Goal: Transaction & Acquisition: Obtain resource

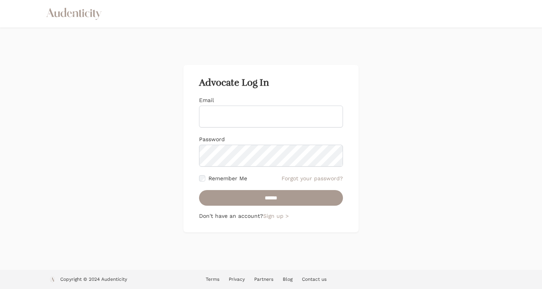
type input "**********"
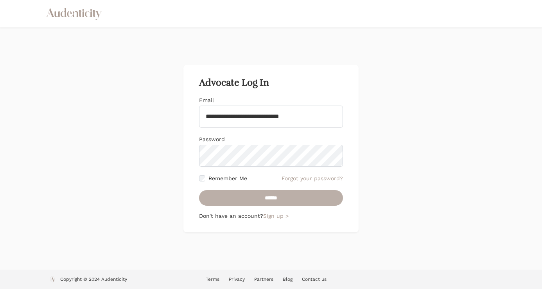
click at [264, 195] on input "******" at bounding box center [271, 198] width 144 height 16
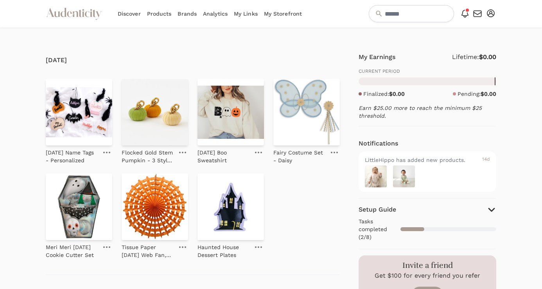
click at [182, 14] on link "Brands" at bounding box center [186, 13] width 19 height 27
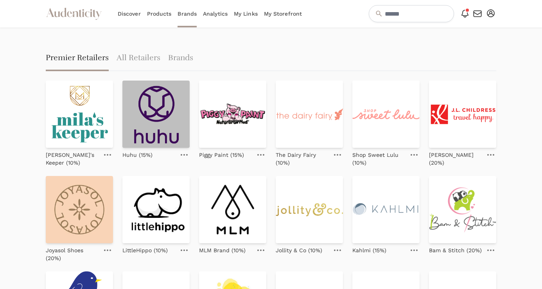
click at [155, 116] on img at bounding box center [155, 114] width 67 height 67
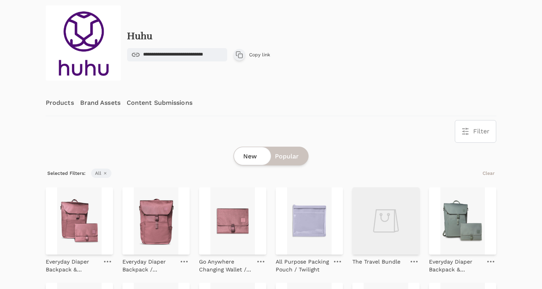
scroll to position [47, 0]
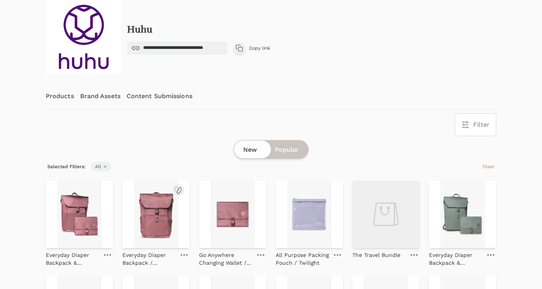
click at [164, 211] on img at bounding box center [155, 214] width 67 height 67
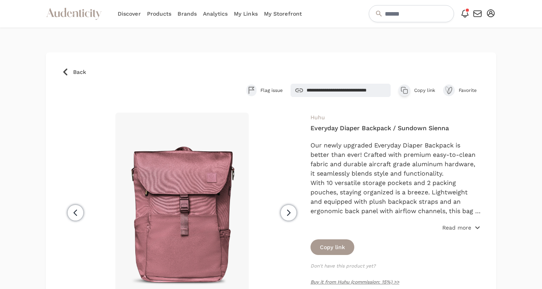
click at [452, 228] on p "Read more" at bounding box center [456, 228] width 29 height 8
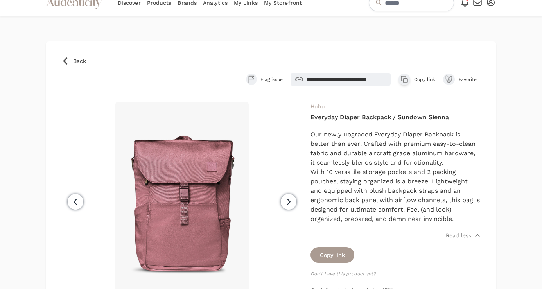
scroll to position [11, 0]
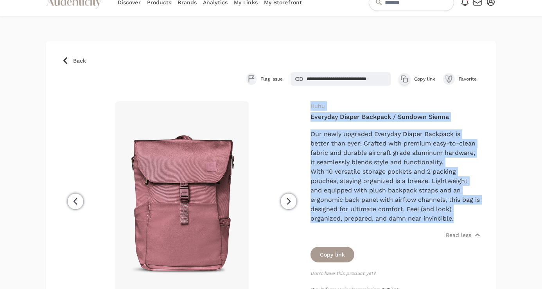
drag, startPoint x: 455, startPoint y: 221, endPoint x: 310, endPoint y: 110, distance: 182.3
click at [310, 110] on div "Huhu Everyday Diaper Backpack / Sundown Sienna Our newly upgraded Everyday Diap…" at bounding box center [395, 234] width 170 height 267
copy div "Huhu Everyday Diaper Backpack / Sundown Sienna Our newly upgraded Everyday Diap…"
click at [80, 62] on span "Back" at bounding box center [79, 61] width 13 height 8
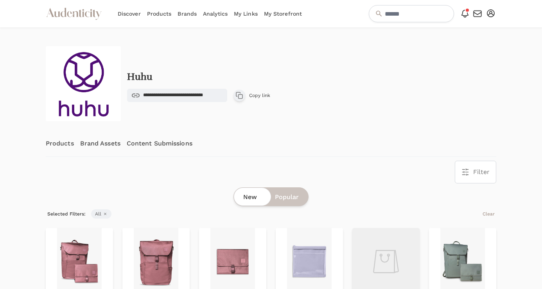
click at [146, 143] on link "Content Submissions" at bounding box center [160, 144] width 66 height 26
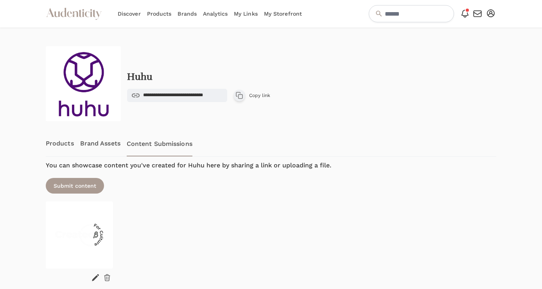
click at [57, 140] on link "Products" at bounding box center [60, 144] width 28 height 26
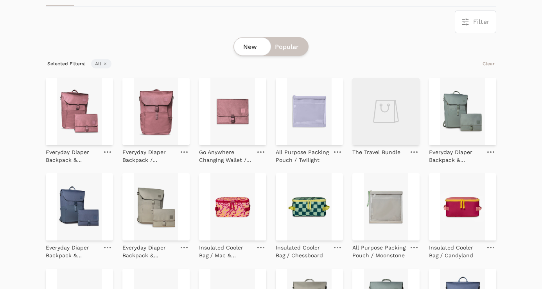
scroll to position [163, 0]
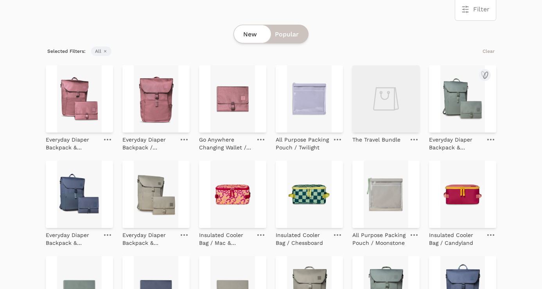
click at [450, 117] on img at bounding box center [462, 98] width 67 height 67
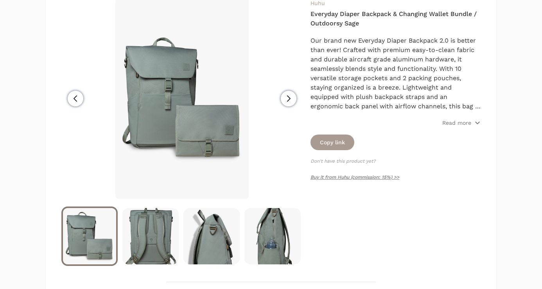
scroll to position [116, 0]
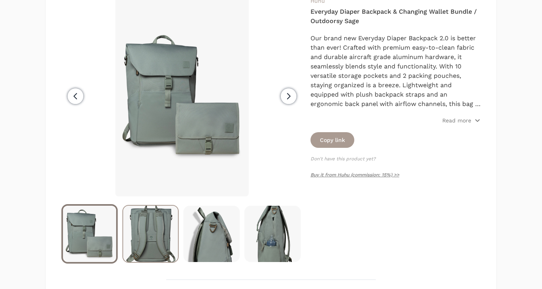
click at [154, 222] on img at bounding box center [150, 234] width 55 height 56
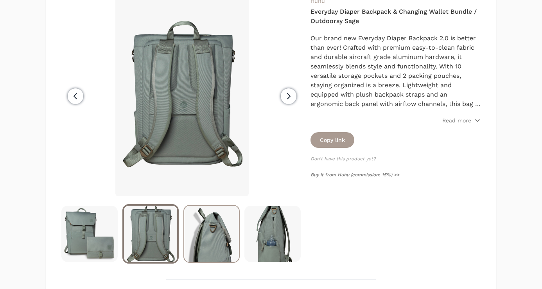
click at [218, 234] on img at bounding box center [211, 234] width 55 height 56
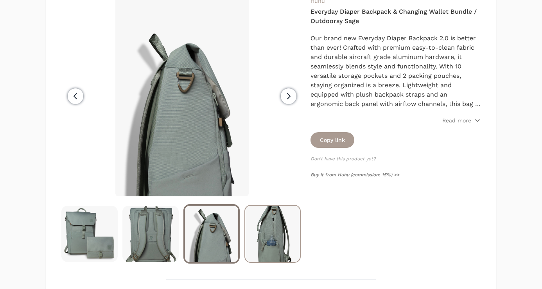
click at [284, 242] on img at bounding box center [272, 234] width 55 height 56
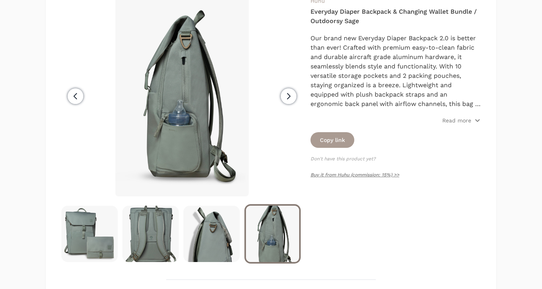
click at [286, 99] on icon "button" at bounding box center [288, 95] width 9 height 9
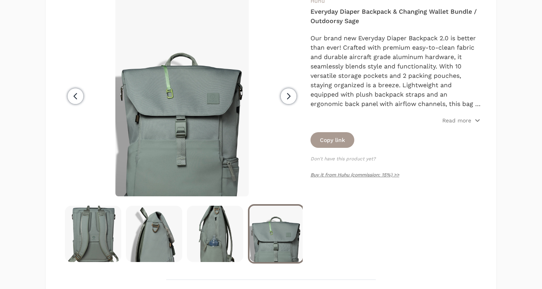
scroll to position [0, 61]
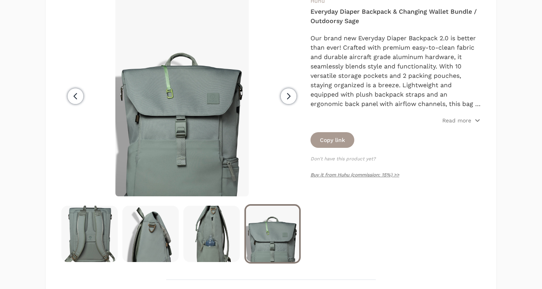
click at [290, 95] on icon "button" at bounding box center [288, 95] width 9 height 9
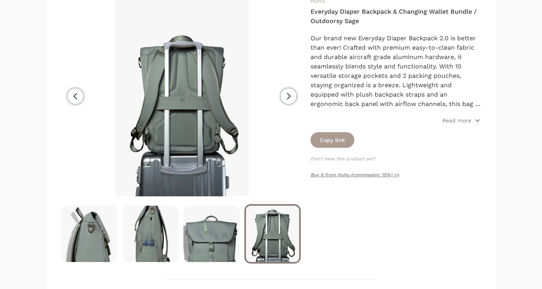
click at [286, 100] on icon "button" at bounding box center [288, 95] width 9 height 9
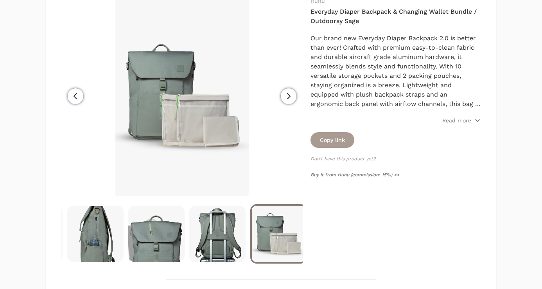
scroll to position [0, 183]
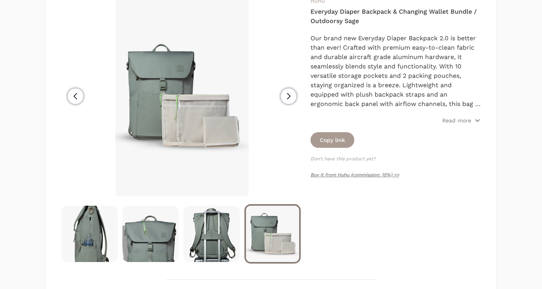
click at [290, 98] on icon "button" at bounding box center [288, 95] width 9 height 9
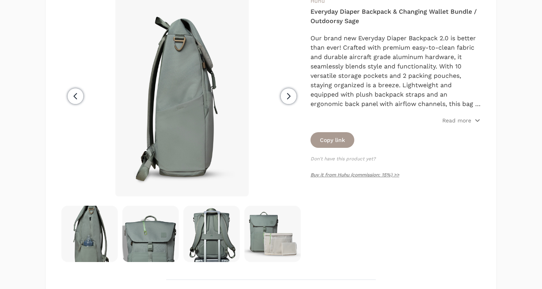
scroll to position [0, 244]
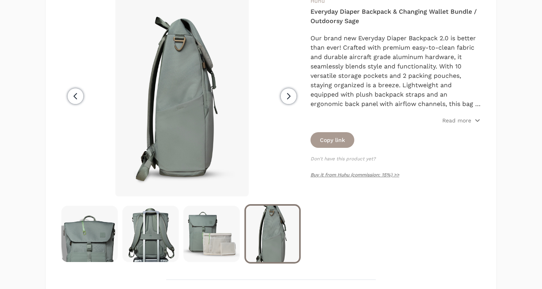
click at [290, 97] on icon "button" at bounding box center [288, 95] width 9 height 9
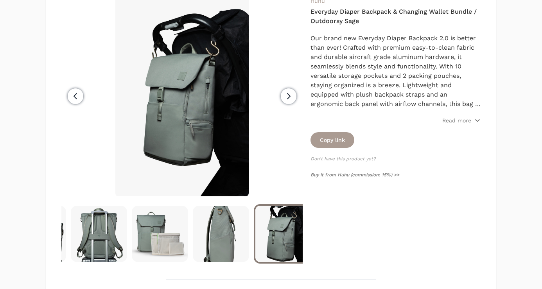
scroll to position [0, 305]
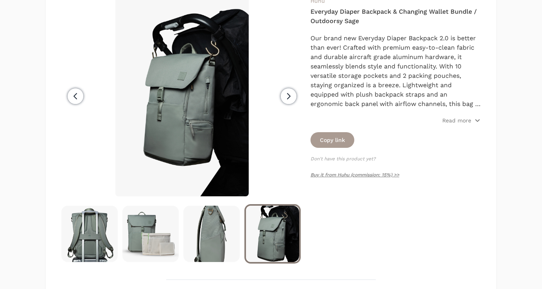
click at [293, 99] on span "Next" at bounding box center [289, 96] width 16 height 16
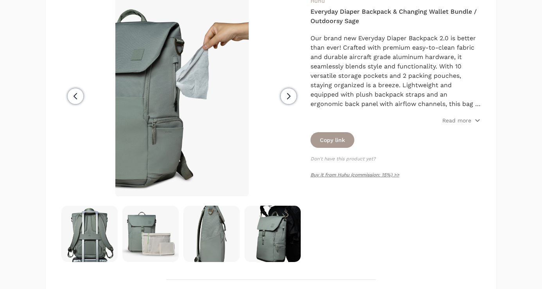
scroll to position [0, 366]
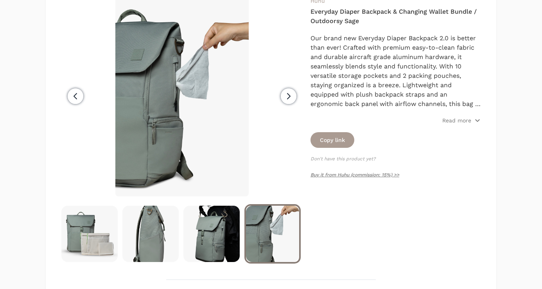
click at [286, 96] on icon "button" at bounding box center [288, 95] width 9 height 9
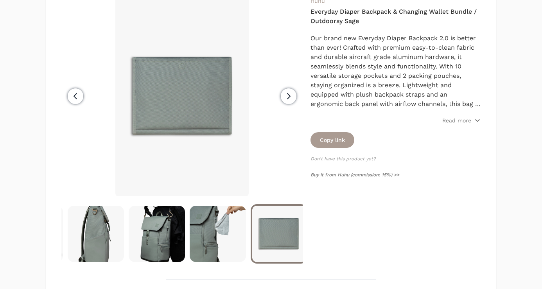
scroll to position [0, 427]
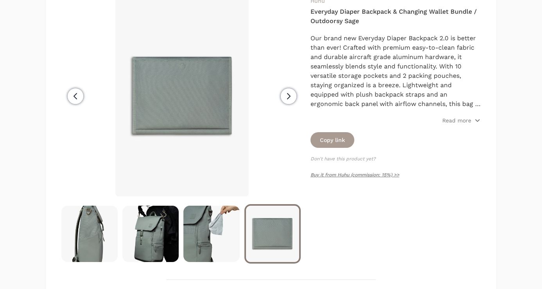
click at [286, 96] on icon "button" at bounding box center [288, 95] width 9 height 9
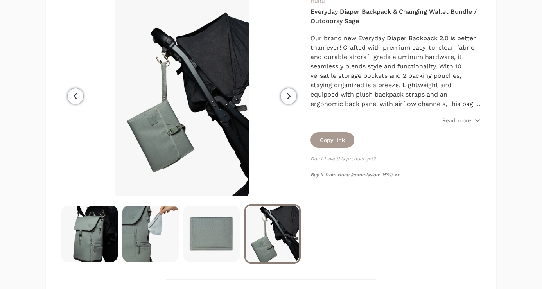
click at [286, 96] on icon "button" at bounding box center [288, 95] width 9 height 9
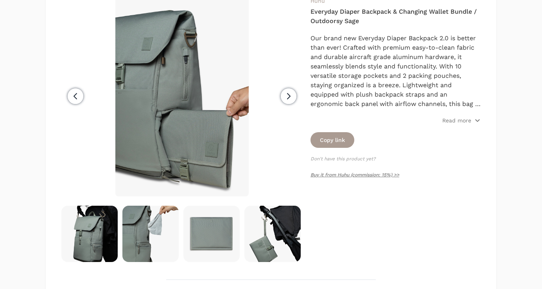
scroll to position [0, 549]
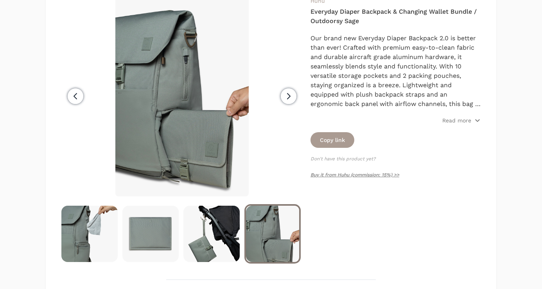
click at [293, 97] on icon "button" at bounding box center [288, 95] width 9 height 9
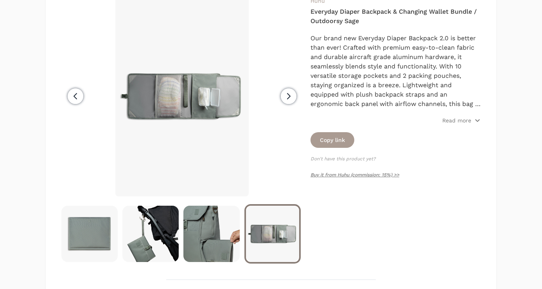
click at [293, 97] on icon "button" at bounding box center [288, 95] width 9 height 9
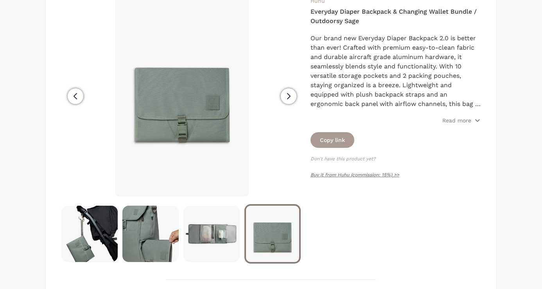
click at [293, 97] on icon "button" at bounding box center [288, 95] width 9 height 9
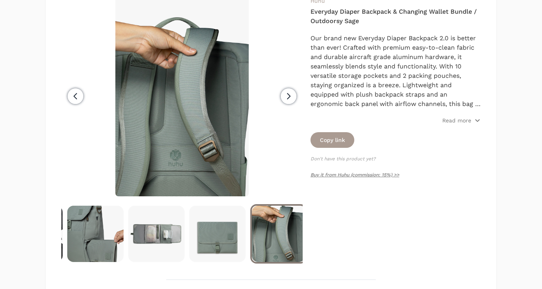
scroll to position [0, 732]
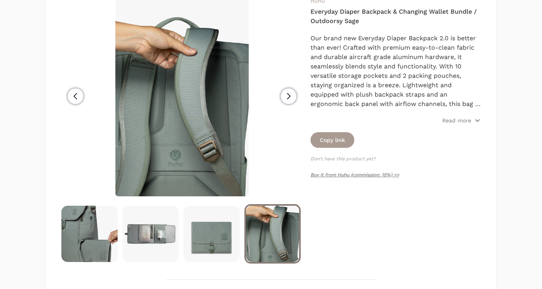
click at [293, 97] on icon "button" at bounding box center [288, 95] width 9 height 9
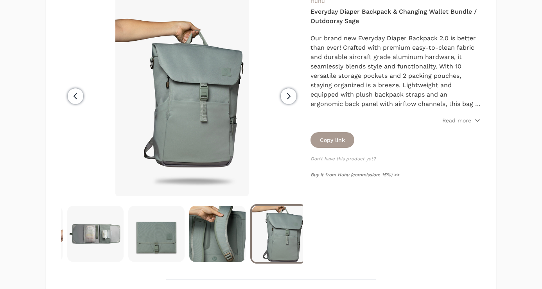
scroll to position [0, 793]
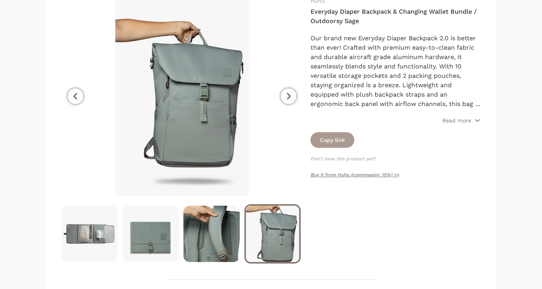
click at [293, 97] on icon "button" at bounding box center [288, 95] width 9 height 9
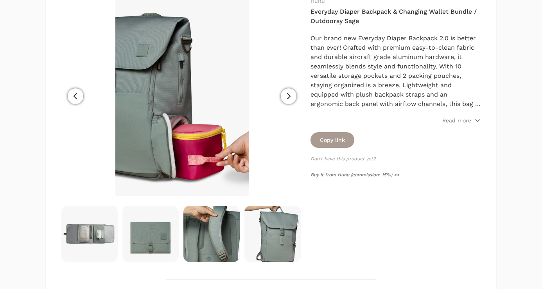
scroll to position [0, 856]
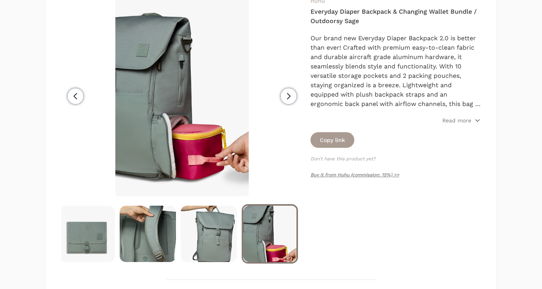
click at [296, 94] on button "Next" at bounding box center [288, 96] width 28 height 200
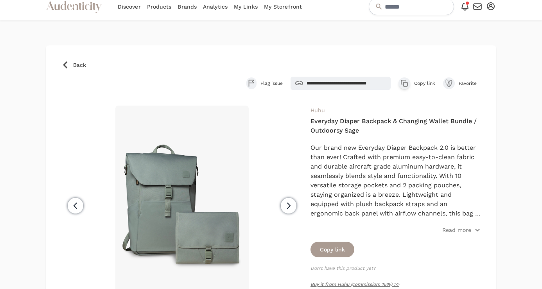
scroll to position [0, 0]
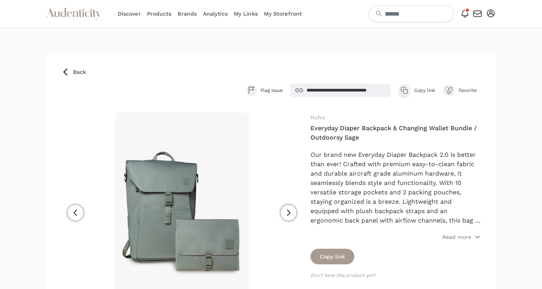
click at [83, 72] on span "Back" at bounding box center [79, 72] width 13 height 8
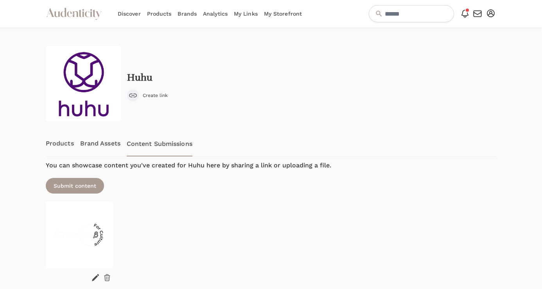
click at [62, 144] on link "Products" at bounding box center [60, 144] width 28 height 26
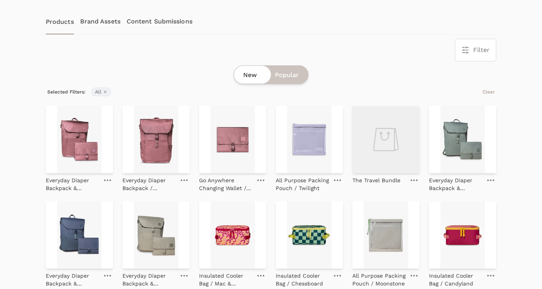
scroll to position [125, 0]
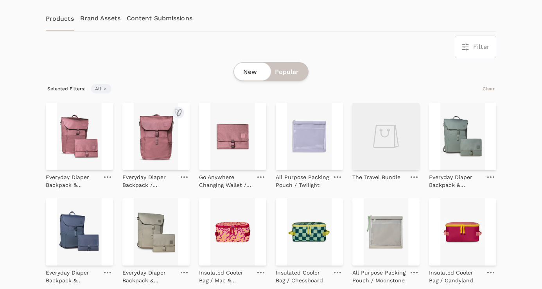
click at [144, 134] on img at bounding box center [155, 136] width 67 height 67
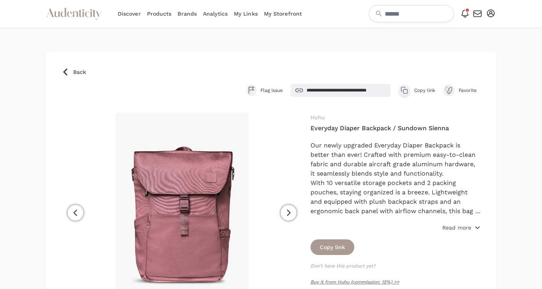
click at [459, 227] on p "Read more" at bounding box center [456, 228] width 29 height 8
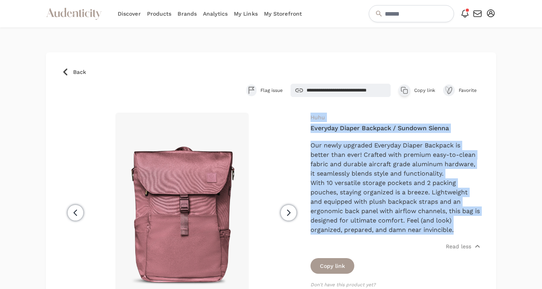
drag, startPoint x: 460, startPoint y: 228, endPoint x: 310, endPoint y: 121, distance: 184.6
click at [310, 121] on div "Previous" at bounding box center [270, 246] width 419 height 267
copy div "Huhu Everyday Diaper Backpack / Sundown Sienna Our newly upgraded Everyday Diap…"
click at [79, 72] on span "Back" at bounding box center [79, 72] width 13 height 8
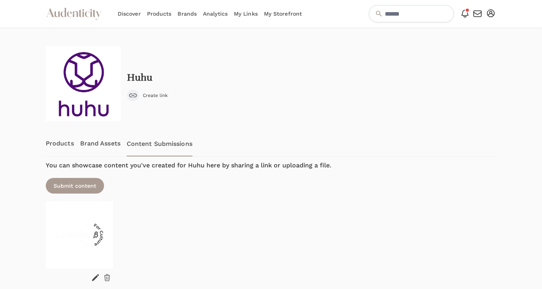
click at [59, 144] on link "Products" at bounding box center [60, 144] width 28 height 26
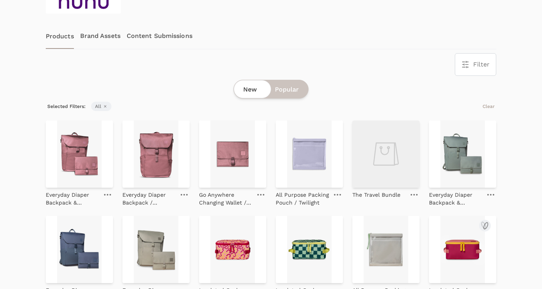
scroll to position [107, 0]
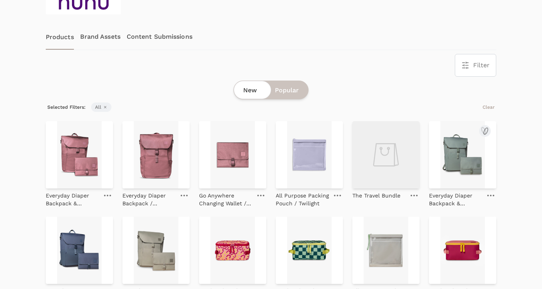
click at [455, 159] on img at bounding box center [462, 154] width 67 height 67
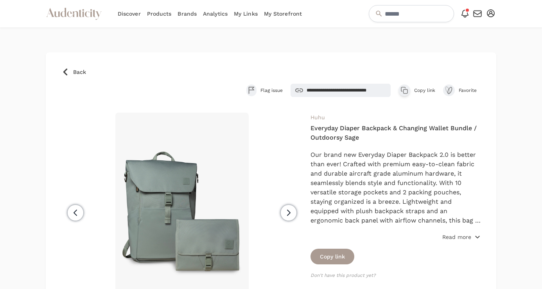
click at [454, 235] on p "Read more" at bounding box center [456, 237] width 29 height 8
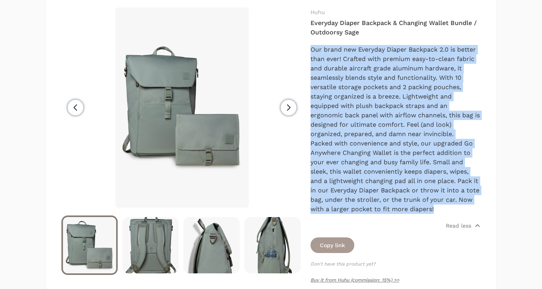
scroll to position [105, 0]
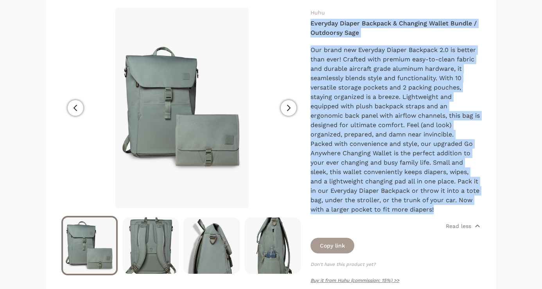
drag, startPoint x: 438, startPoint y: 198, endPoint x: 309, endPoint y: 18, distance: 220.9
click at [309, 18] on div "Previous" at bounding box center [270, 150] width 419 height 284
copy div "Everyday Diaper Backpack & Changing Wallet Bundle / Outdoorsy Sage Our brand ne…"
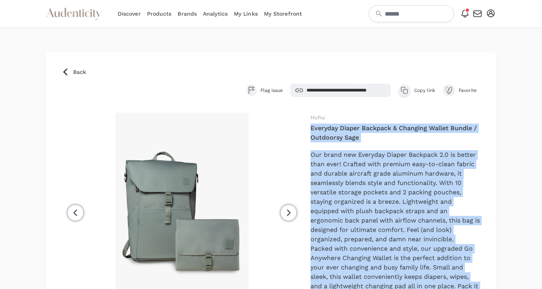
click at [78, 70] on span "Back" at bounding box center [79, 72] width 13 height 8
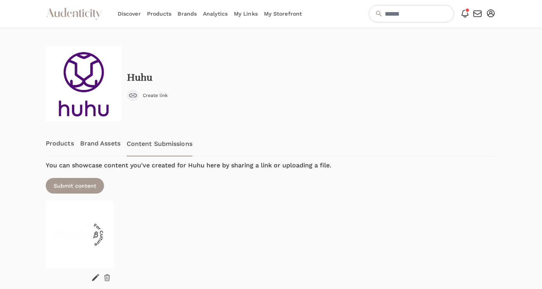
click at [49, 145] on link "Products" at bounding box center [60, 144] width 28 height 26
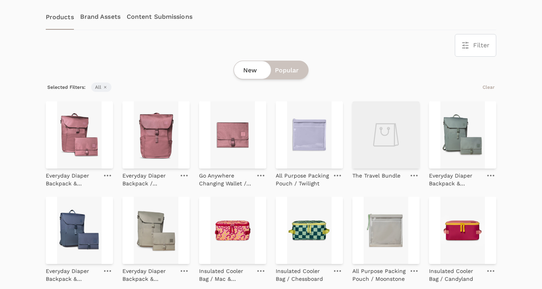
scroll to position [131, 0]
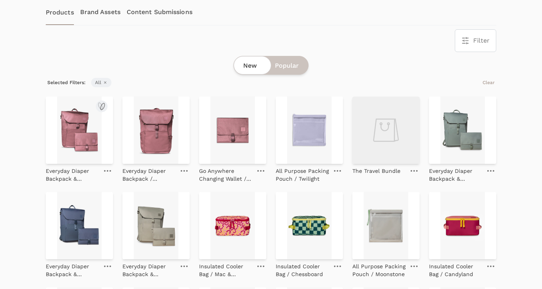
click at [69, 147] on img at bounding box center [79, 130] width 67 height 67
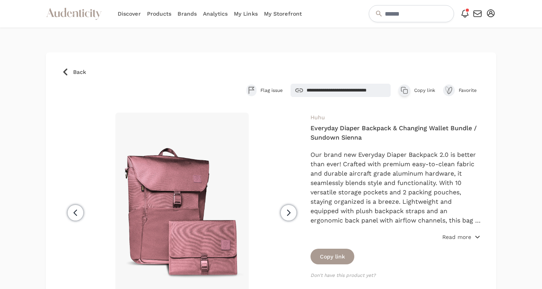
click at [464, 236] on p "Read more" at bounding box center [456, 237] width 29 height 8
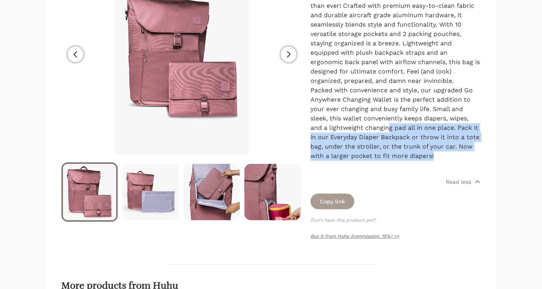
scroll to position [63, 0]
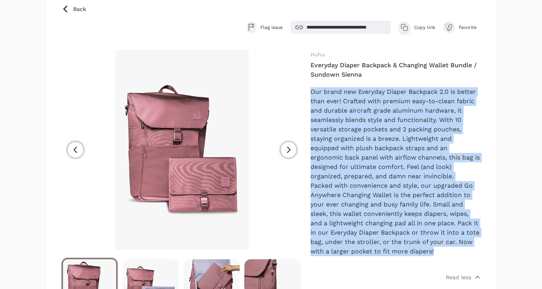
drag, startPoint x: 446, startPoint y: 136, endPoint x: 311, endPoint y: 94, distance: 142.0
click at [311, 94] on div "Our brand new Everyday Diaper Backpack 2.0 is better than ever! Crafted with pr…" at bounding box center [395, 176] width 170 height 178
copy div "Our brand new Everyday Diaper Backpack 2.0 is better than ever! Crafted with pr…"
click at [81, 6] on span "Back" at bounding box center [79, 9] width 13 height 8
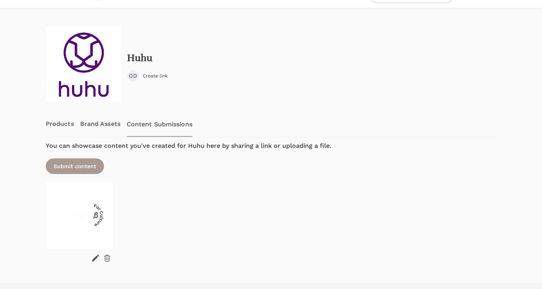
scroll to position [34, 0]
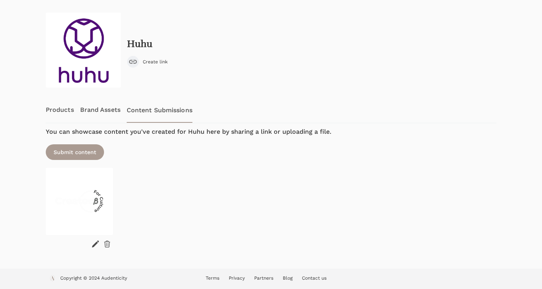
click at [49, 109] on link "Products" at bounding box center [60, 110] width 28 height 26
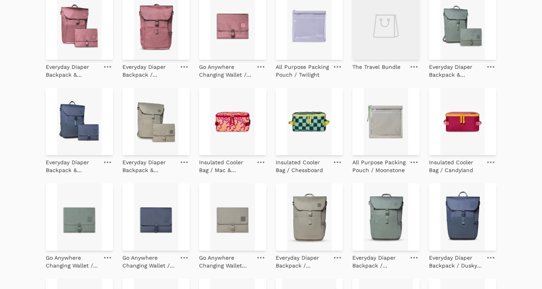
scroll to position [246, 0]
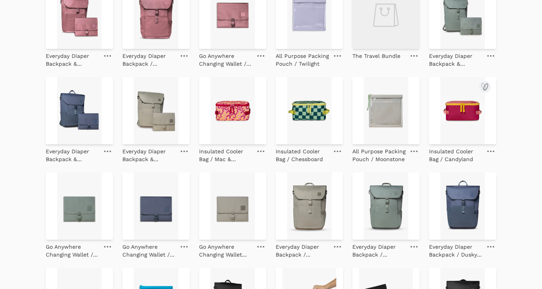
click at [441, 125] on img at bounding box center [462, 110] width 67 height 67
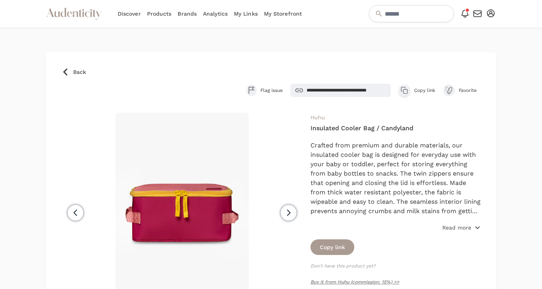
click at [458, 229] on p "Read more" at bounding box center [456, 228] width 29 height 8
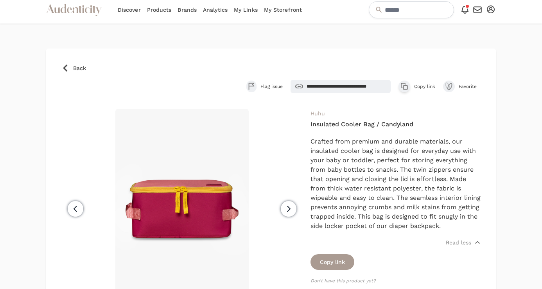
scroll to position [10, 0]
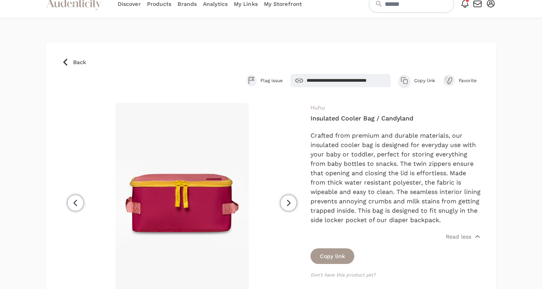
drag, startPoint x: 361, startPoint y: 231, endPoint x: 309, endPoint y: 137, distance: 106.9
click at [309, 137] on div "Previous Next Huhu Insulated Cooler Bag / Candyland Read less Copy link Don't h…" at bounding box center [270, 236] width 419 height 267
copy span "Crafted from premium and durable materials, our insulated cooler bag is designe…"
click at [84, 62] on span "Back" at bounding box center [79, 62] width 13 height 8
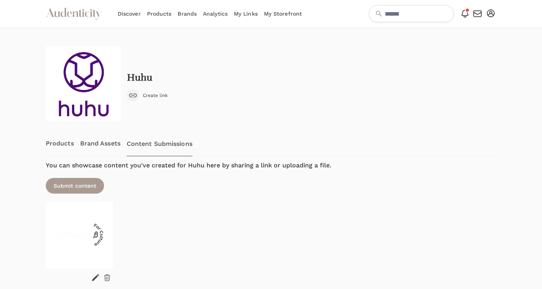
click at [65, 142] on link "Products" at bounding box center [60, 144] width 28 height 26
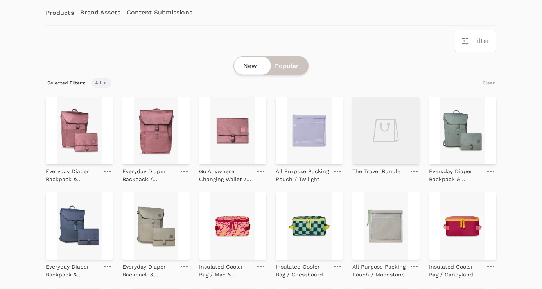
scroll to position [204, 0]
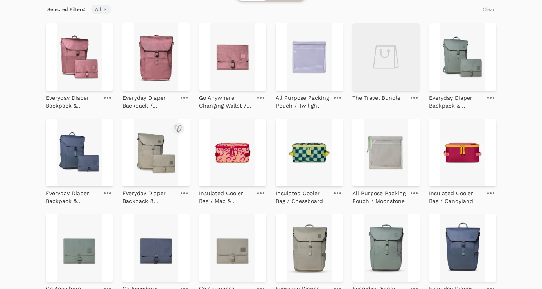
click at [153, 159] on img at bounding box center [155, 152] width 67 height 67
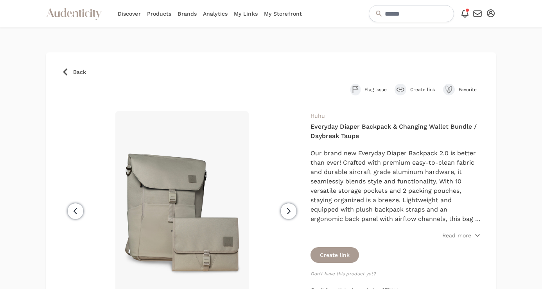
click at [78, 72] on span "Back" at bounding box center [79, 72] width 13 height 8
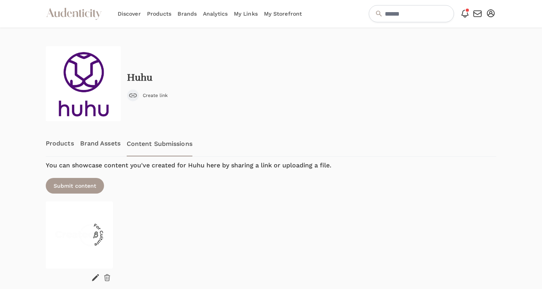
click at [54, 139] on link "Products" at bounding box center [60, 144] width 28 height 26
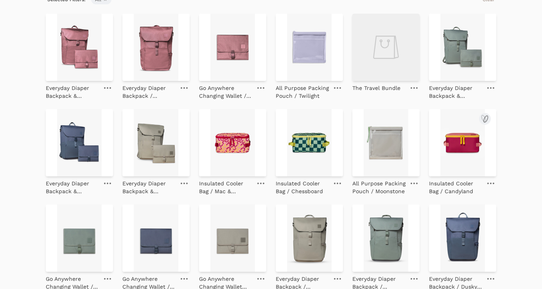
scroll to position [202, 0]
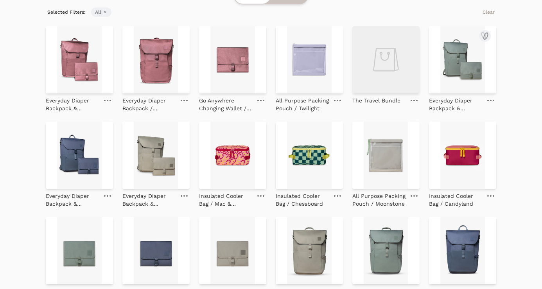
click at [458, 77] on img at bounding box center [462, 59] width 67 height 67
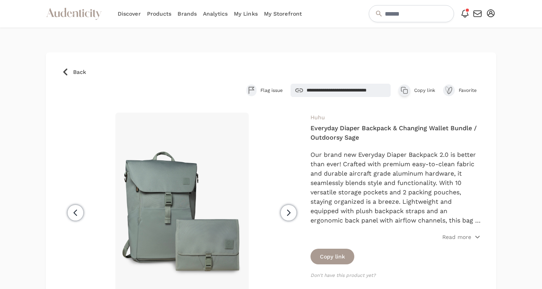
click at [77, 70] on span "Back" at bounding box center [79, 72] width 13 height 8
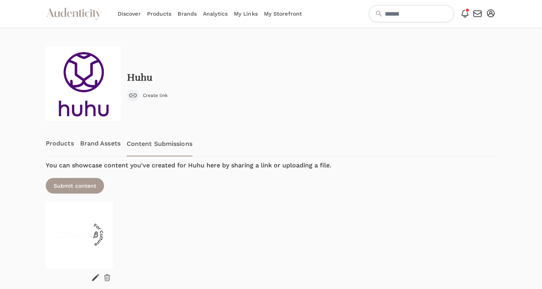
click at [55, 139] on link "Products" at bounding box center [60, 144] width 28 height 26
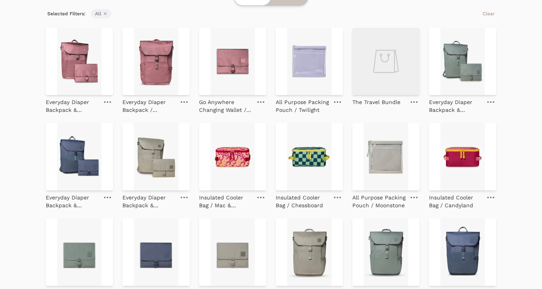
scroll to position [285, 0]
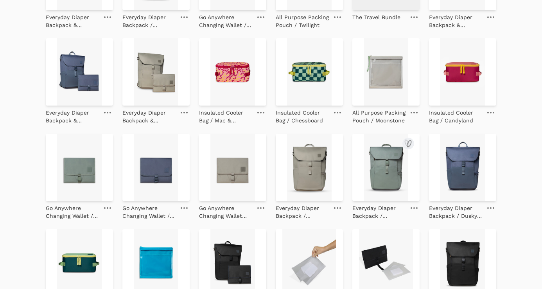
click at [390, 159] on img at bounding box center [385, 167] width 67 height 67
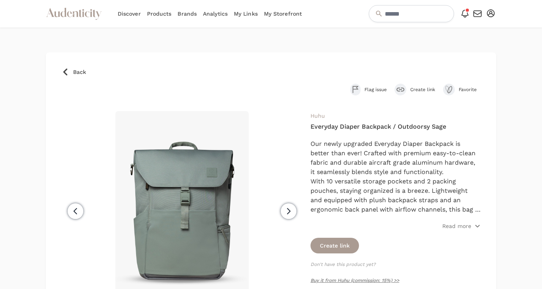
click at [406, 127] on h4 "Everyday Diaper Backpack / Outdoorsy Sage" at bounding box center [395, 126] width 170 height 9
copy div "Everyday Diaper Backpack / Outdoorsy Sage"
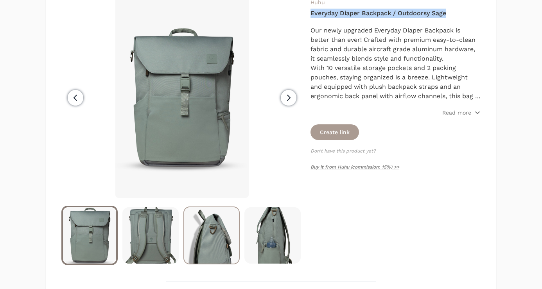
scroll to position [114, 0]
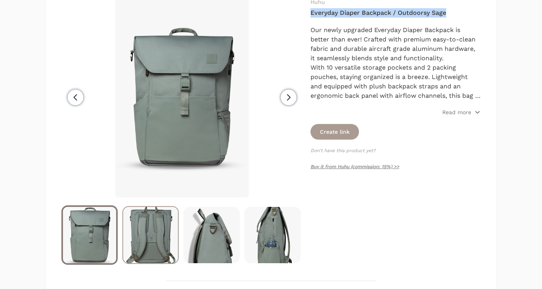
click at [153, 235] on img at bounding box center [150, 235] width 55 height 56
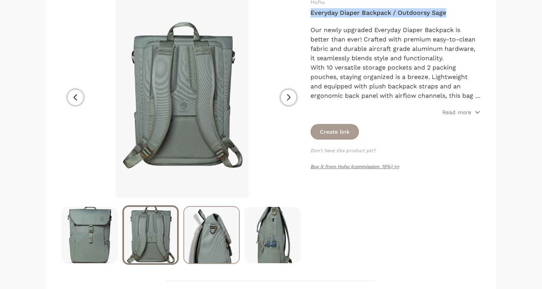
click at [208, 238] on img at bounding box center [211, 235] width 55 height 56
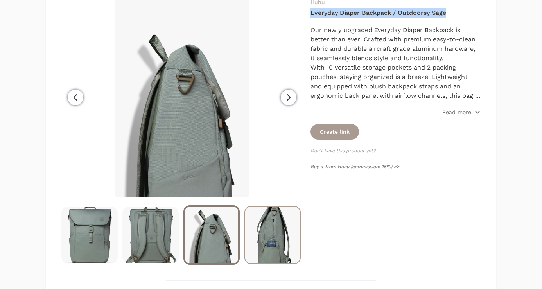
click at [285, 227] on img at bounding box center [272, 235] width 55 height 56
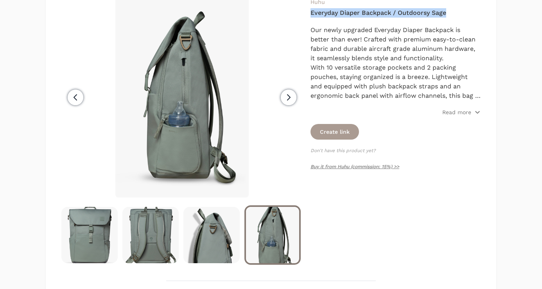
click at [288, 99] on icon "button" at bounding box center [288, 97] width 3 height 5
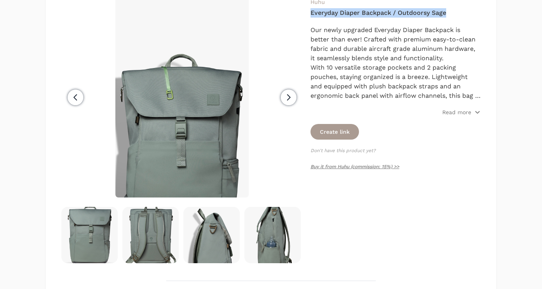
scroll to position [0, 61]
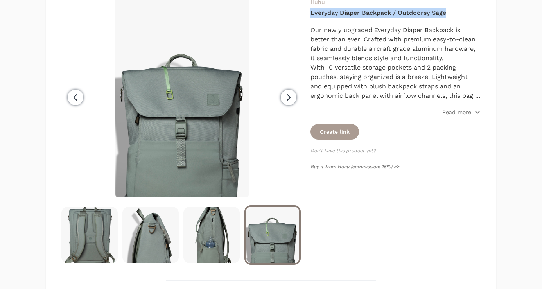
click at [290, 96] on icon "button" at bounding box center [288, 97] width 9 height 9
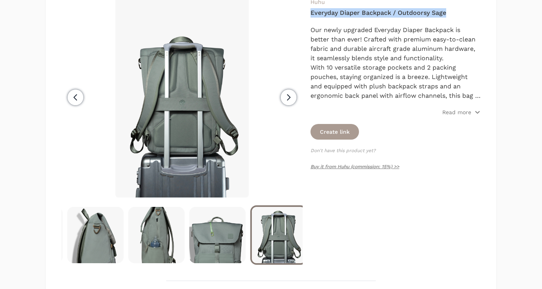
scroll to position [0, 122]
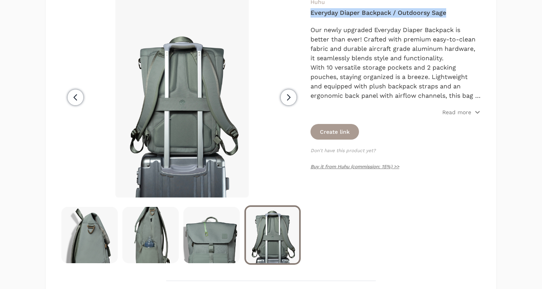
click at [284, 101] on icon "button" at bounding box center [288, 97] width 9 height 9
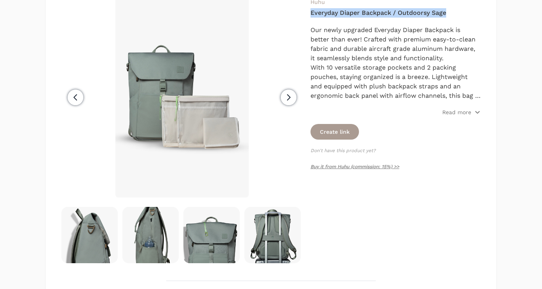
scroll to position [0, 183]
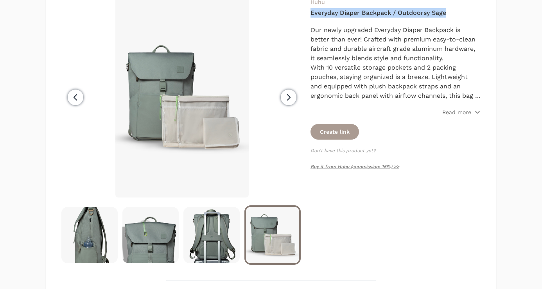
click at [288, 95] on icon "button" at bounding box center [288, 97] width 9 height 9
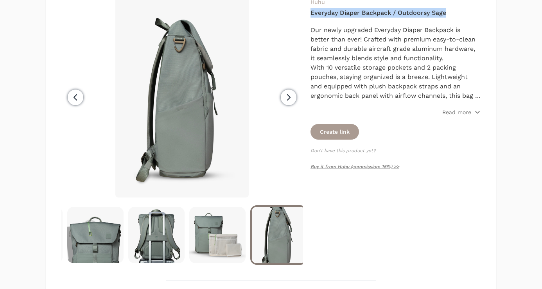
scroll to position [0, 244]
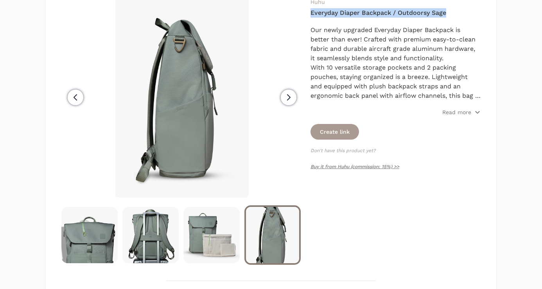
click at [281, 100] on span "Next" at bounding box center [289, 97] width 16 height 16
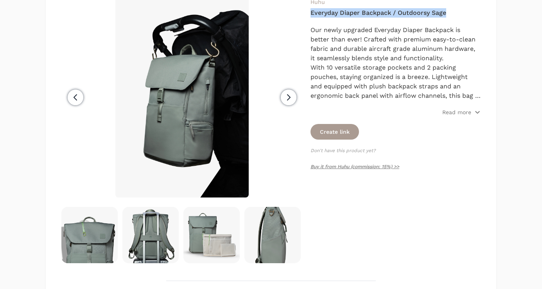
scroll to position [0, 305]
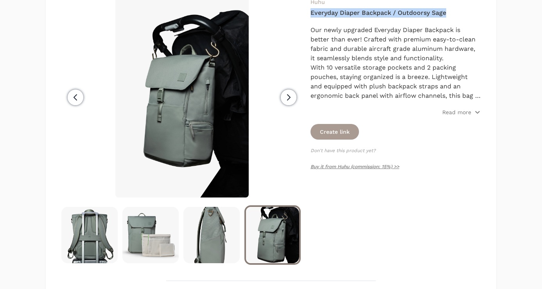
click at [282, 97] on span "Next" at bounding box center [289, 97] width 16 height 16
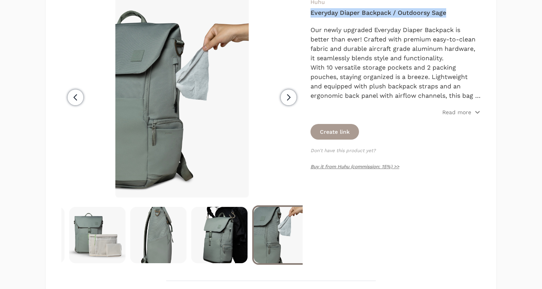
scroll to position [0, 369]
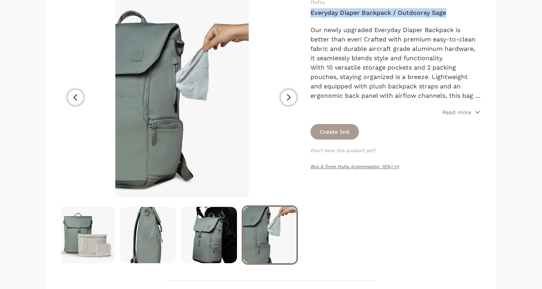
click at [282, 97] on span "Next" at bounding box center [289, 97] width 16 height 16
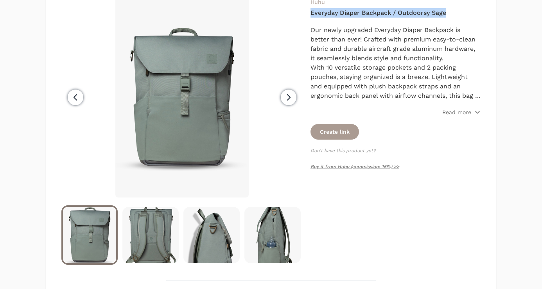
click at [80, 101] on span "Previous" at bounding box center [76, 97] width 16 height 16
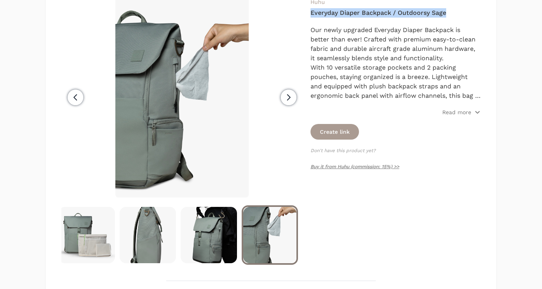
click at [286, 95] on icon "button" at bounding box center [288, 97] width 9 height 9
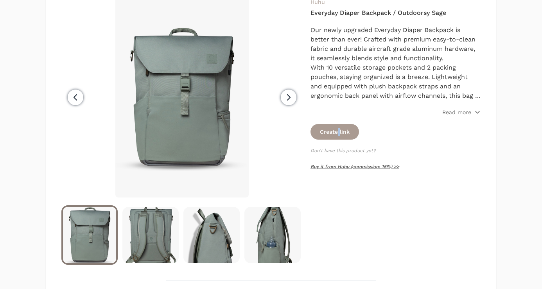
click at [362, 165] on link "Buy it from Huhu (commission: 15%) >>" at bounding box center [354, 166] width 89 height 5
click at [324, 131] on button "Create link" at bounding box center [334, 132] width 48 height 16
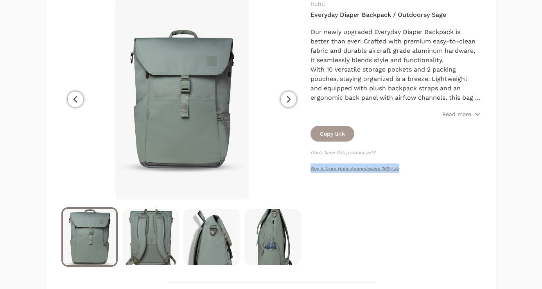
scroll to position [112, 0]
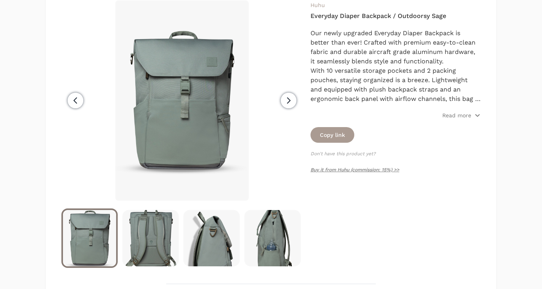
click at [381, 18] on h4 "Everyday Diaper Backpack / Outdoorsy Sage" at bounding box center [395, 15] width 170 height 9
copy div "Everyday Diaper Backpack / Outdoorsy Sage"
click at [461, 116] on p "Read more" at bounding box center [456, 115] width 29 height 8
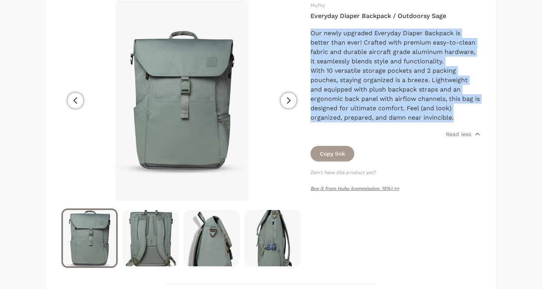
drag, startPoint x: 456, startPoint y: 120, endPoint x: 310, endPoint y: 33, distance: 170.3
click at [310, 33] on div "Our newly upgraded Everyday Diaper Backpack is better than ever! Crafted with p…" at bounding box center [395, 76] width 170 height 94
copy div "Our newly upgraded Everyday Diaper Backpack is better than ever! Crafted with p…"
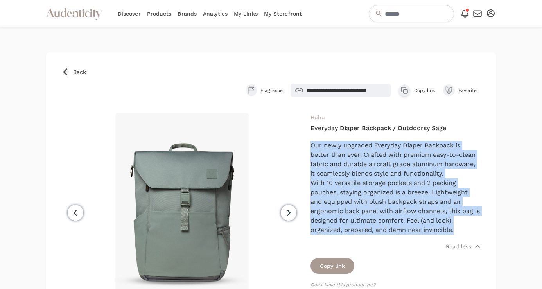
click at [73, 73] on span "Back" at bounding box center [79, 72] width 13 height 8
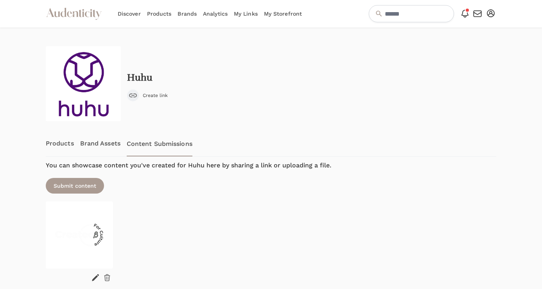
click at [61, 140] on link "Products" at bounding box center [60, 144] width 28 height 26
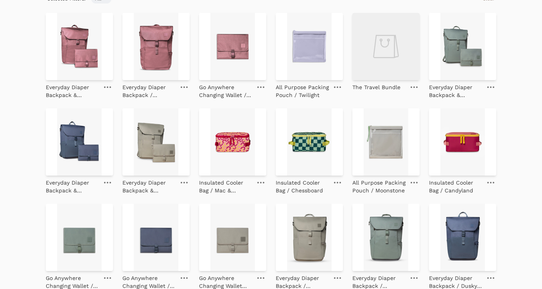
scroll to position [228, 0]
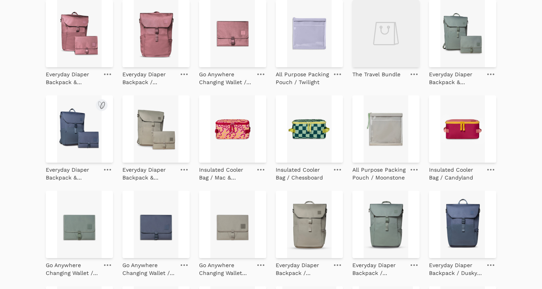
click at [78, 129] on img at bounding box center [79, 128] width 67 height 67
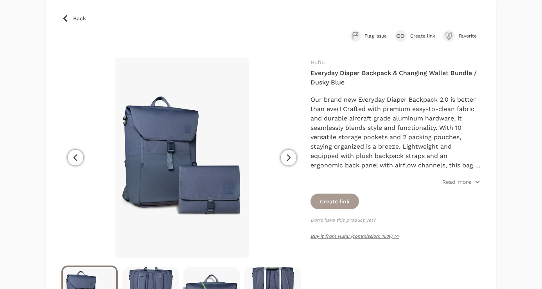
scroll to position [57, 0]
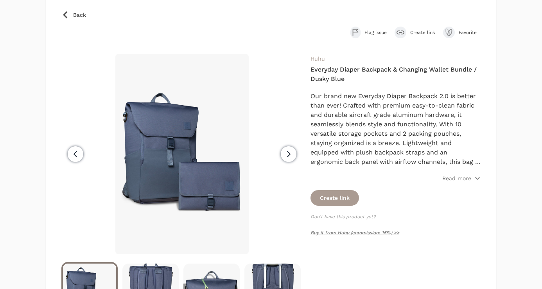
click at [290, 159] on span "Next" at bounding box center [289, 154] width 16 height 16
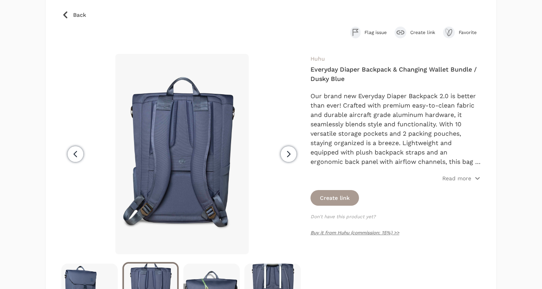
click at [72, 154] on icon "button" at bounding box center [75, 153] width 9 height 9
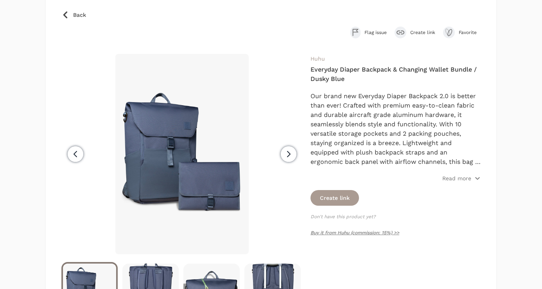
click at [279, 154] on button "Next" at bounding box center [288, 154] width 28 height 200
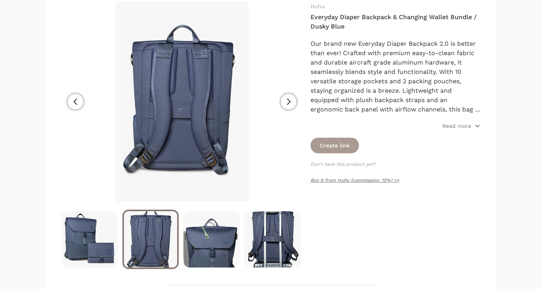
scroll to position [165, 0]
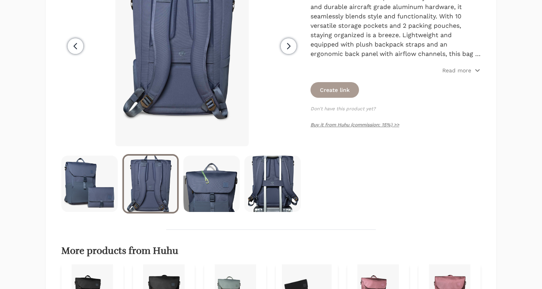
click at [288, 41] on span "Next" at bounding box center [289, 46] width 16 height 16
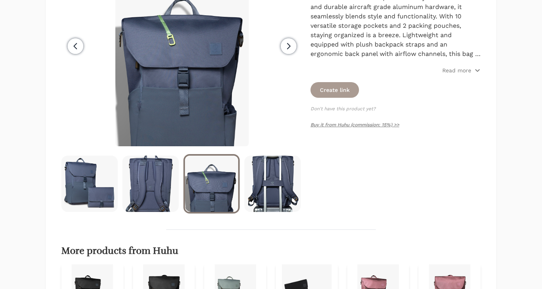
click at [290, 46] on icon "button" at bounding box center [288, 45] width 9 height 9
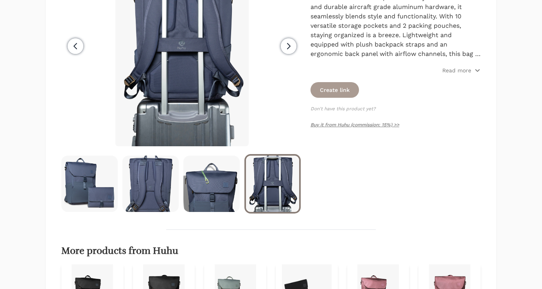
click at [287, 45] on icon "button" at bounding box center [288, 45] width 9 height 9
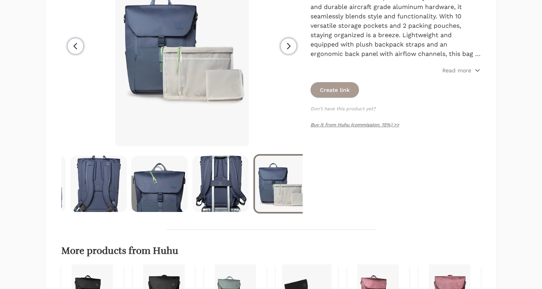
scroll to position [0, 61]
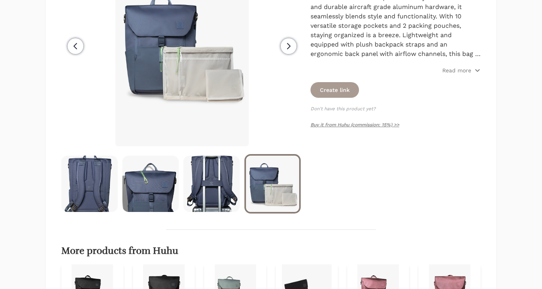
click at [286, 51] on span "Next" at bounding box center [289, 46] width 16 height 16
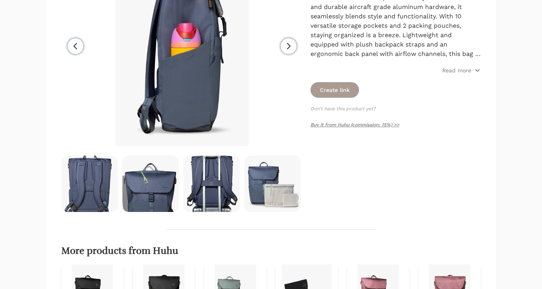
scroll to position [0, 122]
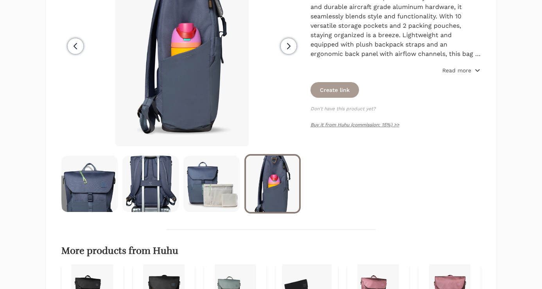
click at [450, 70] on p "Read more" at bounding box center [456, 70] width 29 height 8
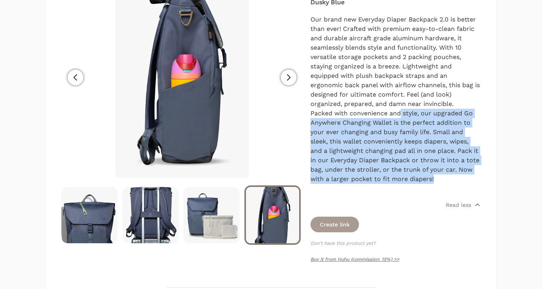
scroll to position [125, 0]
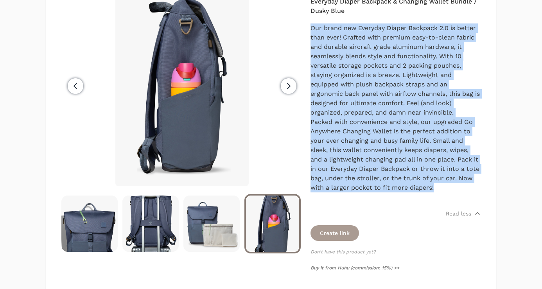
drag, startPoint x: 428, startPoint y: 140, endPoint x: 310, endPoint y: 27, distance: 163.9
click at [310, 27] on div "Previous" at bounding box center [270, 133] width 419 height 294
copy div "Our brand new Everyday Diaper Backpack 2.0 is better than ever! Crafted with pr…"
click at [289, 88] on icon "button" at bounding box center [288, 85] width 9 height 9
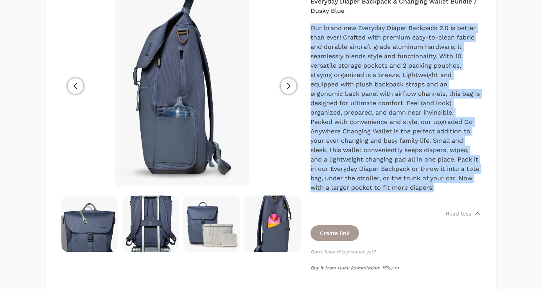
scroll to position [0, 183]
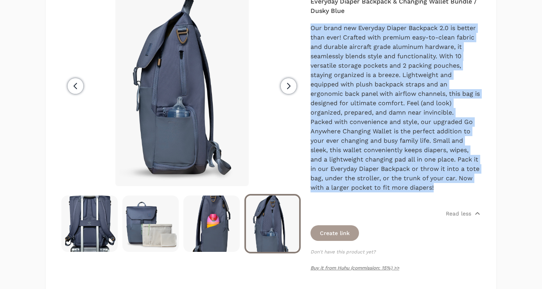
click at [287, 91] on span "Next" at bounding box center [289, 86] width 16 height 16
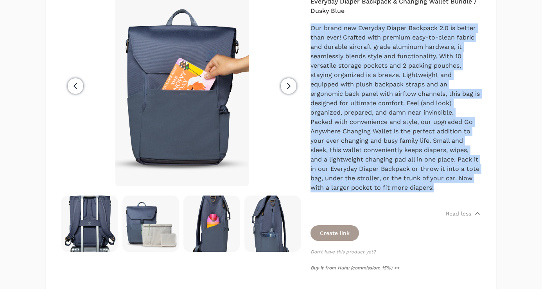
scroll to position [0, 244]
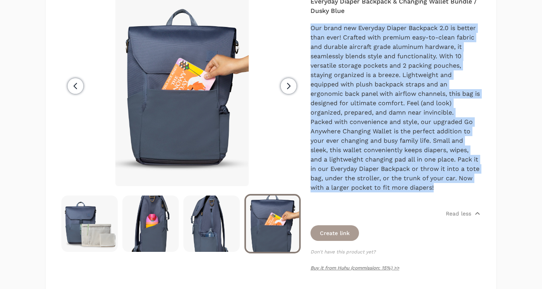
click at [284, 90] on icon "button" at bounding box center [288, 85] width 9 height 9
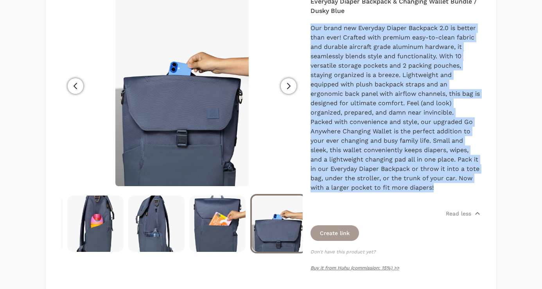
scroll to position [0, 305]
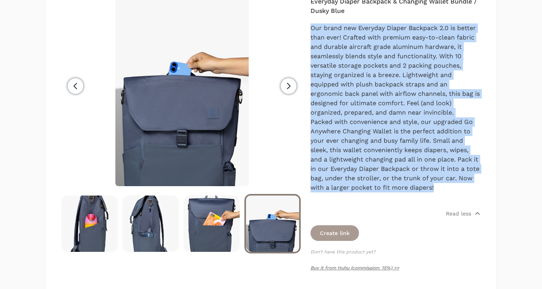
click at [289, 81] on icon "button" at bounding box center [288, 85] width 9 height 9
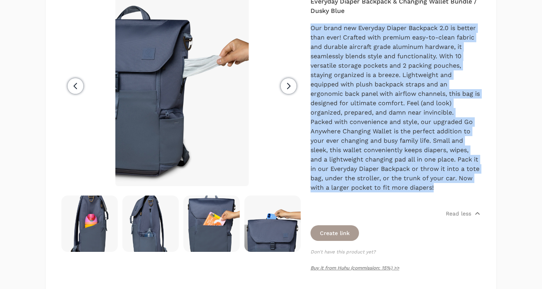
scroll to position [0, 366]
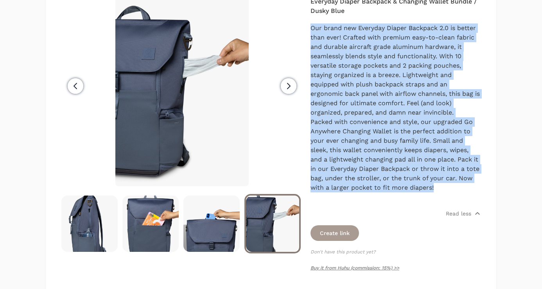
click at [290, 82] on icon "button" at bounding box center [288, 85] width 9 height 9
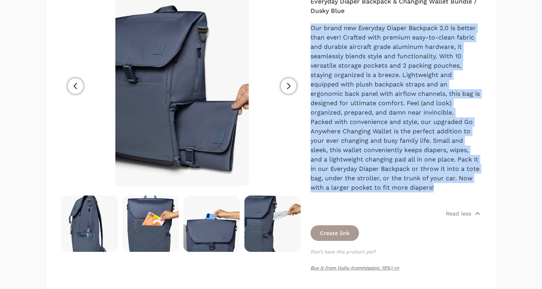
scroll to position [0, 427]
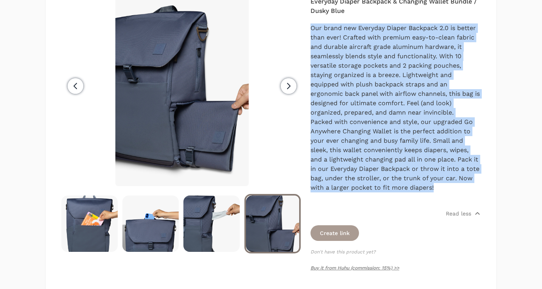
click at [292, 87] on icon "button" at bounding box center [288, 85] width 9 height 9
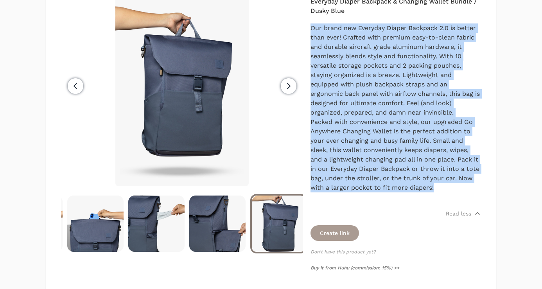
scroll to position [0, 488]
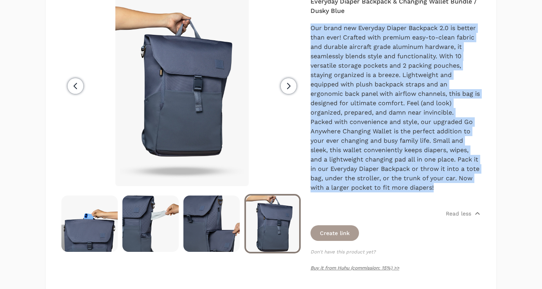
click at [284, 82] on icon "button" at bounding box center [288, 85] width 9 height 9
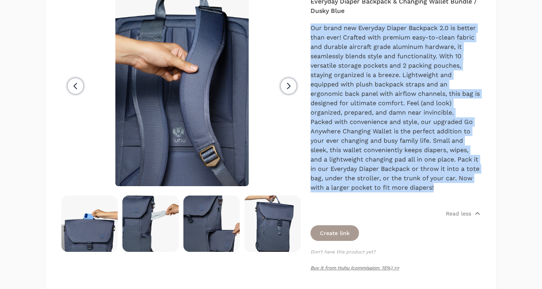
scroll to position [0, 549]
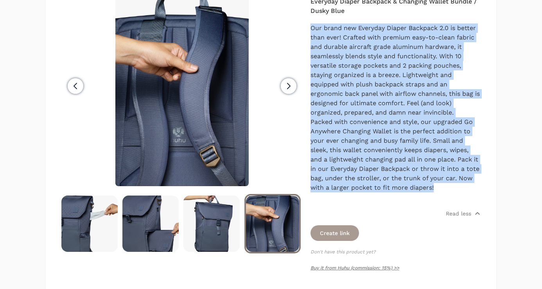
click at [284, 82] on icon "button" at bounding box center [288, 85] width 9 height 9
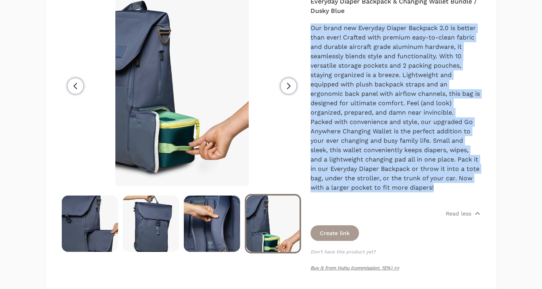
scroll to position [0, 610]
click at [288, 87] on icon "button" at bounding box center [288, 85] width 9 height 9
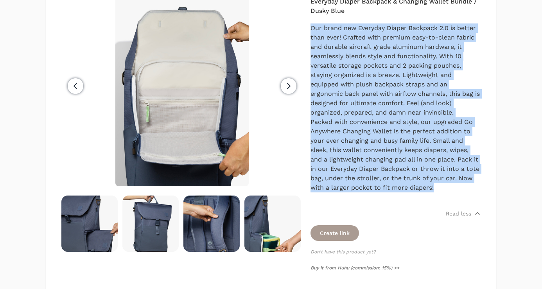
scroll to position [0, 671]
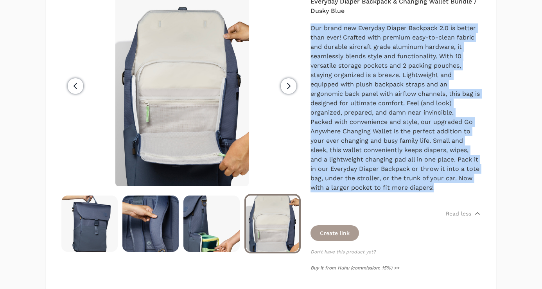
click at [288, 87] on icon "button" at bounding box center [288, 85] width 9 height 9
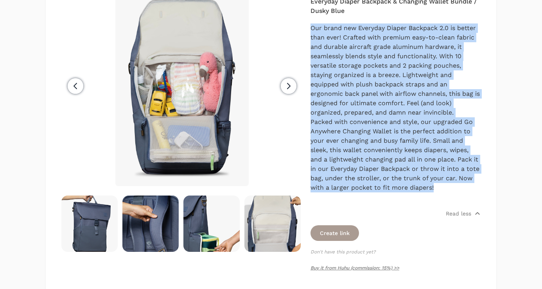
scroll to position [0, 732]
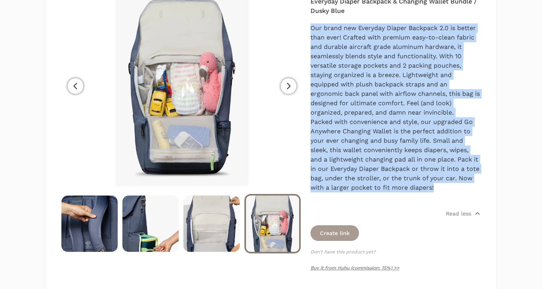
click at [288, 87] on icon "button" at bounding box center [288, 85] width 9 height 9
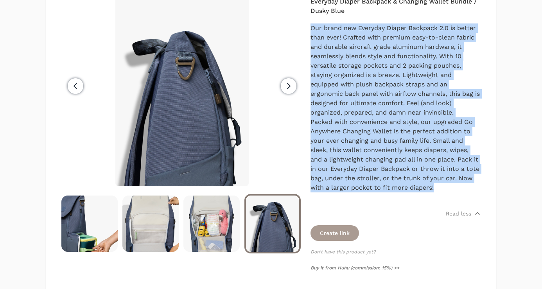
click at [288, 87] on icon "button" at bounding box center [288, 85] width 9 height 9
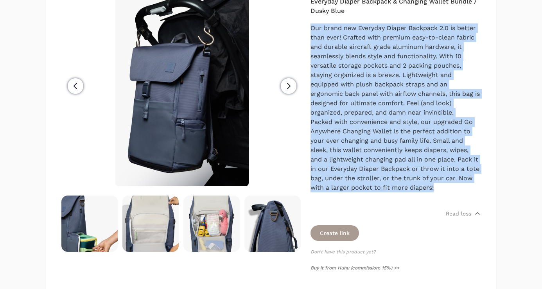
scroll to position [0, 853]
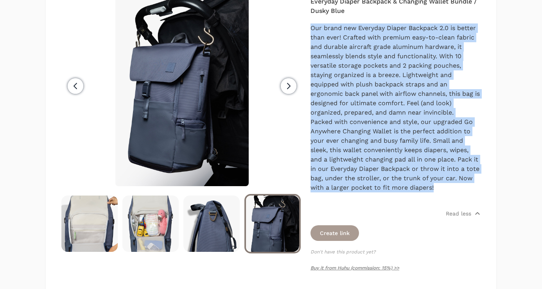
click at [288, 87] on icon "button" at bounding box center [288, 85] width 9 height 9
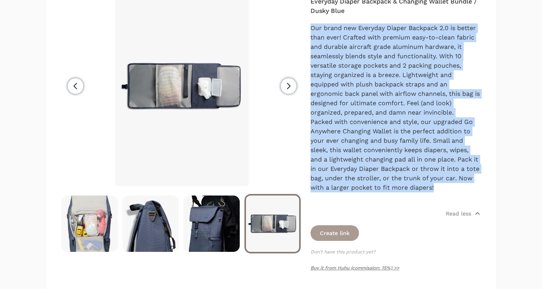
click at [288, 87] on icon "button" at bounding box center [288, 85] width 9 height 9
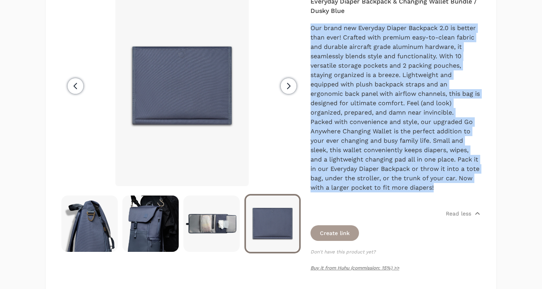
click at [288, 87] on icon "button" at bounding box center [288, 85] width 9 height 9
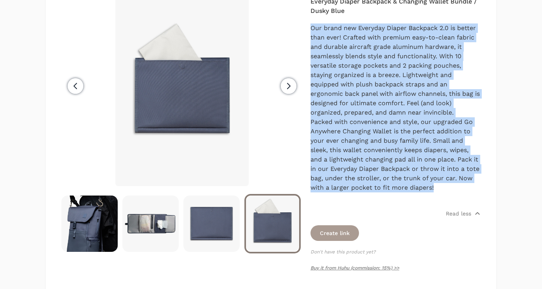
click at [288, 87] on icon "button" at bounding box center [288, 85] width 9 height 9
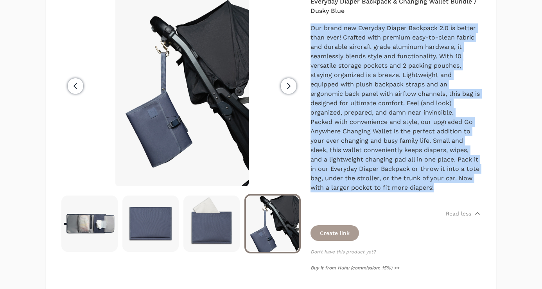
click at [288, 87] on icon "button" at bounding box center [288, 85] width 9 height 9
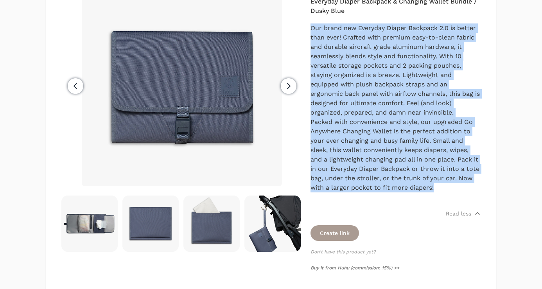
scroll to position [0, 1161]
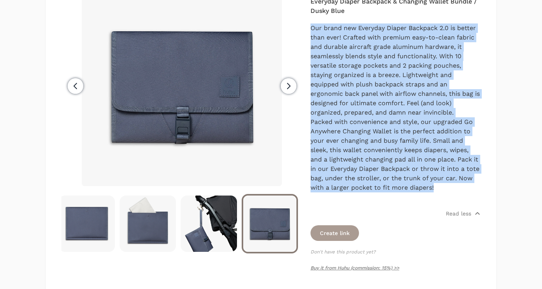
click at [288, 87] on icon "button" at bounding box center [288, 85] width 9 height 9
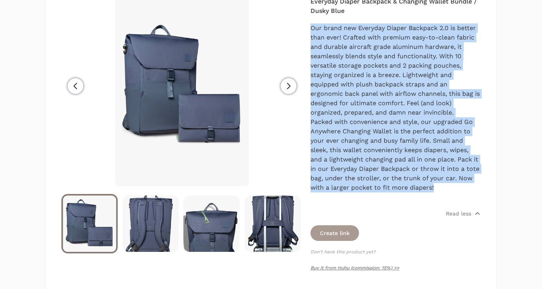
click at [288, 87] on icon "button" at bounding box center [288, 85] width 9 height 9
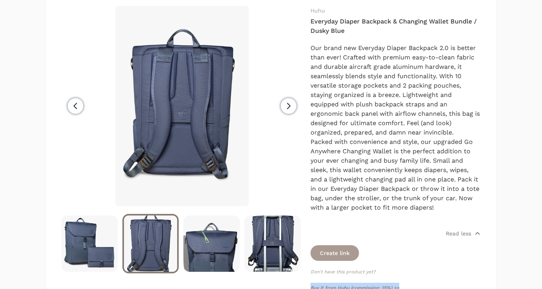
scroll to position [94, 0]
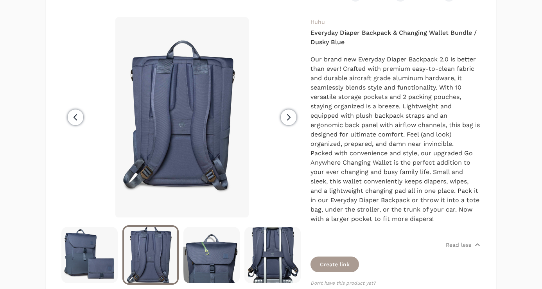
click at [318, 41] on h4 "Everyday Diaper Backpack & Changing Wallet Bundle / Dusky Blue" at bounding box center [395, 37] width 170 height 19
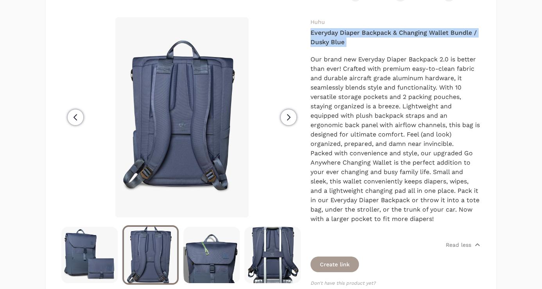
click at [318, 41] on h4 "Everyday Diaper Backpack & Changing Wallet Bundle / Dusky Blue" at bounding box center [395, 37] width 170 height 19
copy div "Everyday Diaper Backpack & Changing Wallet Bundle / Dusky Blue"
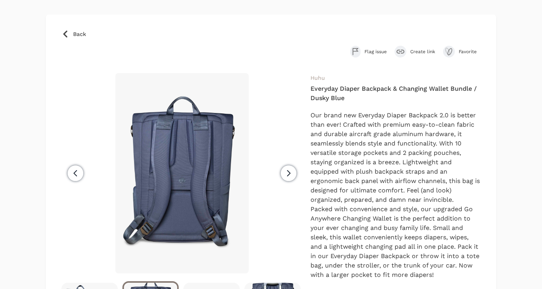
scroll to position [0, 0]
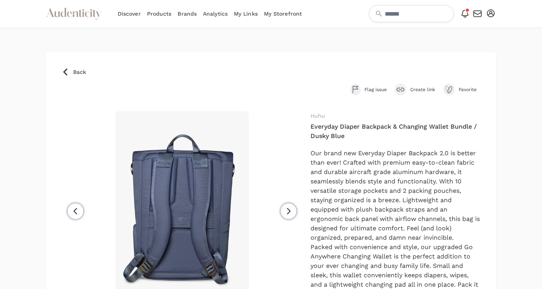
click at [76, 70] on span "Back" at bounding box center [79, 72] width 13 height 8
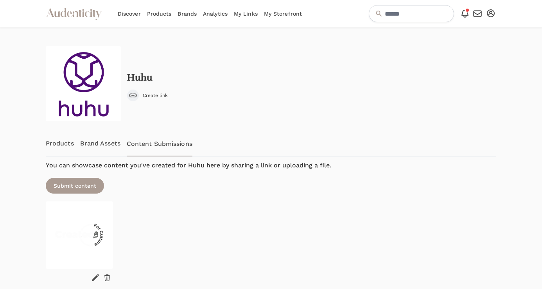
click at [51, 143] on link "Products" at bounding box center [60, 144] width 28 height 26
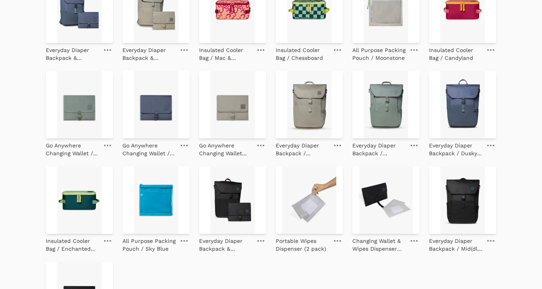
scroll to position [378, 0]
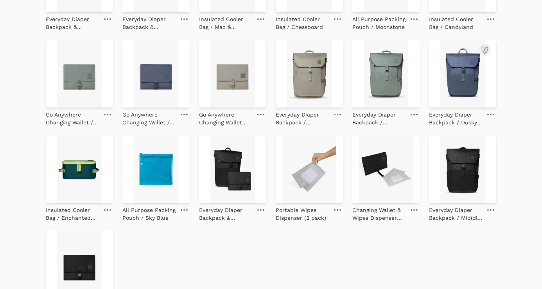
click at [471, 76] on img at bounding box center [462, 73] width 67 height 67
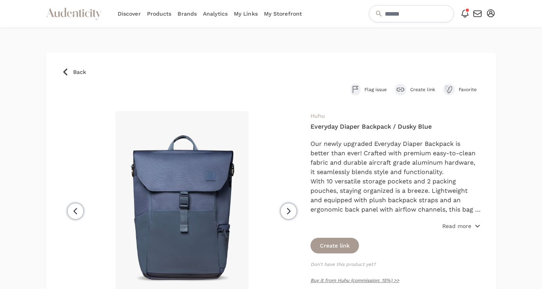
click at [457, 222] on p "Read more" at bounding box center [456, 226] width 29 height 8
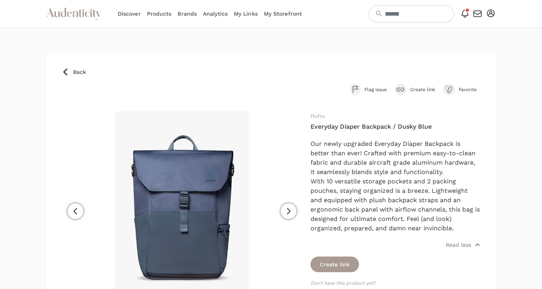
scroll to position [2, 0]
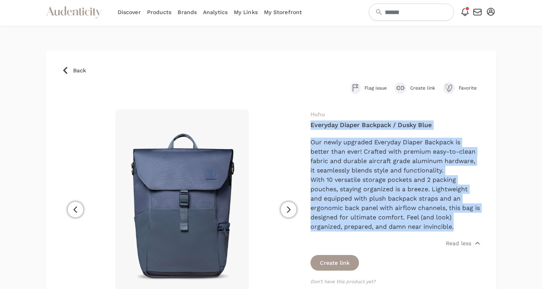
drag, startPoint x: 456, startPoint y: 224, endPoint x: 311, endPoint y: 123, distance: 176.6
click at [311, 123] on div "Huhu Everyday Diaper Backpack / Dusky Blue Our newly upgraded Everyday Diaper B…" at bounding box center [395, 242] width 170 height 267
copy div "Everyday Diaper Backpack / Dusky Blue Our newly upgraded Everyday Diaper Backpa…"
click at [357, 128] on h4 "Everyday Diaper Backpack / Dusky Blue" at bounding box center [395, 124] width 170 height 9
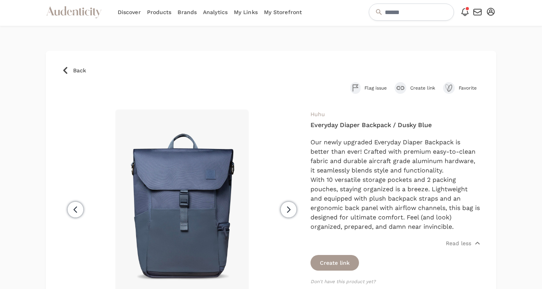
click at [357, 125] on h4 "Everyday Diaper Backpack / Dusky Blue" at bounding box center [395, 124] width 170 height 9
copy div "Everyday Diaper Backpack / Dusky Blue"
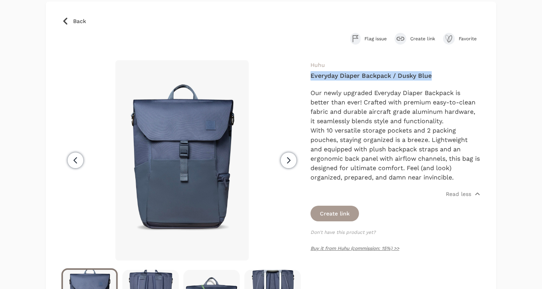
scroll to position [97, 0]
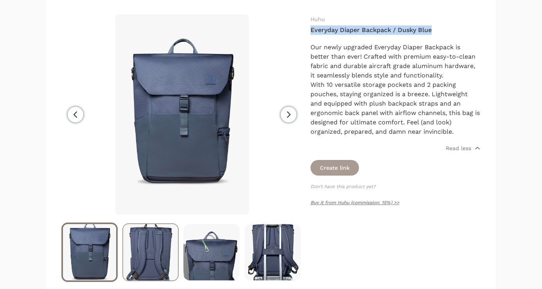
click at [156, 241] on img at bounding box center [150, 252] width 55 height 56
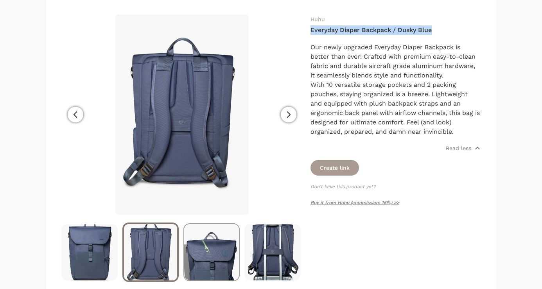
click at [209, 243] on img at bounding box center [211, 252] width 55 height 56
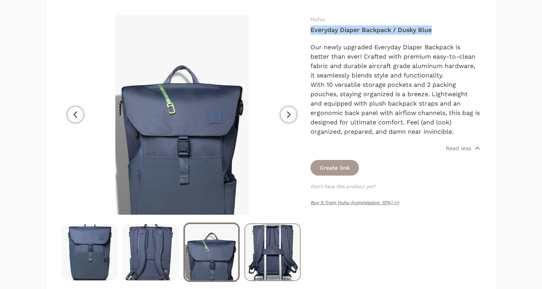
click at [279, 250] on img at bounding box center [272, 252] width 55 height 56
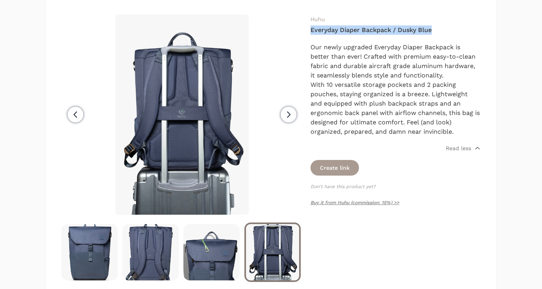
click at [292, 115] on icon "button" at bounding box center [288, 114] width 9 height 9
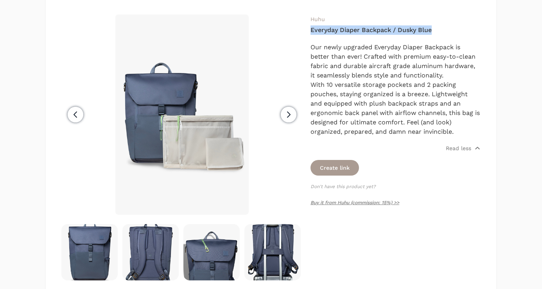
scroll to position [0, 61]
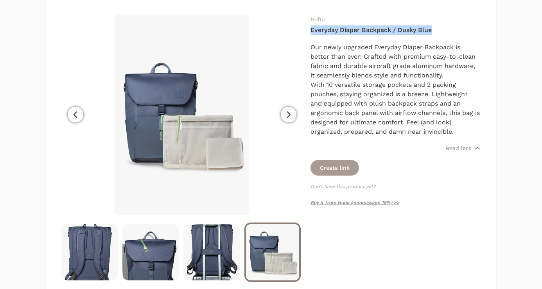
click at [290, 111] on icon "button" at bounding box center [288, 114] width 9 height 9
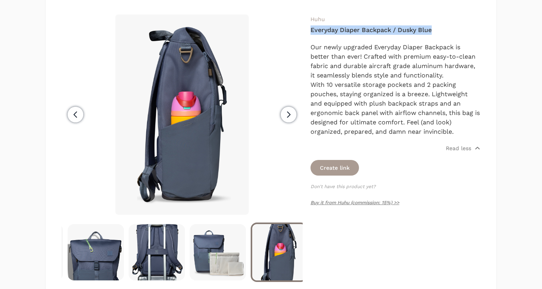
scroll to position [0, 122]
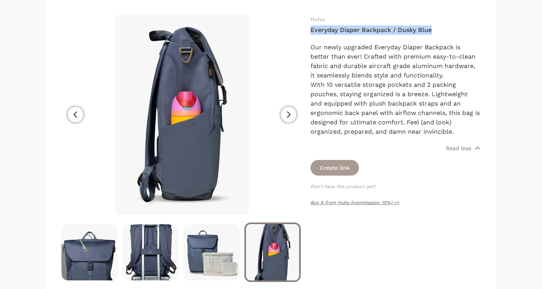
click at [288, 118] on icon "button" at bounding box center [288, 114] width 9 height 9
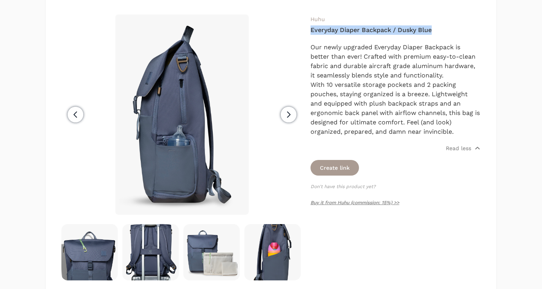
scroll to position [0, 183]
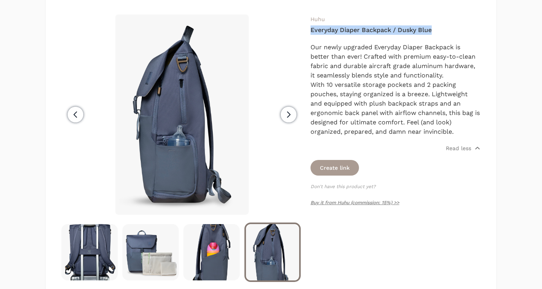
click at [285, 111] on icon "button" at bounding box center [288, 114] width 9 height 9
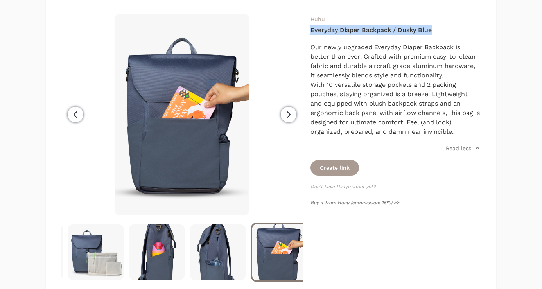
scroll to position [0, 244]
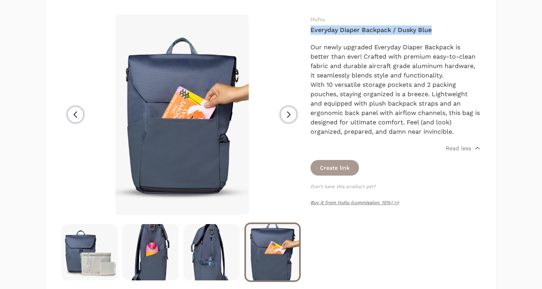
click at [283, 113] on span "Next" at bounding box center [289, 115] width 16 height 16
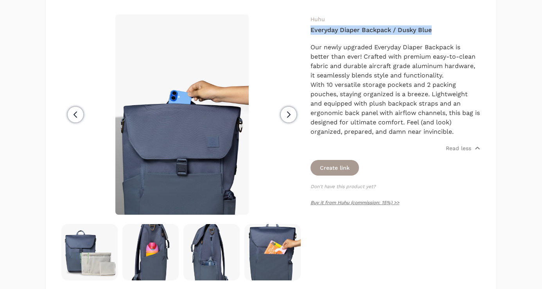
scroll to position [0, 305]
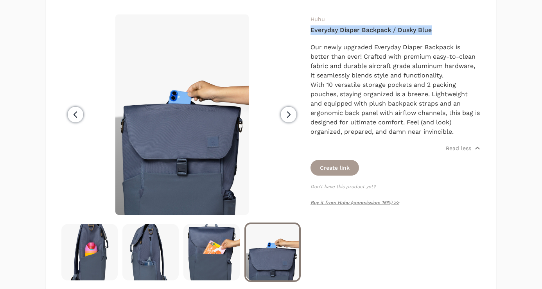
click at [283, 113] on span "Next" at bounding box center [289, 115] width 16 height 16
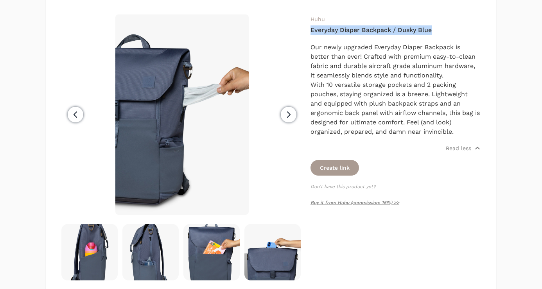
scroll to position [0, 366]
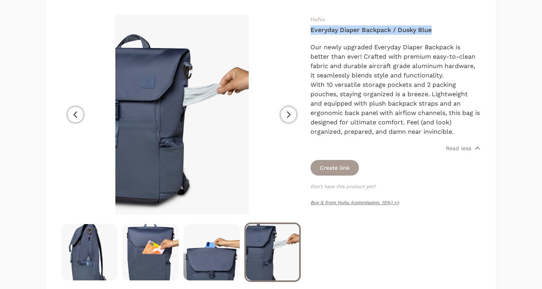
click at [286, 118] on icon "button" at bounding box center [288, 114] width 9 height 9
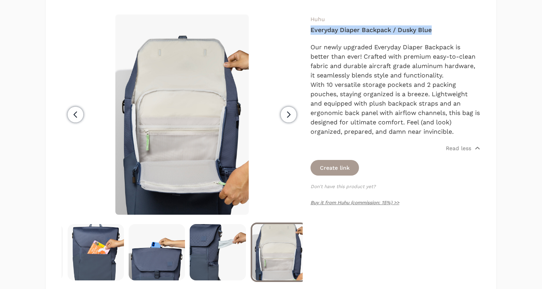
scroll to position [0, 427]
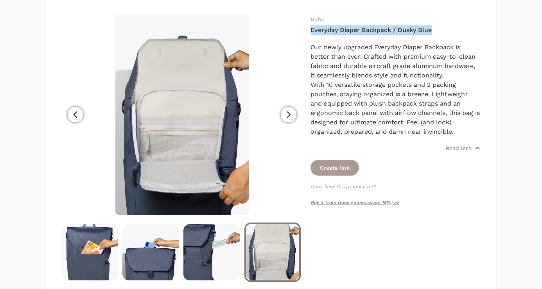
click at [288, 118] on icon "button" at bounding box center [288, 114] width 9 height 9
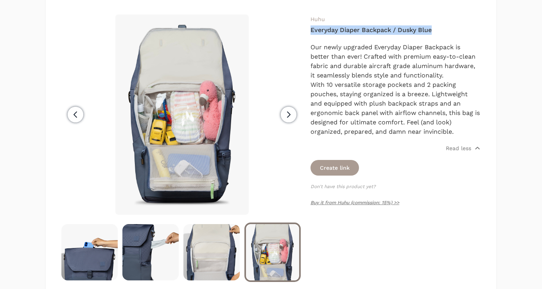
click at [288, 118] on icon "button" at bounding box center [288, 114] width 9 height 9
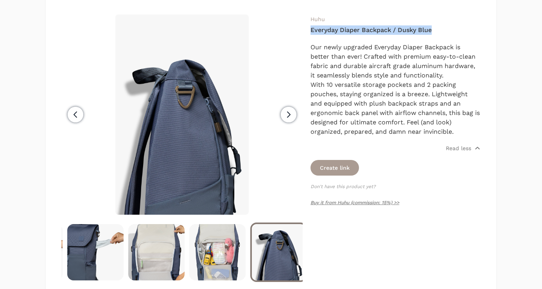
scroll to position [0, 549]
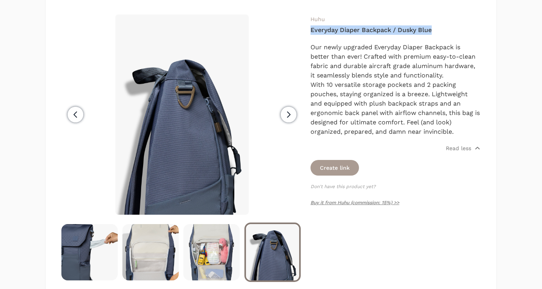
click at [288, 118] on icon "button" at bounding box center [288, 114] width 9 height 9
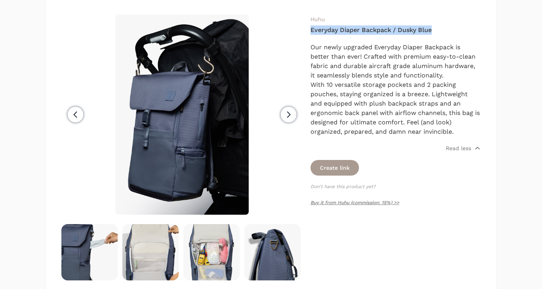
scroll to position [0, 612]
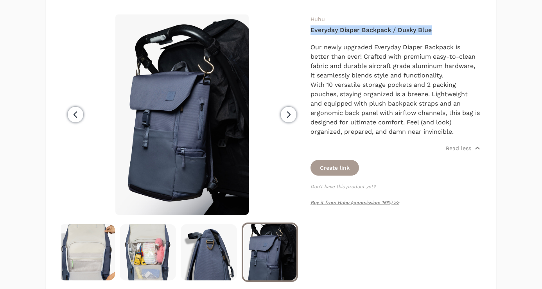
click at [285, 117] on icon "button" at bounding box center [288, 114] width 9 height 9
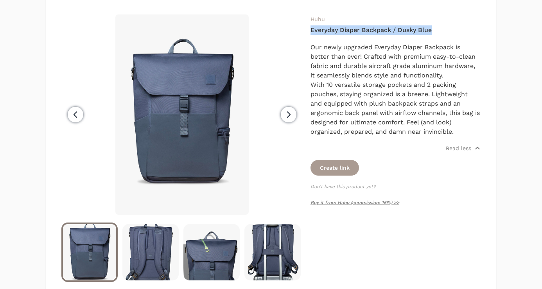
click at [289, 115] on icon "button" at bounding box center [288, 114] width 3 height 5
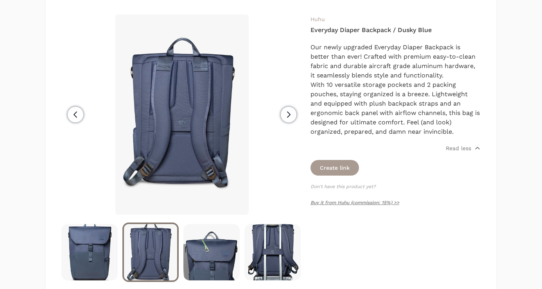
click at [392, 33] on h4 "Everyday Diaper Backpack / Dusky Blue" at bounding box center [395, 29] width 170 height 9
copy div "Everyday Diaper Backpack / Dusky Blue"
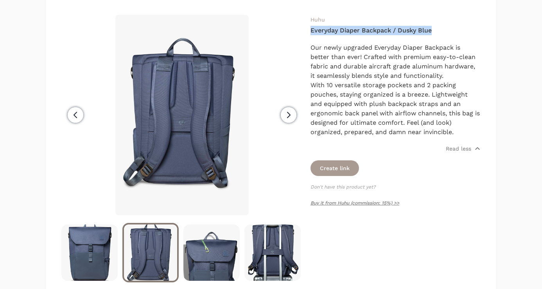
scroll to position [27, 0]
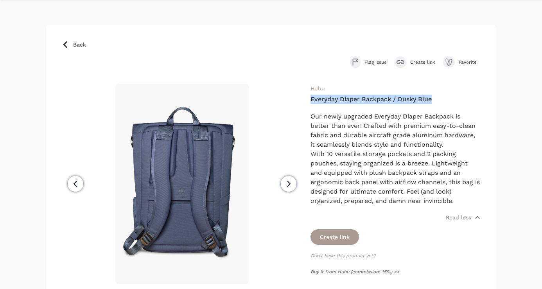
click at [82, 45] on span "Back" at bounding box center [79, 45] width 13 height 8
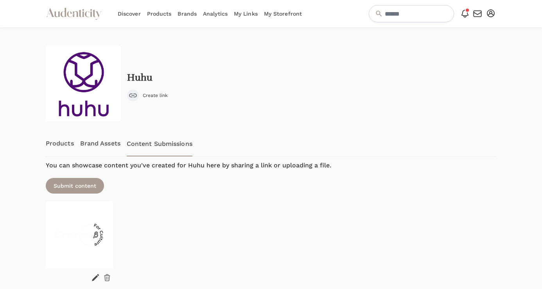
click at [54, 138] on link "Products" at bounding box center [60, 144] width 28 height 26
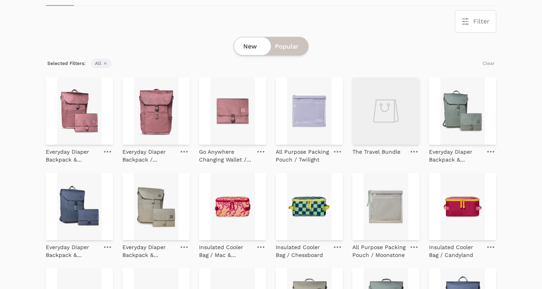
scroll to position [167, 0]
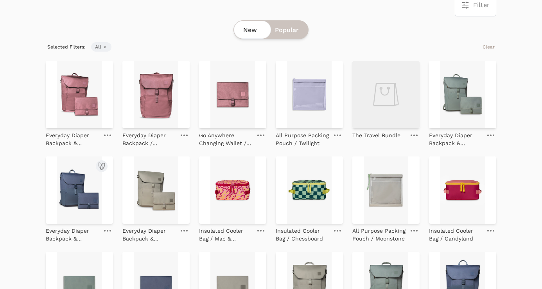
click at [76, 197] on img at bounding box center [79, 189] width 67 height 67
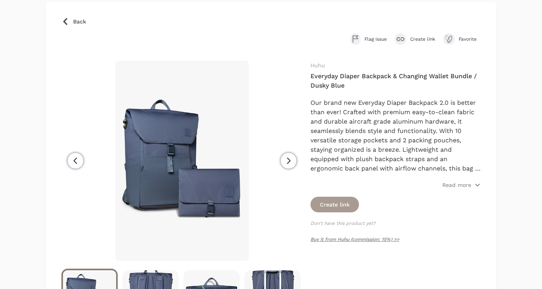
scroll to position [52, 0]
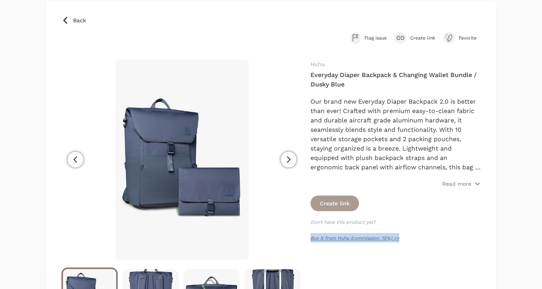
click at [76, 20] on span "Back" at bounding box center [79, 20] width 13 height 8
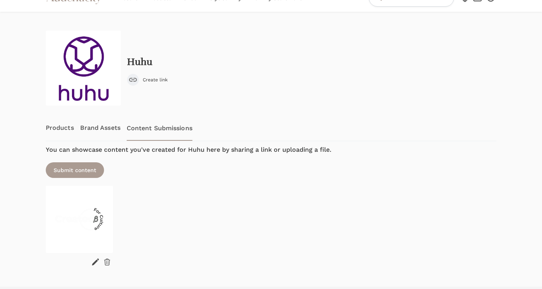
scroll to position [34, 0]
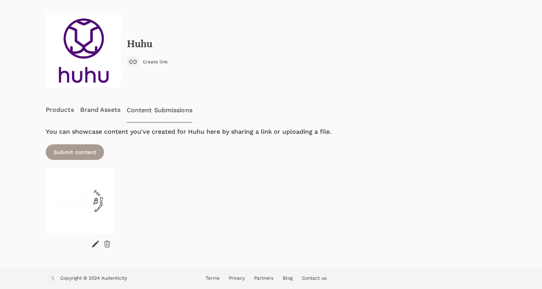
click at [66, 107] on link "Products" at bounding box center [60, 110] width 28 height 26
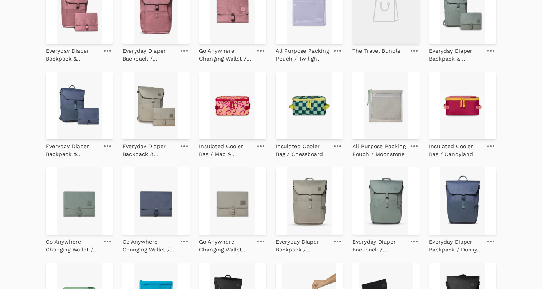
scroll to position [259, 0]
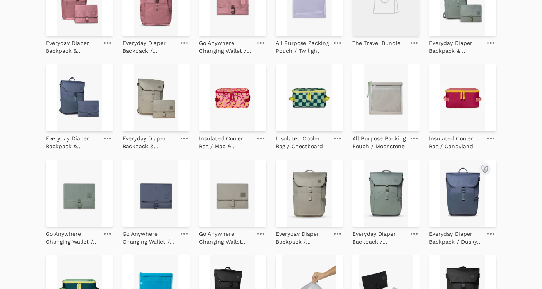
click at [463, 187] on img at bounding box center [462, 192] width 67 height 67
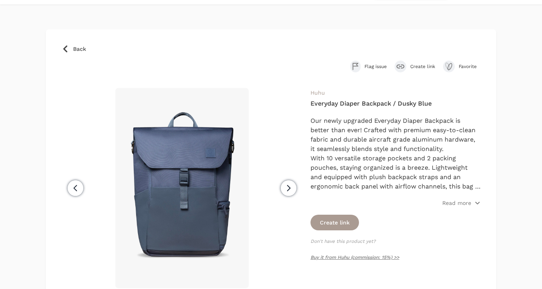
scroll to position [65, 0]
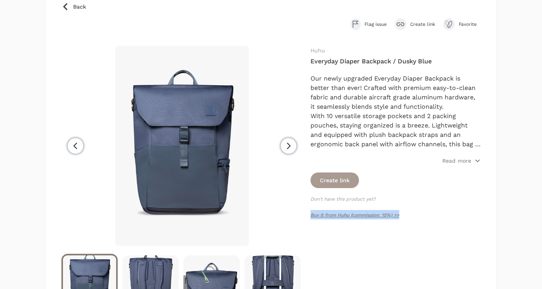
click at [87, 6] on link "Back" at bounding box center [270, 7] width 419 height 8
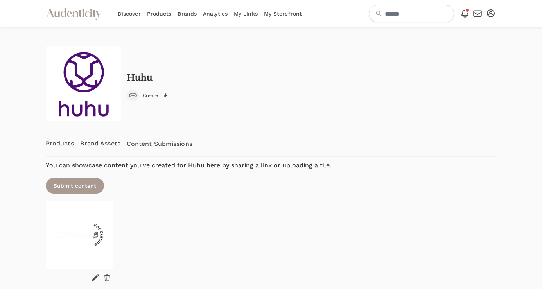
click at [54, 141] on link "Products" at bounding box center [60, 144] width 28 height 26
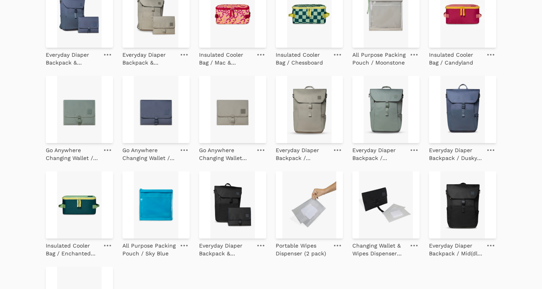
scroll to position [343, 0]
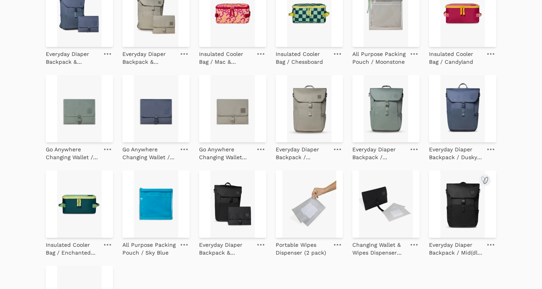
click at [455, 203] on img at bounding box center [462, 203] width 67 height 67
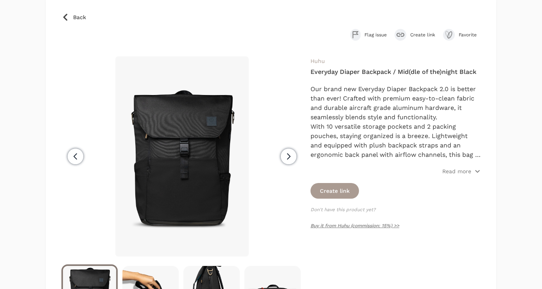
scroll to position [56, 0]
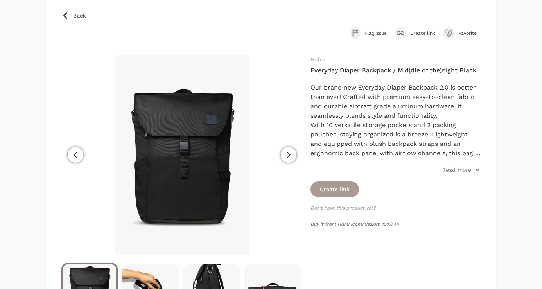
click at [343, 142] on span "With 10 versatile storage pockets and 2 packing pouches, staying organized is a…" at bounding box center [395, 148] width 170 height 54
click at [468, 168] on p "Read more" at bounding box center [456, 170] width 29 height 8
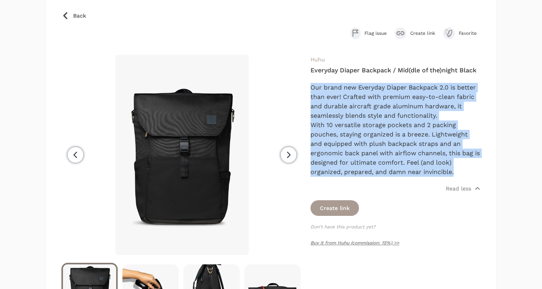
drag, startPoint x: 458, startPoint y: 172, endPoint x: 310, endPoint y: 91, distance: 167.9
click at [310, 91] on div "Our brand new Everyday Diaper Backpack 2.0 is better than ever! Crafted with pr…" at bounding box center [395, 130] width 170 height 94
copy div "Our brand new Everyday Diaper Backpack 2.0 is better than ever! Crafted with pr…"
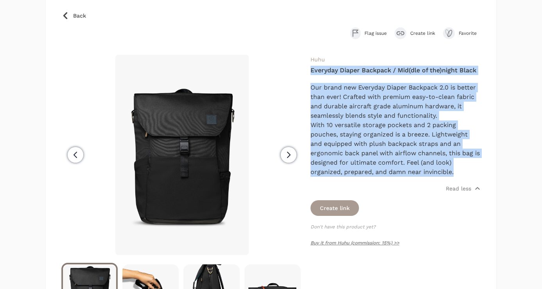
drag, startPoint x: 458, startPoint y: 180, endPoint x: 306, endPoint y: 68, distance: 188.9
click at [306, 68] on div "Previous Next" at bounding box center [270, 188] width 419 height 267
copy div "Everyday Diaper Backpack / Mid(dle of the)night Black Our brand new Everyday Di…"
click at [290, 157] on icon "button" at bounding box center [288, 154] width 9 height 9
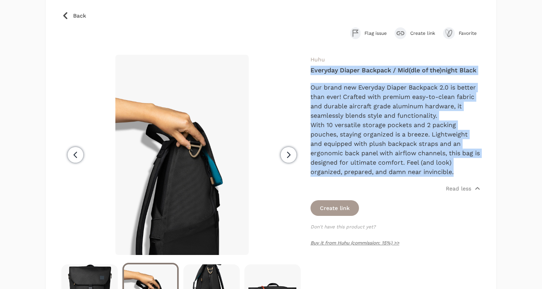
click at [288, 156] on icon "button" at bounding box center [288, 154] width 9 height 9
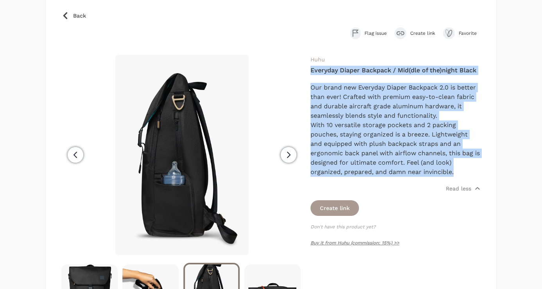
click at [290, 157] on icon "button" at bounding box center [288, 154] width 9 height 9
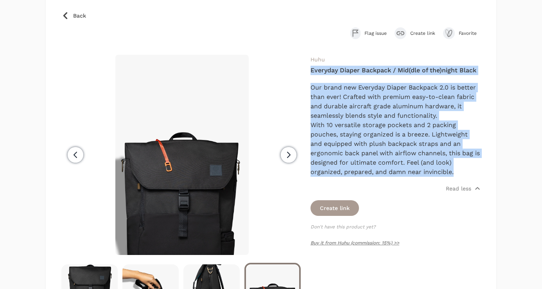
click at [292, 156] on icon "button" at bounding box center [288, 154] width 9 height 9
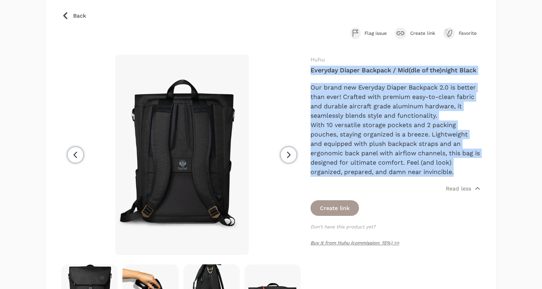
scroll to position [0, 61]
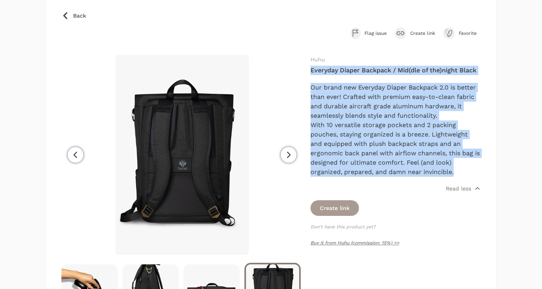
click at [290, 157] on icon "button" at bounding box center [288, 154] width 9 height 9
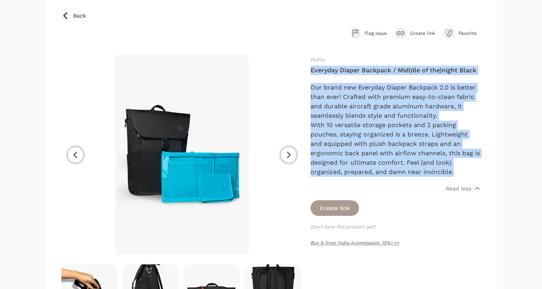
scroll to position [0, 122]
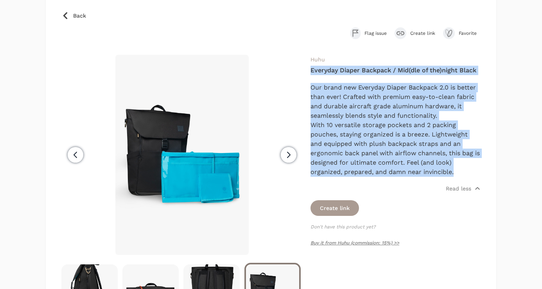
click at [286, 158] on icon "button" at bounding box center [288, 154] width 9 height 9
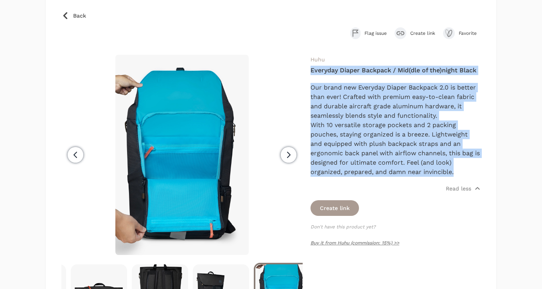
scroll to position [0, 183]
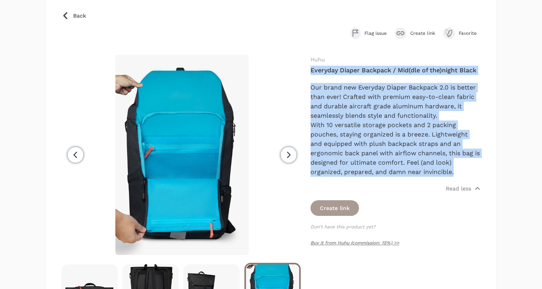
click at [288, 157] on icon "button" at bounding box center [288, 154] width 3 height 5
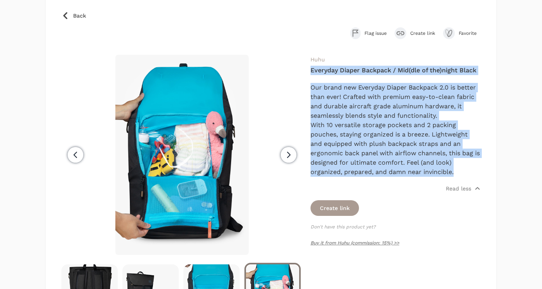
click at [288, 157] on icon "button" at bounding box center [288, 154] width 3 height 5
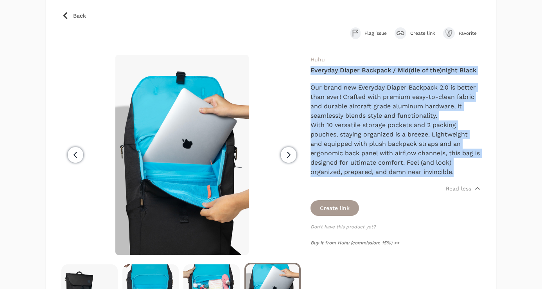
click at [288, 157] on icon "button" at bounding box center [288, 154] width 3 height 5
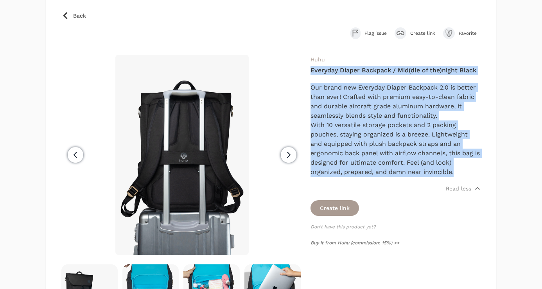
scroll to position [0, 366]
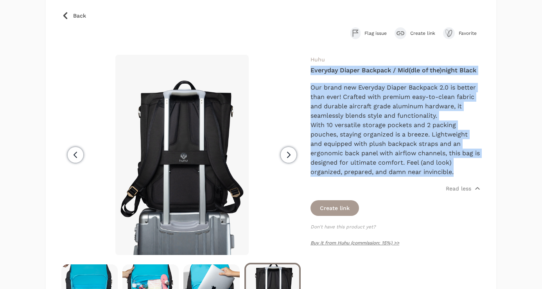
click at [289, 156] on icon "button" at bounding box center [288, 154] width 3 height 5
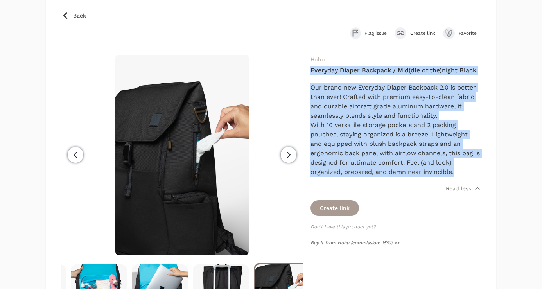
scroll to position [0, 427]
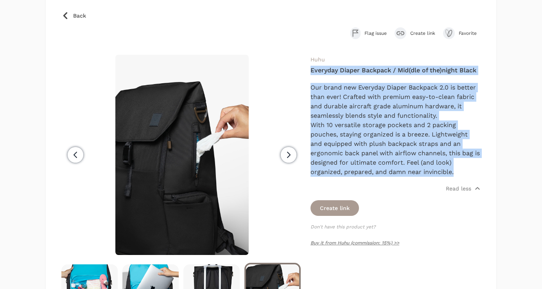
click at [289, 153] on icon "button" at bounding box center [288, 154] width 9 height 9
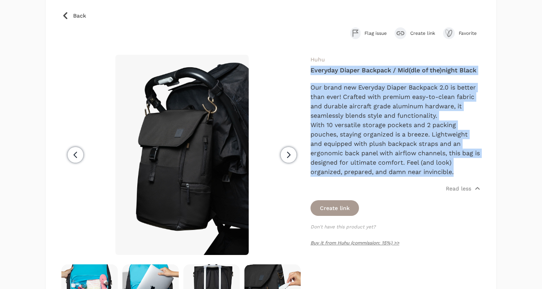
scroll to position [0, 488]
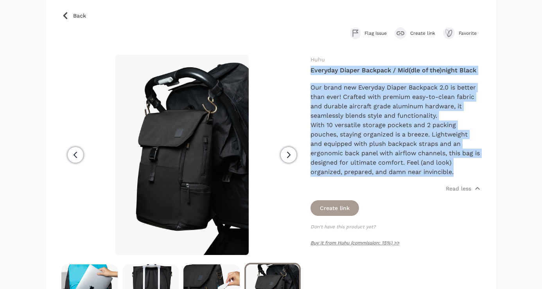
click at [284, 157] on icon "button" at bounding box center [288, 154] width 9 height 9
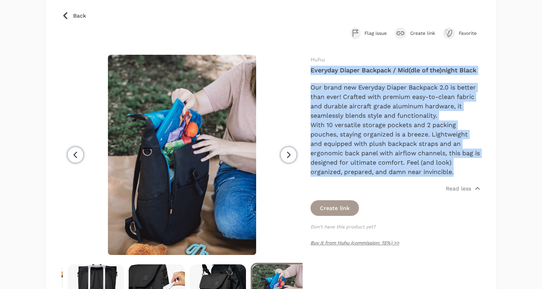
scroll to position [0, 549]
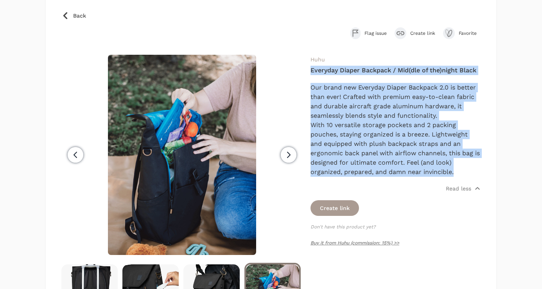
click at [287, 161] on span "Next" at bounding box center [289, 155] width 16 height 16
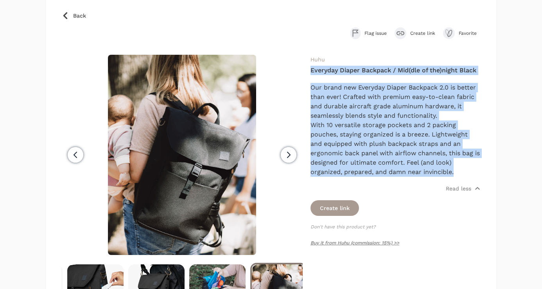
scroll to position [0, 610]
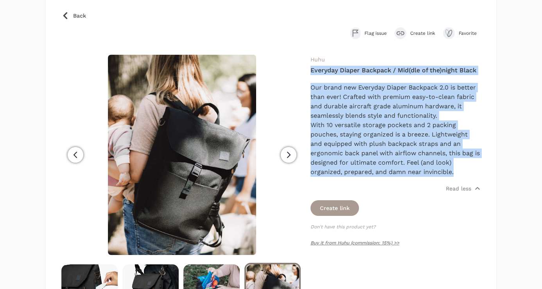
click at [293, 154] on span "Next" at bounding box center [289, 155] width 16 height 16
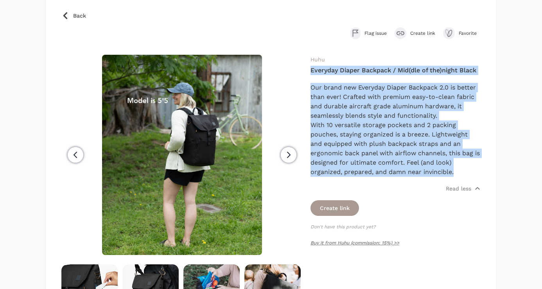
scroll to position [0, 671]
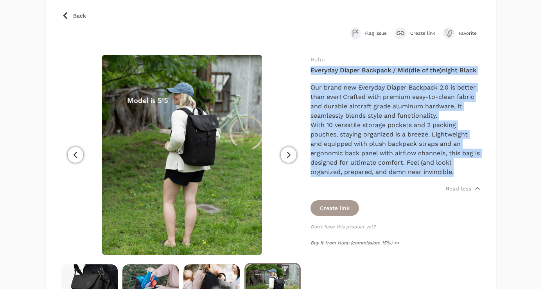
click at [293, 154] on span "Next" at bounding box center [289, 155] width 16 height 16
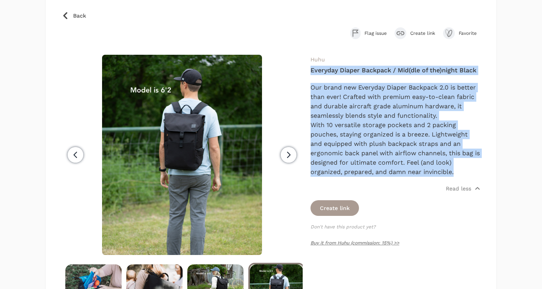
scroll to position [0, 734]
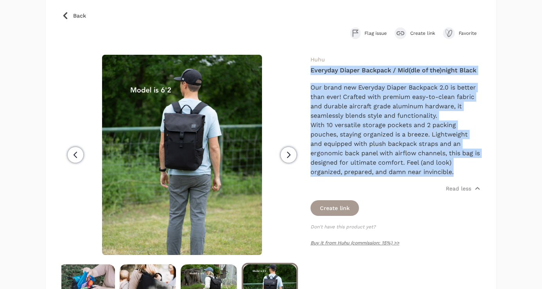
click at [293, 154] on span "Next" at bounding box center [289, 155] width 16 height 16
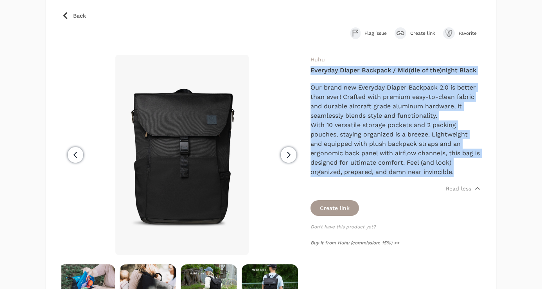
scroll to position [0, 0]
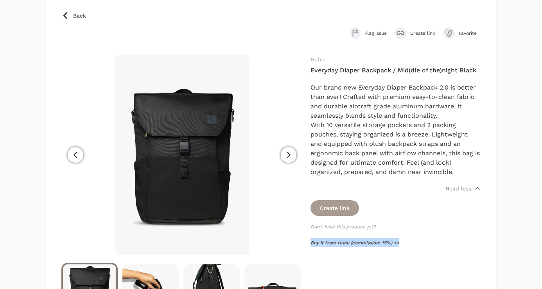
click at [369, 241] on link "Buy it from Huhu (commission: 15%) >>" at bounding box center [354, 242] width 89 height 5
click at [80, 16] on span "Back" at bounding box center [79, 16] width 13 height 8
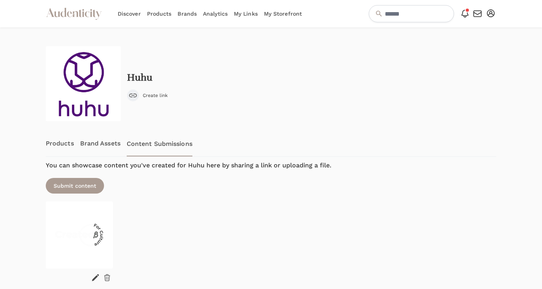
click at [52, 145] on link "Products" at bounding box center [60, 144] width 28 height 26
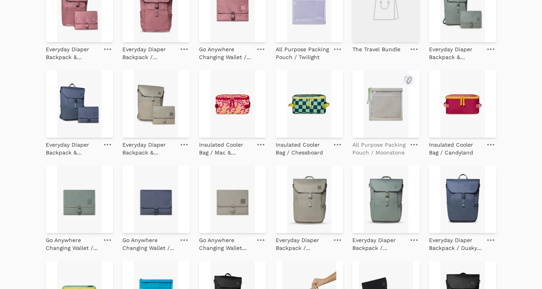
scroll to position [345, 0]
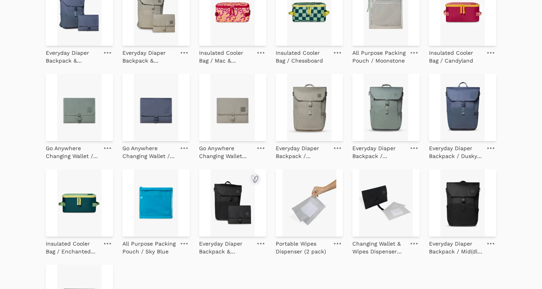
click at [238, 210] on img at bounding box center [232, 202] width 67 height 67
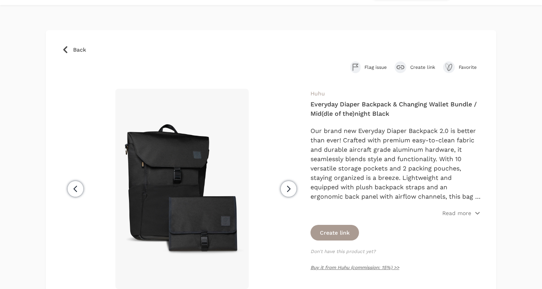
scroll to position [34, 0]
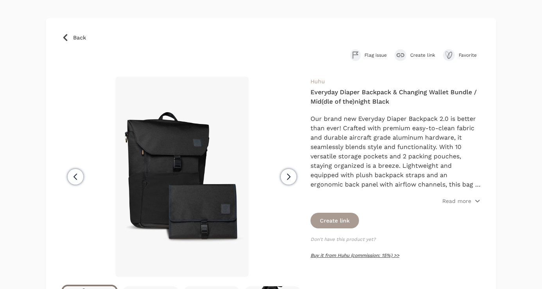
click at [360, 256] on link "Buy it from Huhu (commission: 15%) >>" at bounding box center [354, 254] width 89 height 5
click at [359, 99] on h4 "Everyday Diaper Backpack & Changing Wallet Bundle / Mid(dle of the)night Black" at bounding box center [395, 97] width 170 height 19
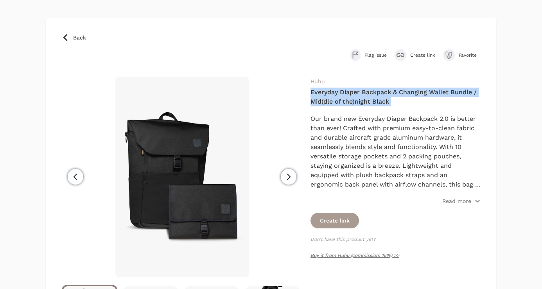
click at [359, 99] on h4 "Everyday Diaper Backpack & Changing Wallet Bundle / Mid(dle of the)night Black" at bounding box center [395, 97] width 170 height 19
copy div "Everyday Diaper Backpack & Changing Wallet Bundle / Mid(dle of the)night Black"
click at [469, 201] on p "Read more" at bounding box center [456, 201] width 29 height 8
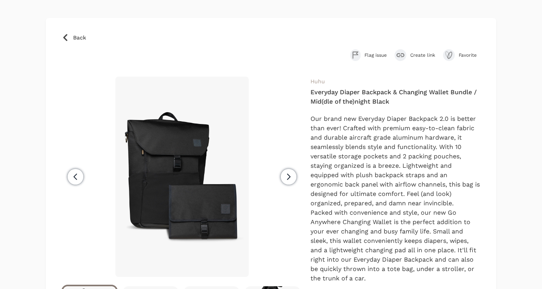
click at [382, 175] on p "Our brand new Everyday Diaper Backpack 2.0 is better than ever! Crafted with pr…" at bounding box center [395, 161] width 170 height 94
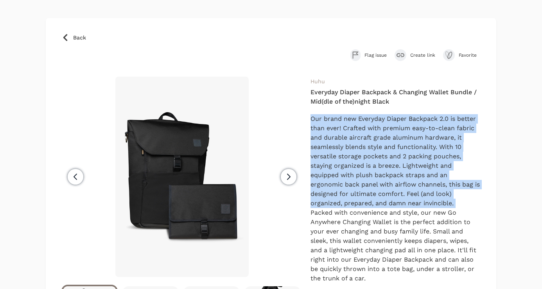
click at [382, 175] on p "Our brand new Everyday Diaper Backpack 2.0 is better than ever! Crafted with pr…" at bounding box center [395, 161] width 170 height 94
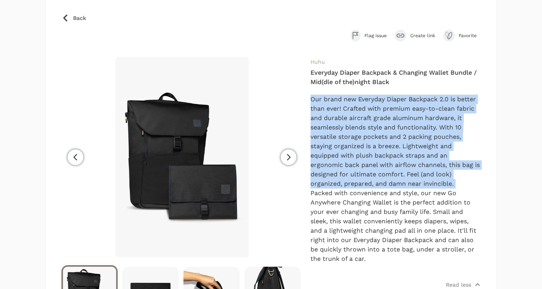
scroll to position [64, 0]
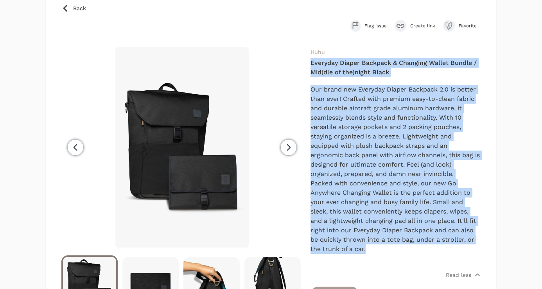
drag, startPoint x: 368, startPoint y: 245, endPoint x: 309, endPoint y: 63, distance: 191.4
click at [309, 63] on div "Previous" at bounding box center [270, 194] width 419 height 294
copy div "Everyday Diaper Backpack & Changing Wallet Bundle / Mid(dle of the)night Black …"
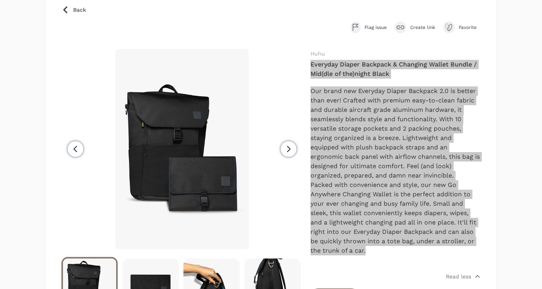
scroll to position [33, 0]
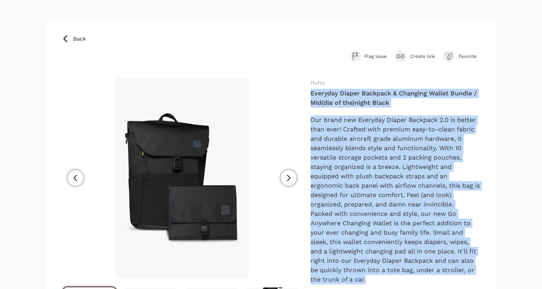
click at [292, 181] on icon "button" at bounding box center [288, 177] width 9 height 9
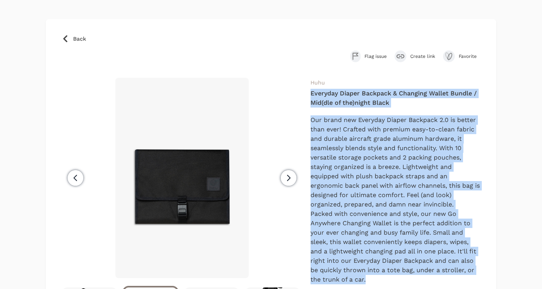
click at [286, 181] on icon "button" at bounding box center [288, 177] width 9 height 9
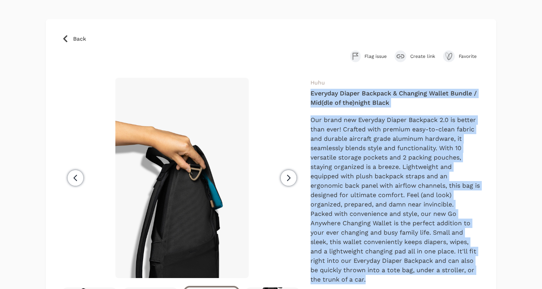
click at [284, 182] on icon "button" at bounding box center [288, 177] width 9 height 9
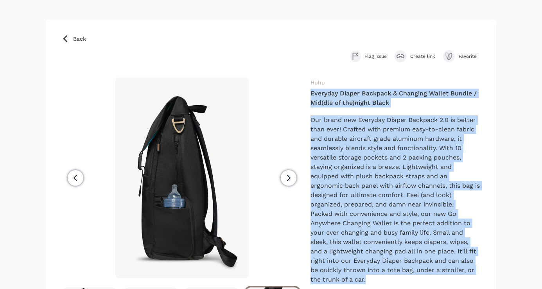
click at [289, 182] on icon "button" at bounding box center [288, 177] width 9 height 9
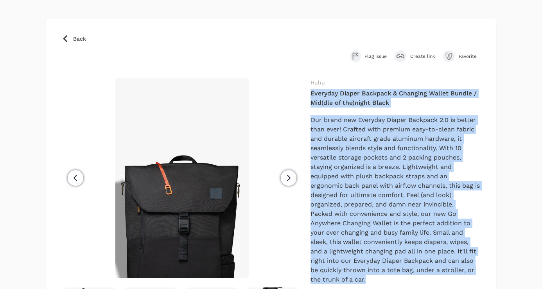
scroll to position [0, 61]
click at [284, 178] on icon "button" at bounding box center [288, 177] width 9 height 9
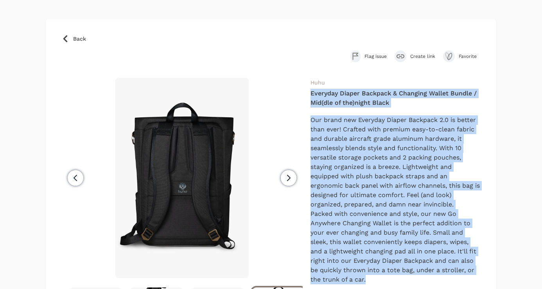
scroll to position [0, 122]
click at [291, 177] on icon "button" at bounding box center [288, 177] width 9 height 9
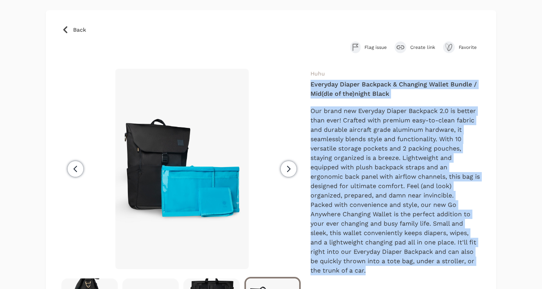
scroll to position [91, 0]
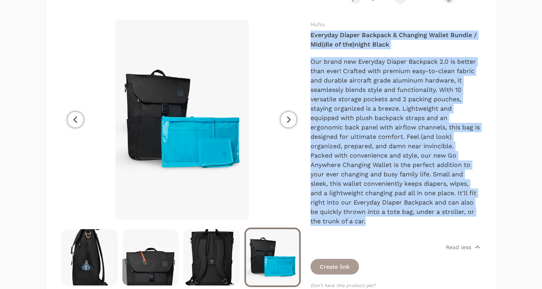
click at [286, 124] on icon "button" at bounding box center [288, 119] width 9 height 9
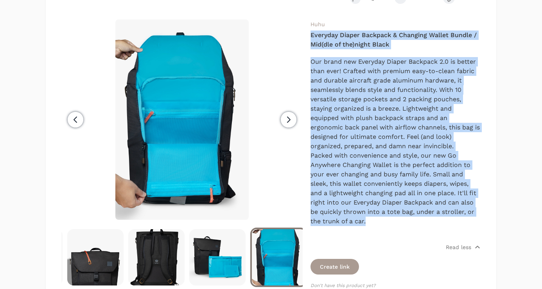
scroll to position [0, 244]
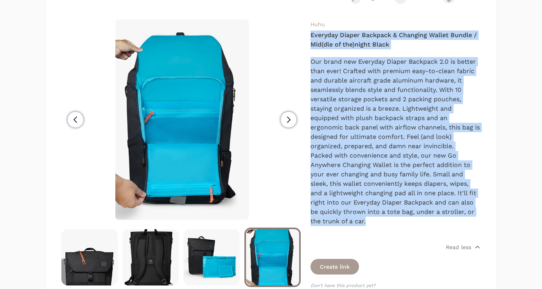
click at [283, 122] on span "Next" at bounding box center [289, 120] width 16 height 16
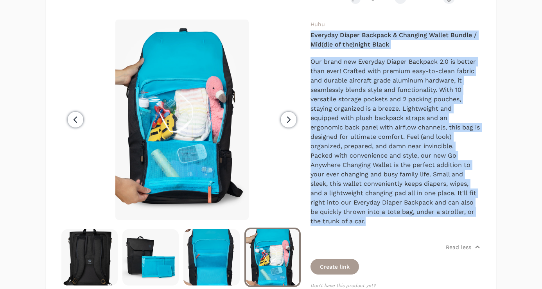
click at [283, 122] on span "Next" at bounding box center [289, 120] width 16 height 16
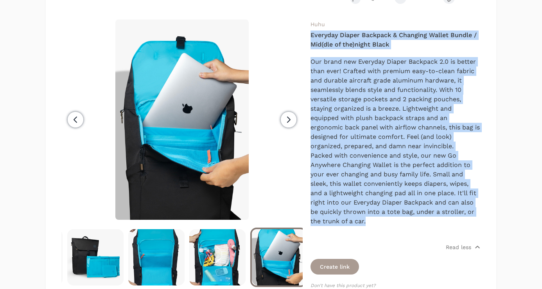
scroll to position [0, 366]
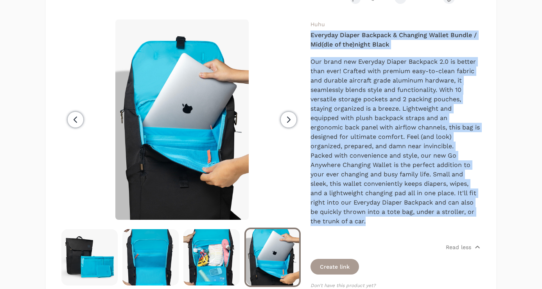
click at [283, 122] on span "Next" at bounding box center [289, 120] width 16 height 16
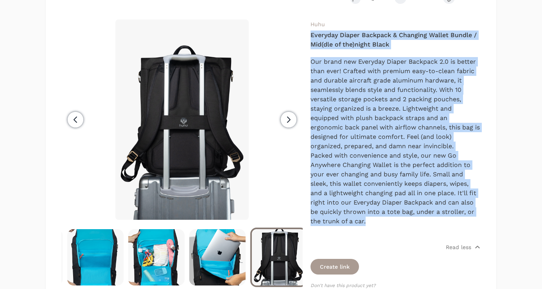
scroll to position [0, 427]
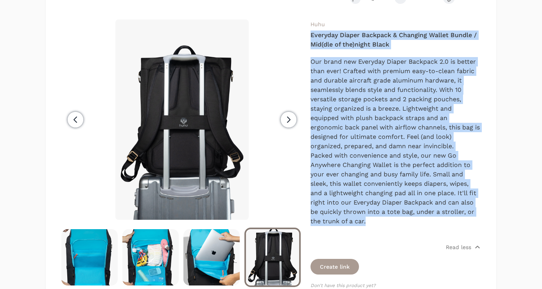
click at [282, 117] on span "Next" at bounding box center [289, 120] width 16 height 16
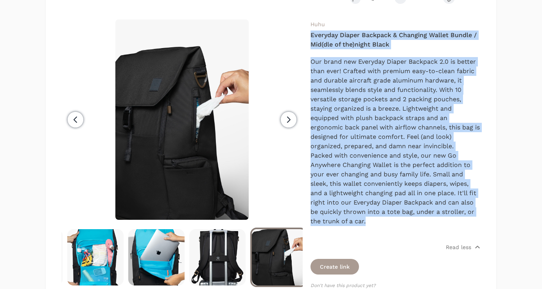
scroll to position [0, 488]
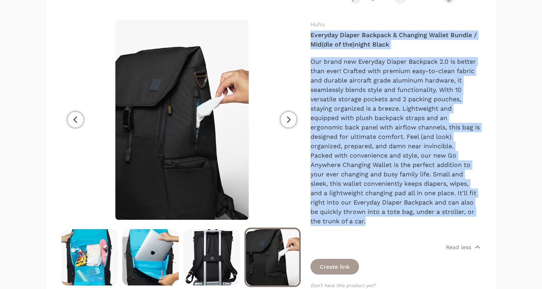
click at [286, 118] on icon "button" at bounding box center [288, 119] width 9 height 9
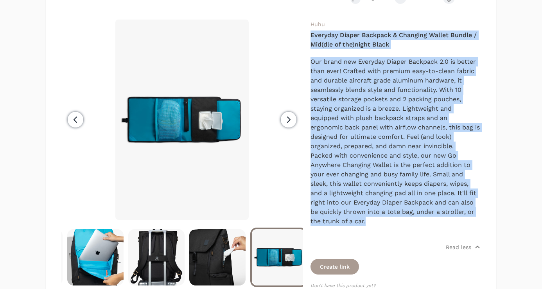
scroll to position [0, 549]
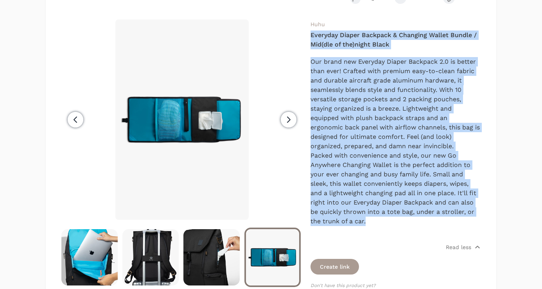
click at [286, 117] on icon "button" at bounding box center [288, 119] width 9 height 9
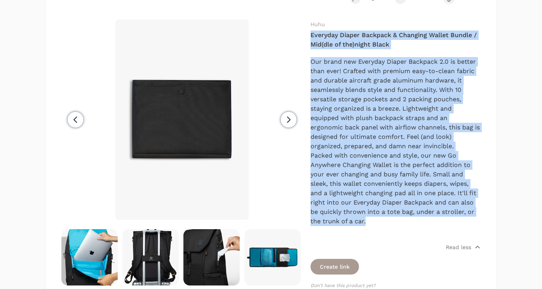
scroll to position [0, 610]
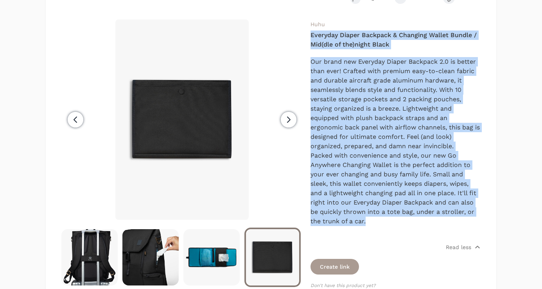
click at [291, 123] on icon "button" at bounding box center [288, 119] width 9 height 9
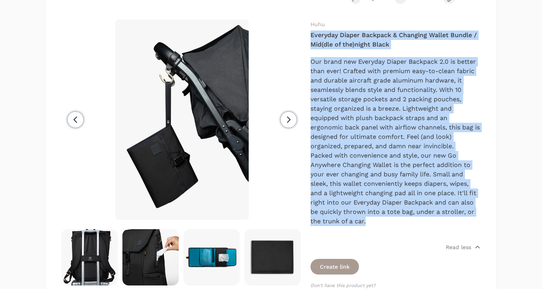
scroll to position [0, 671]
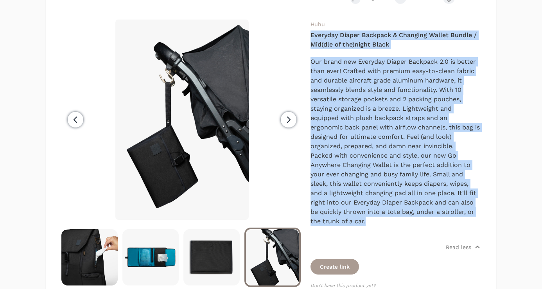
click at [291, 123] on icon "button" at bounding box center [288, 119] width 9 height 9
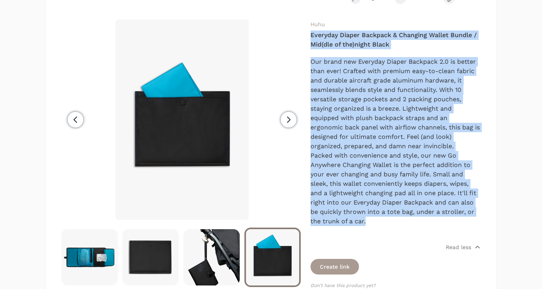
click at [291, 123] on icon "button" at bounding box center [288, 119] width 9 height 9
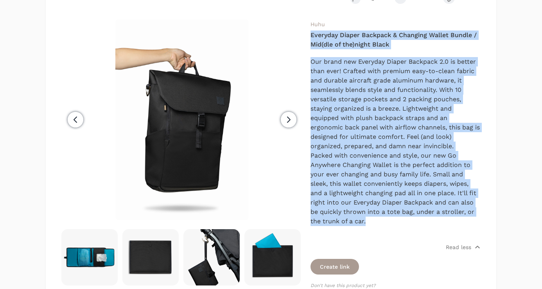
scroll to position [0, 793]
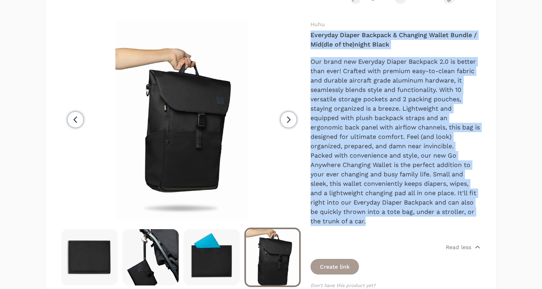
click at [284, 116] on icon "button" at bounding box center [288, 119] width 9 height 9
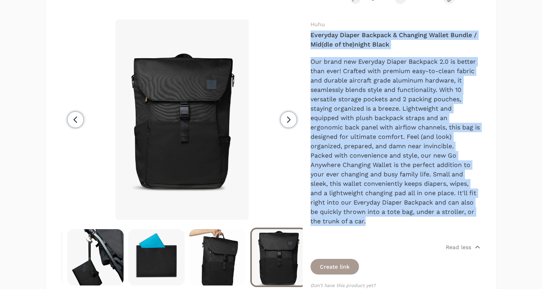
scroll to position [0, 853]
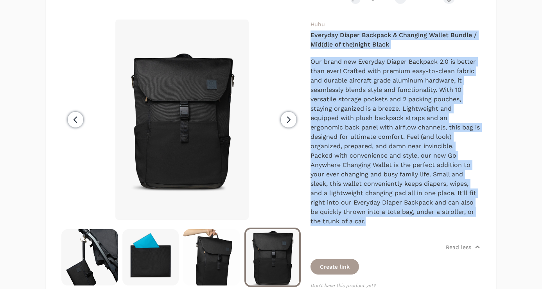
click at [287, 117] on icon "button" at bounding box center [288, 119] width 3 height 5
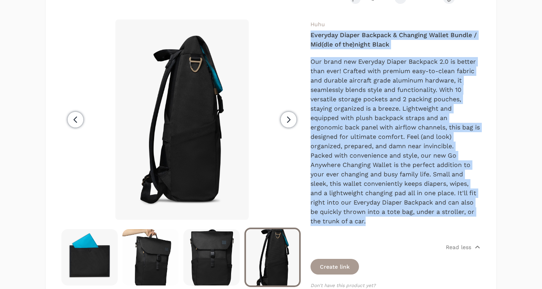
click at [287, 117] on icon "button" at bounding box center [288, 119] width 3 height 5
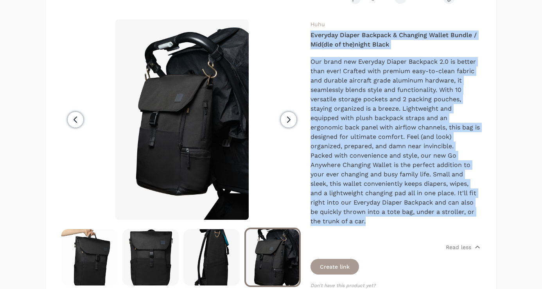
click at [287, 117] on icon "button" at bounding box center [288, 119] width 3 height 5
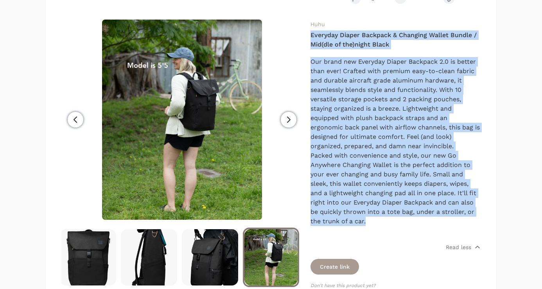
click at [287, 117] on icon "button" at bounding box center [288, 119] width 3 height 5
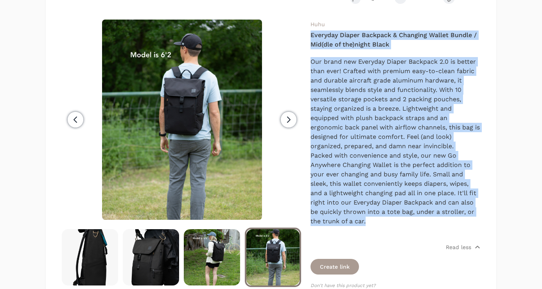
click at [287, 117] on icon "button" at bounding box center [288, 119] width 3 height 5
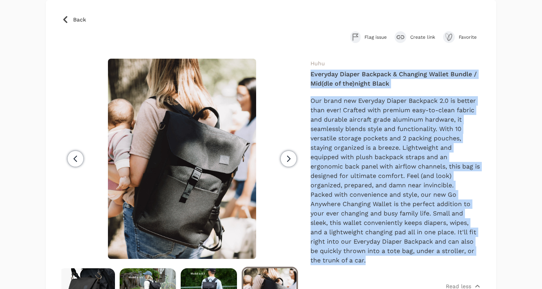
scroll to position [0, 0]
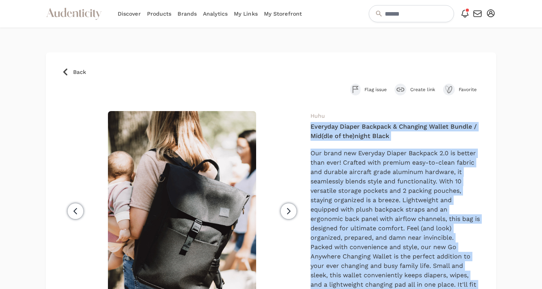
click at [286, 209] on icon "button" at bounding box center [288, 210] width 9 height 9
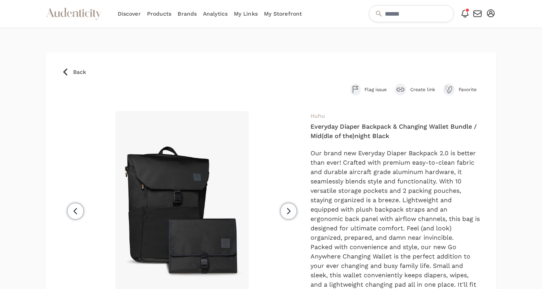
click at [80, 72] on span "Back" at bounding box center [79, 72] width 13 height 8
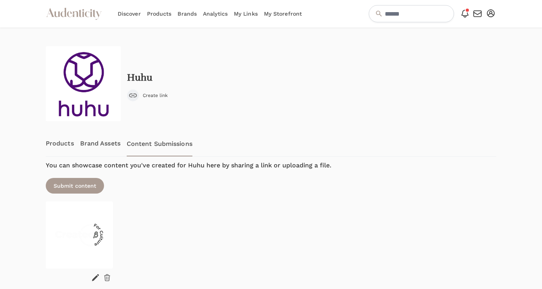
click at [64, 142] on link "Products" at bounding box center [60, 144] width 28 height 26
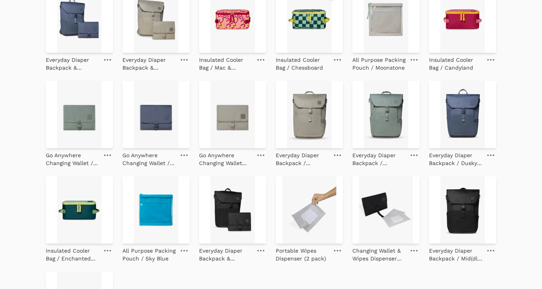
scroll to position [339, 0]
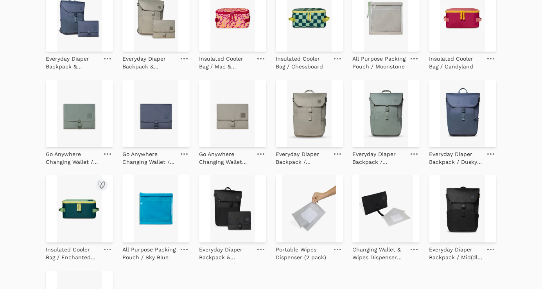
click at [85, 202] on img at bounding box center [79, 208] width 67 height 67
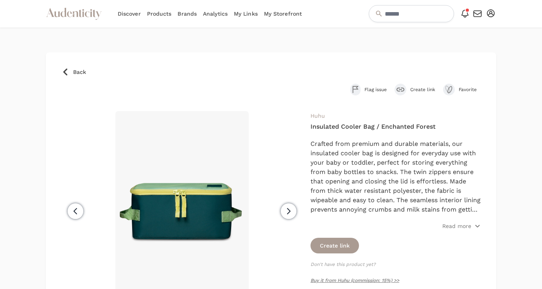
click at [379, 128] on h4 "Insulated Cooler Bag / Enchanted Forest" at bounding box center [395, 126] width 170 height 9
copy div "Insulated Cooler Bag / Enchanted Forest"
click at [460, 223] on p "Read more" at bounding box center [456, 226] width 29 height 8
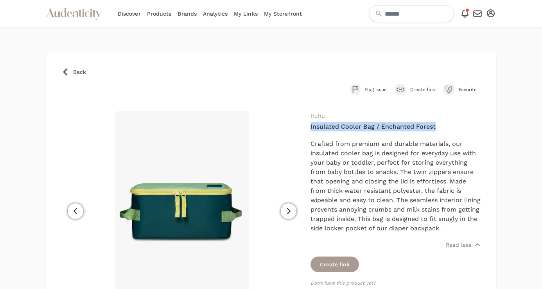
drag, startPoint x: 397, startPoint y: 238, endPoint x: 312, endPoint y: 144, distance: 126.2
click at [312, 144] on p "Crafted from premium and durable materials, our insulated cooler bag is designe…" at bounding box center [395, 186] width 170 height 94
copy span "Crafted from premium and durable materials, our insulated cooler bag is designe…"
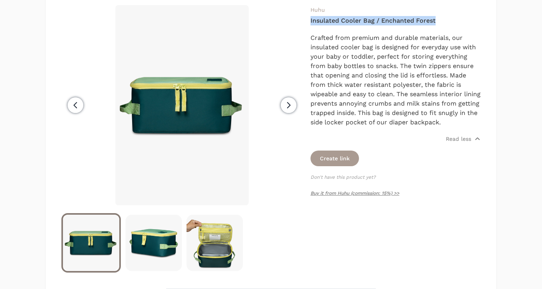
scroll to position [136, 0]
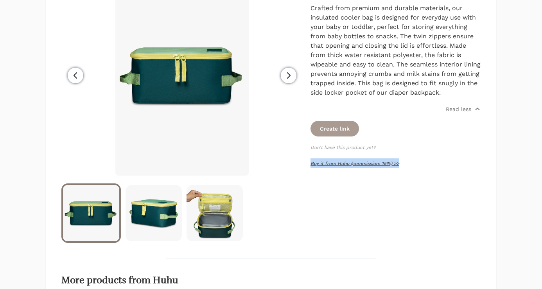
click at [346, 166] on link "Buy it from Huhu (commission: 15%) >>" at bounding box center [354, 163] width 89 height 5
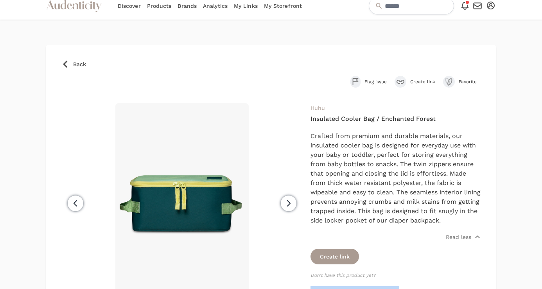
scroll to position [0, 0]
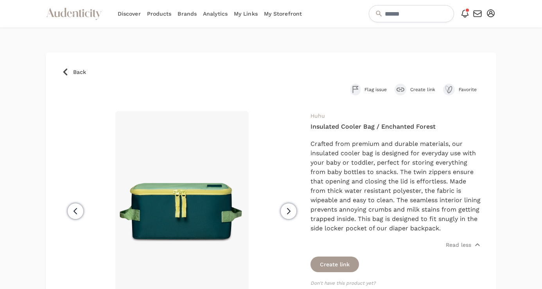
click at [338, 128] on h4 "Insulated Cooler Bag / Enchanted Forest" at bounding box center [395, 126] width 170 height 9
copy div "Insulated Cooler Bag / Enchanted Forest"
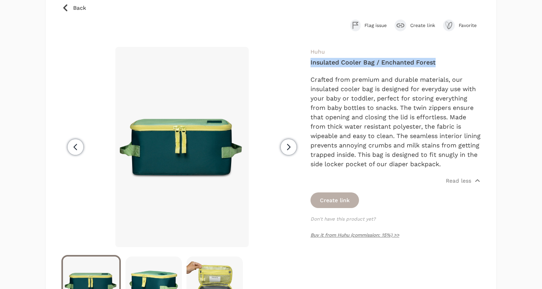
scroll to position [150, 0]
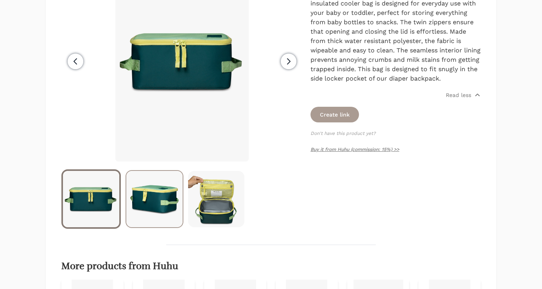
click at [144, 204] on img at bounding box center [154, 199] width 56 height 56
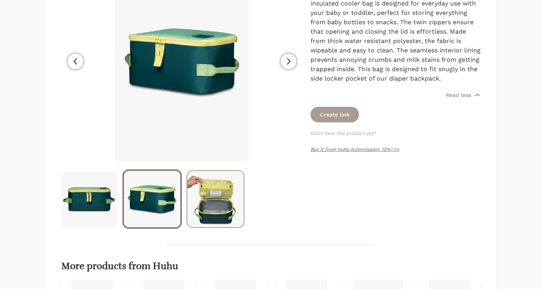
click at [220, 194] on img at bounding box center [215, 199] width 56 height 56
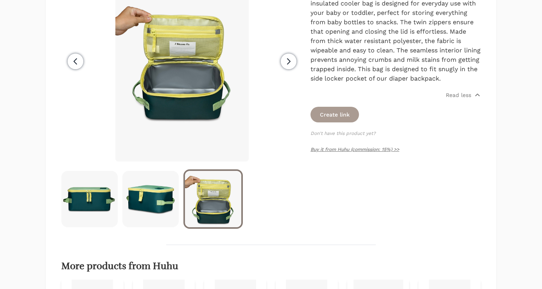
click at [287, 67] on span "Next" at bounding box center [289, 62] width 16 height 16
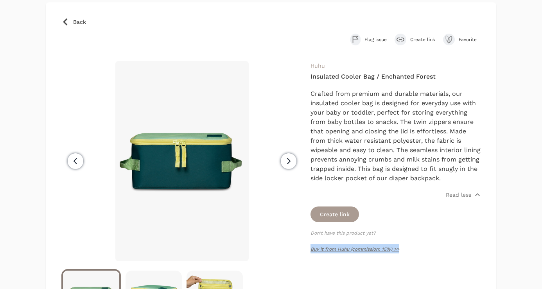
scroll to position [0, 0]
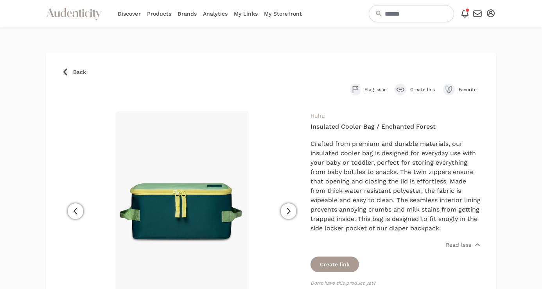
click at [81, 75] on span "Back" at bounding box center [79, 72] width 13 height 8
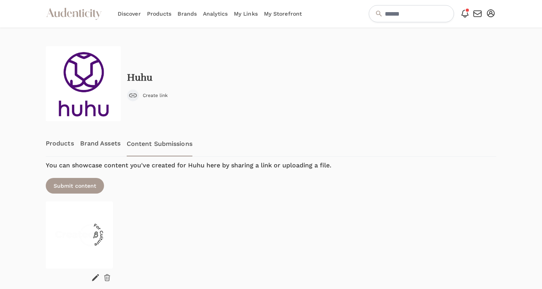
click at [50, 146] on link "Products" at bounding box center [60, 144] width 28 height 26
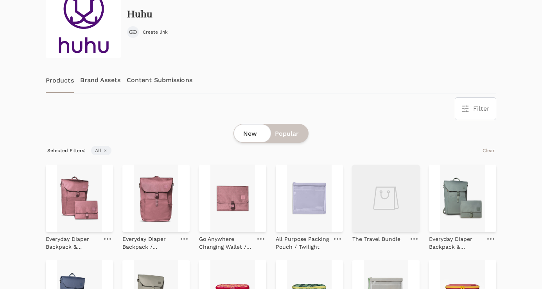
scroll to position [65, 0]
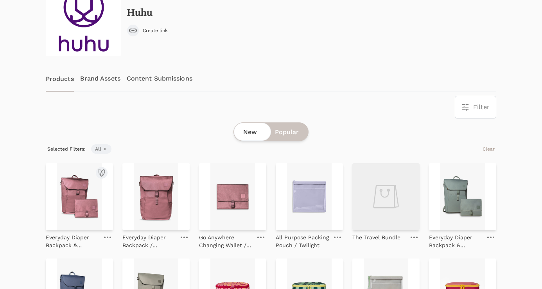
click at [72, 206] on img at bounding box center [79, 196] width 67 height 67
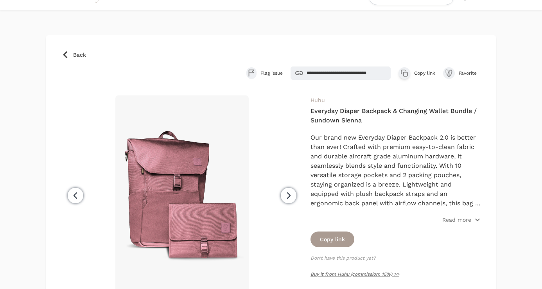
scroll to position [63, 0]
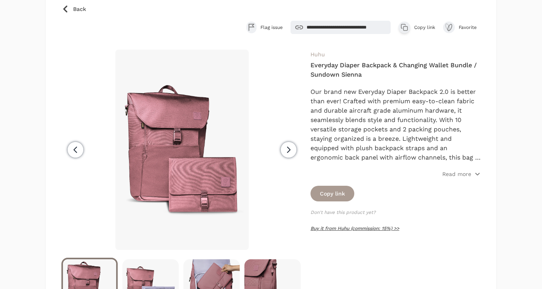
click at [374, 230] on link "Buy it from Huhu (commission: 15%) >>" at bounding box center [354, 227] width 89 height 5
click at [79, 9] on span "Back" at bounding box center [79, 9] width 13 height 8
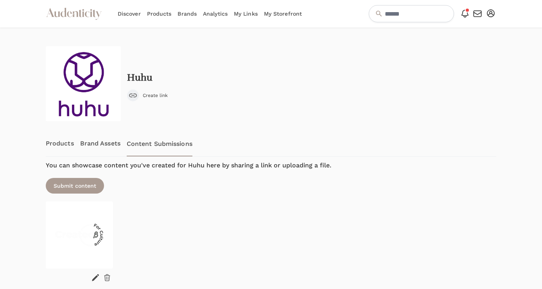
click at [193, 13] on link "Brands" at bounding box center [186, 13] width 19 height 27
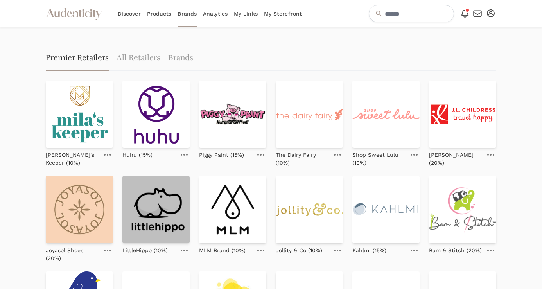
click at [176, 207] on img at bounding box center [155, 209] width 67 height 67
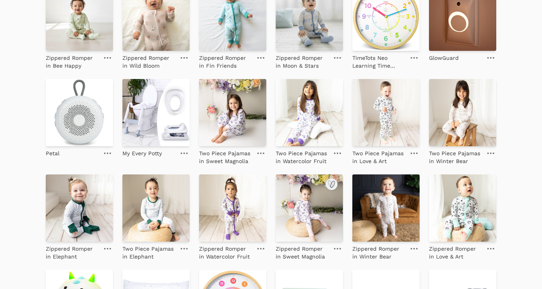
scroll to position [254, 0]
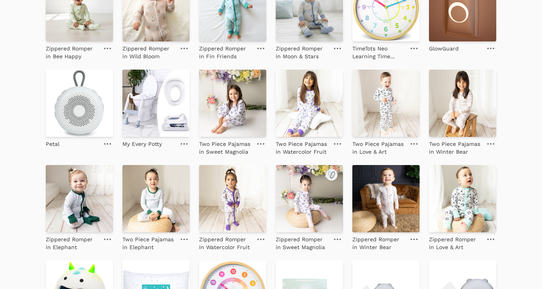
click at [307, 210] on img at bounding box center [309, 198] width 67 height 67
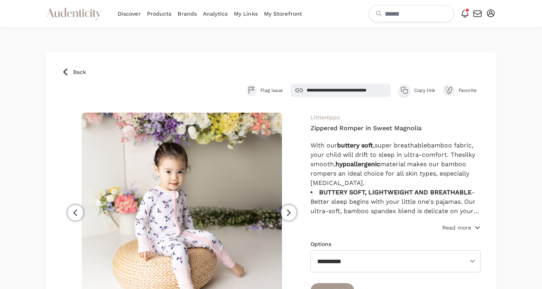
click at [455, 227] on p "Read more" at bounding box center [456, 228] width 29 height 8
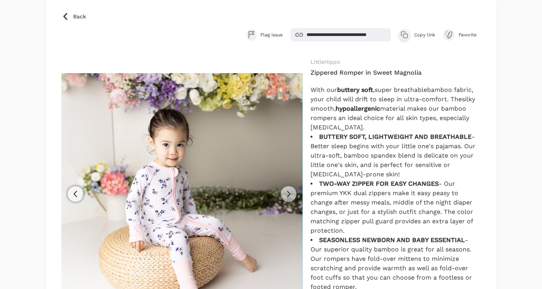
scroll to position [30, 0]
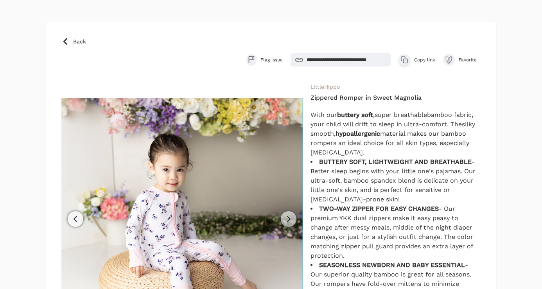
drag, startPoint x: 376, startPoint y: 147, endPoint x: 326, endPoint y: 116, distance: 58.2
click at [326, 116] on div "With our buttery soft , super breathable bamboo fabric, your child will drift t…" at bounding box center [395, 265] width 170 height 310
drag, startPoint x: 321, startPoint y: 110, endPoint x: 308, endPoint y: 93, distance: 21.3
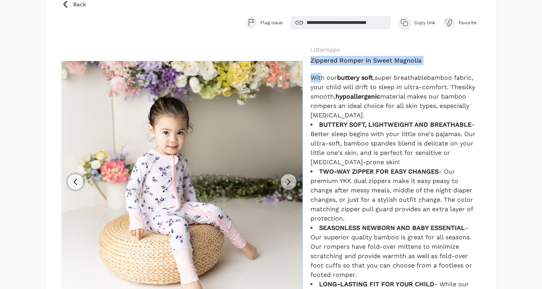
scroll to position [63, 0]
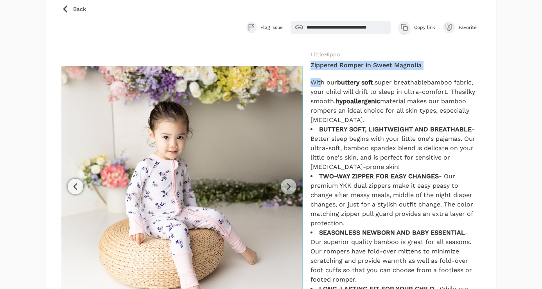
drag, startPoint x: 353, startPoint y: 116, endPoint x: 310, endPoint y: 54, distance: 76.1
click at [310, 54] on div "Previous Next LittleHippo Zippered Romper in Sweet Magnolia With our buttery so…" at bounding box center [270, 280] width 419 height 460
copy div "LittleHippo Zippered Romper in Sweet Magnolia With our buttery soft , super bre…"
click at [82, 11] on span "Back" at bounding box center [79, 9] width 13 height 8
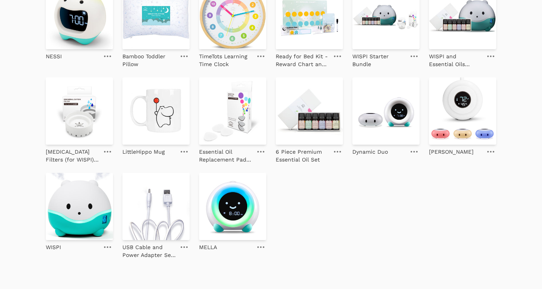
scroll to position [533, 0]
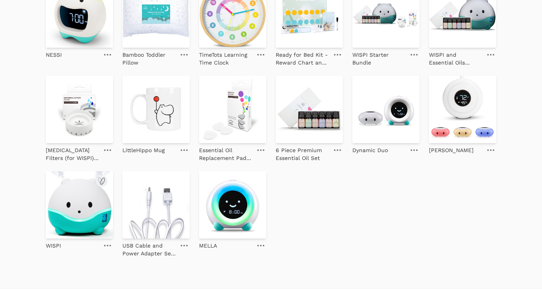
click at [70, 194] on img at bounding box center [79, 204] width 67 height 67
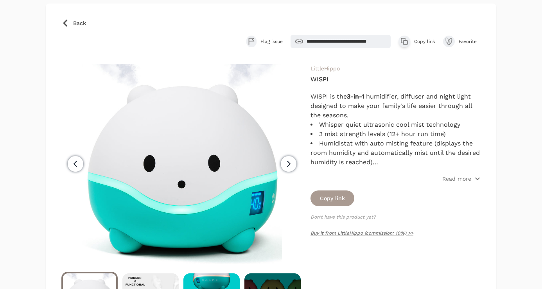
scroll to position [87, 0]
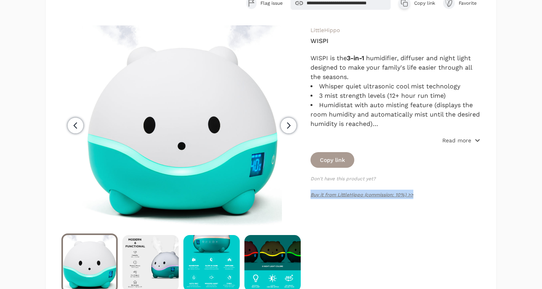
click at [462, 138] on p "Read more" at bounding box center [456, 140] width 29 height 8
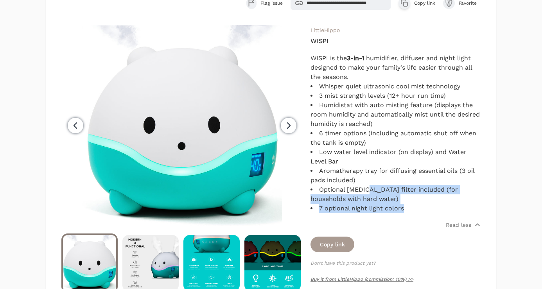
drag, startPoint x: 416, startPoint y: 208, endPoint x: 335, endPoint y: 138, distance: 106.9
click at [358, 171] on ul "Whisper quiet ultrasonic cool mist technology 3 mist strength levels (12+ hour …" at bounding box center [395, 147] width 170 height 131
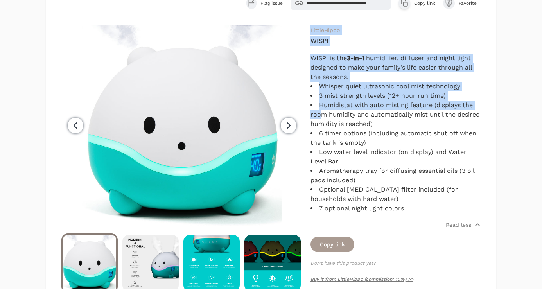
drag, startPoint x: 306, startPoint y: 89, endPoint x: 311, endPoint y: 34, distance: 55.7
click at [311, 34] on div "LittleHippo [GEOGRAPHIC_DATA] WISPI is the 3-in-1 humidifier, diffuser and nigh…" at bounding box center [395, 158] width 170 height 267
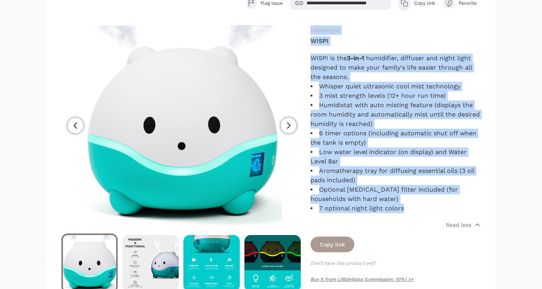
drag, startPoint x: 406, startPoint y: 208, endPoint x: 310, endPoint y: 33, distance: 199.4
click at [310, 33] on div "LittleHippo [GEOGRAPHIC_DATA] WISPI is the 3-in-1 humidifier, diffuser and nigh…" at bounding box center [395, 158] width 170 height 267
copy div "LittleHippo WISPI WISPI is the 3-in-1 humidifier, diffuser and night light desi…"
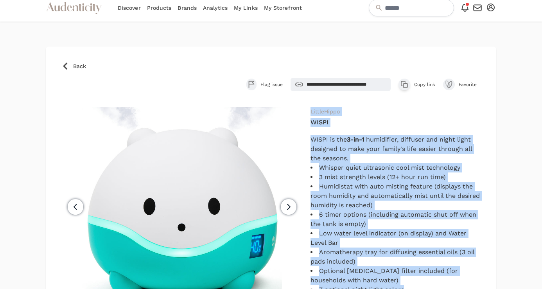
scroll to position [0, 0]
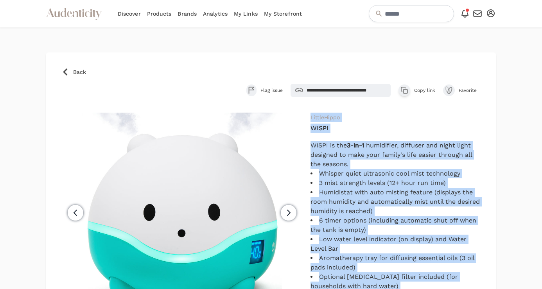
click at [77, 70] on span "Back" at bounding box center [79, 72] width 13 height 8
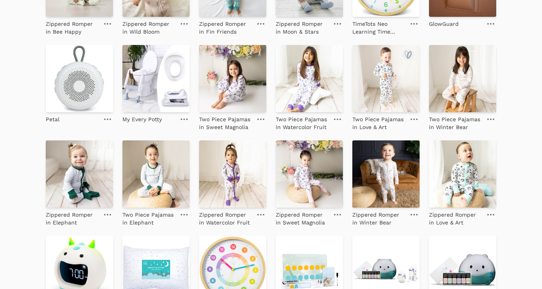
scroll to position [290, 0]
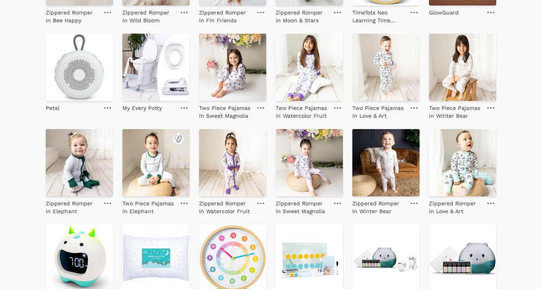
click at [156, 163] on img at bounding box center [155, 162] width 67 height 67
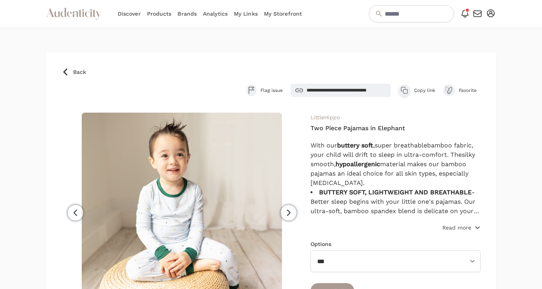
click at [457, 226] on p "Read more" at bounding box center [456, 228] width 29 height 8
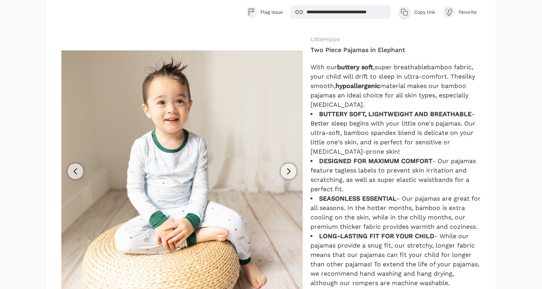
scroll to position [77, 0]
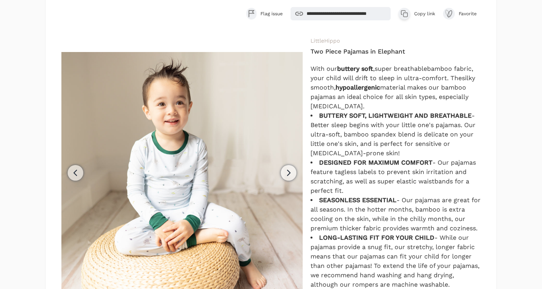
drag, startPoint x: 374, startPoint y: 266, endPoint x: 311, endPoint y: 43, distance: 231.9
click at [311, 43] on div "LittleHippo Two Piece Pajamas in Elephant With our buttery soft , super breatha…" at bounding box center [395, 242] width 170 height 413
copy div "LittleHippo Two Piece Pajamas in Elephant With our buttery soft , super breatha…"
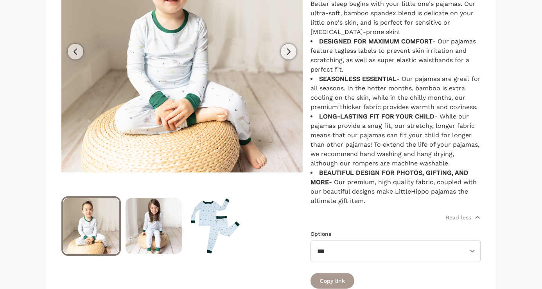
scroll to position [187, 0]
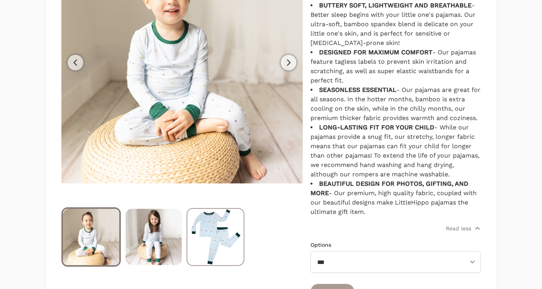
click at [224, 216] on img at bounding box center [215, 237] width 56 height 56
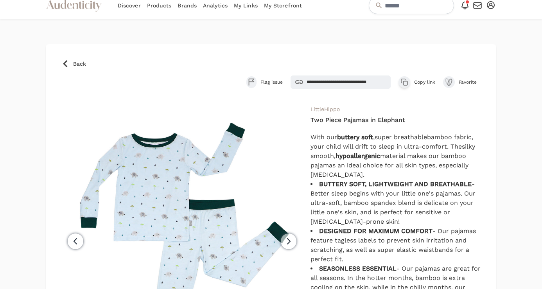
scroll to position [0, 0]
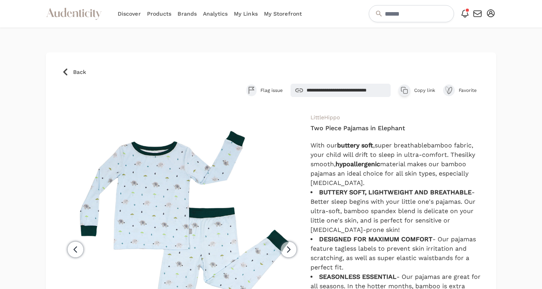
click at [70, 69] on link "Back" at bounding box center [270, 72] width 419 height 8
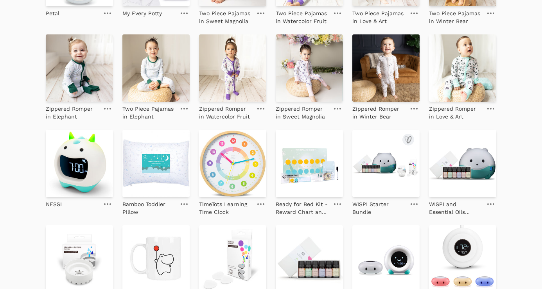
scroll to position [386, 0]
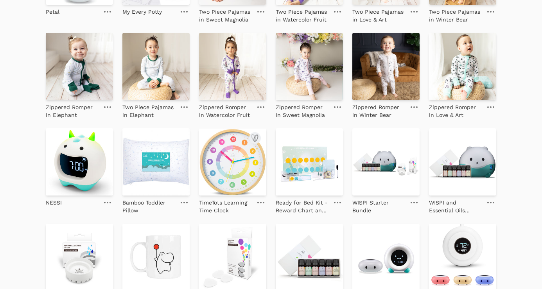
click at [234, 175] on img at bounding box center [232, 161] width 67 height 67
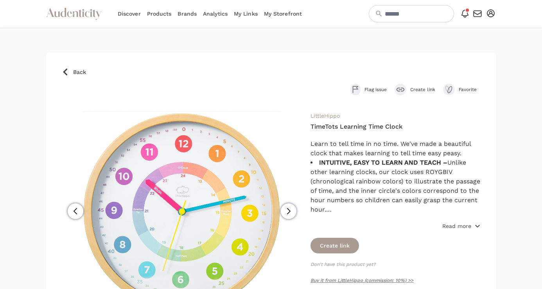
click at [458, 222] on p "Read more" at bounding box center [456, 226] width 29 height 8
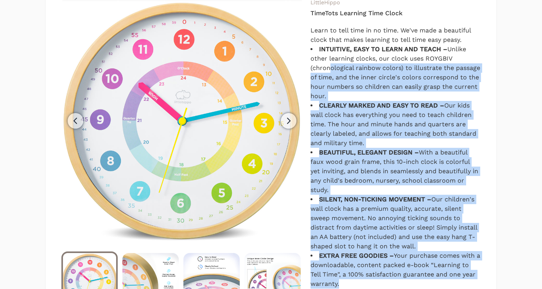
scroll to position [101, 0]
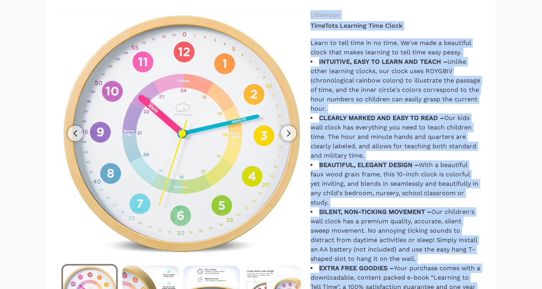
drag, startPoint x: 348, startPoint y: 271, endPoint x: 309, endPoint y: 14, distance: 259.6
click at [309, 14] on div "Previous Next [GEOGRAPHIC_DATA] TimeTots Learning Time Clock EXTRA FREE GOODIES…" at bounding box center [270, 194] width 419 height 369
copy div "LoremiPsumd SitaMetc Adipisci Elit Seddo Eiusm te inci utla et do magn. Al'en a…"
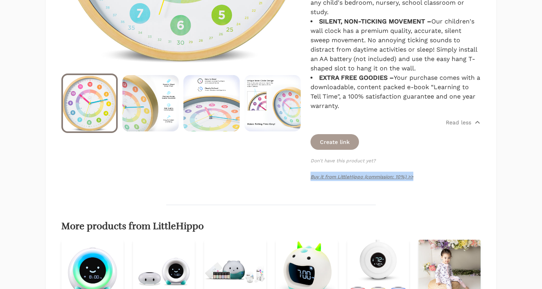
scroll to position [0, 0]
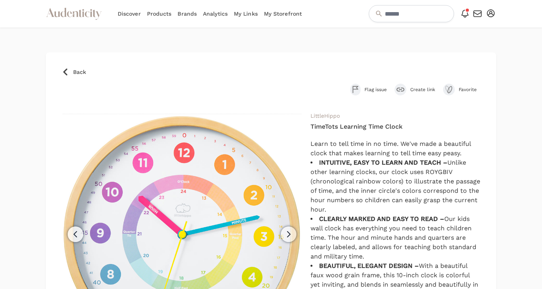
click at [73, 68] on span "Back" at bounding box center [79, 72] width 13 height 8
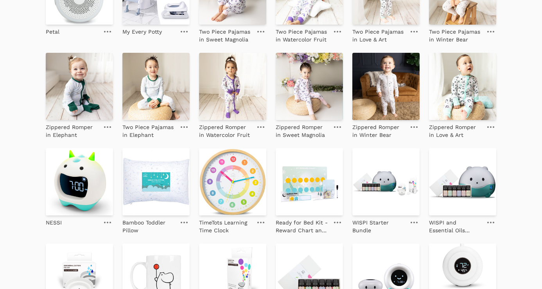
scroll to position [370, 0]
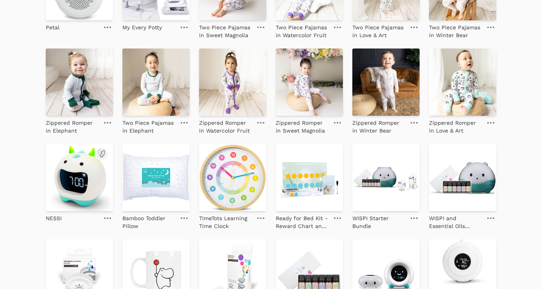
click at [81, 163] on img at bounding box center [79, 177] width 67 height 67
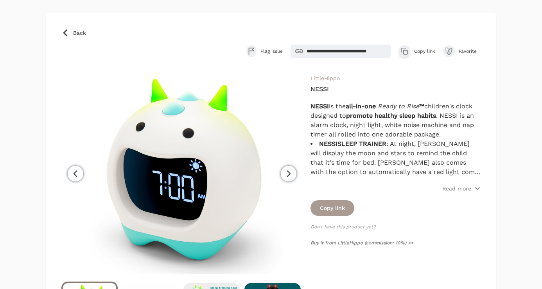
scroll to position [45, 0]
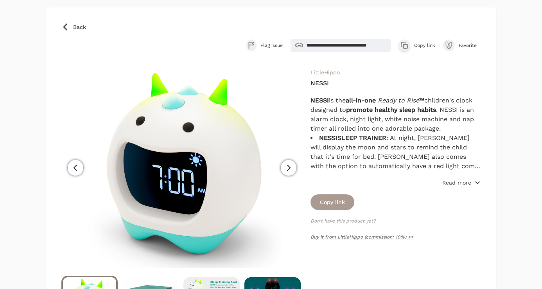
click at [470, 182] on p "Read more" at bounding box center [456, 183] width 29 height 8
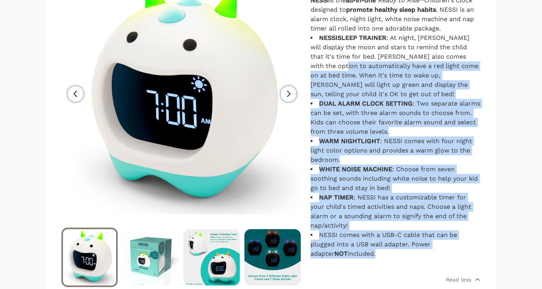
scroll to position [99, 0]
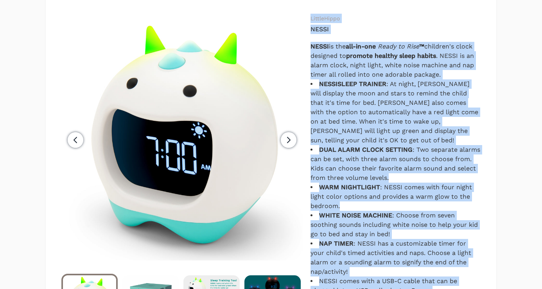
drag, startPoint x: 343, startPoint y: 174, endPoint x: 308, endPoint y: 21, distance: 156.4
click at [308, 21] on div "Previous Next [GEOGRAPHIC_DATA] NESSI NESSI is the all-in-one Ready to Rise ™ N…" at bounding box center [270, 203] width 419 height 378
copy div "LoremiPsumd SITAM CONSE ad eli sed-do-eiu Tempo in Utla ™ etdolore'm aliqu enim…"
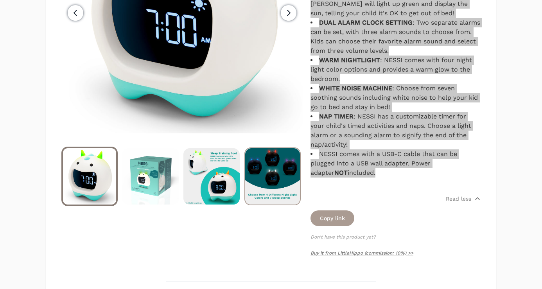
scroll to position [227, 0]
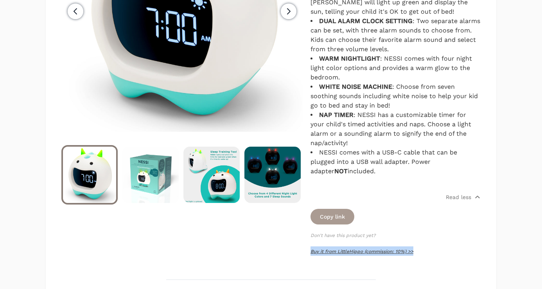
click at [355, 252] on link "Buy it from LittleHippo (commission: 10%) >>" at bounding box center [361, 251] width 103 height 5
click at [82, 13] on span "Previous" at bounding box center [76, 12] width 16 height 16
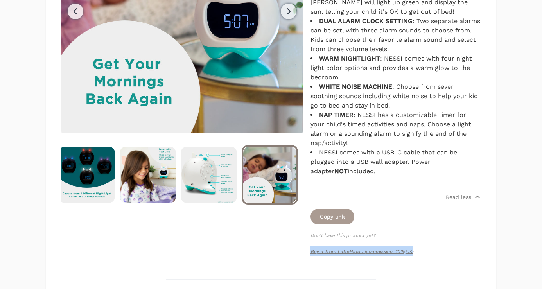
scroll to position [0, 0]
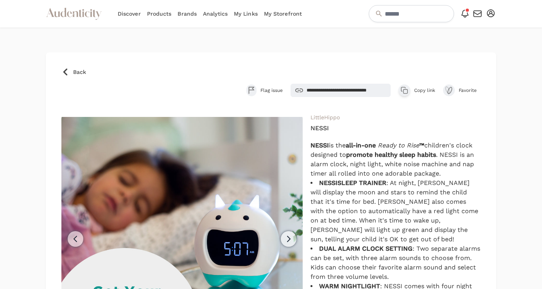
click at [82, 69] on span "Back" at bounding box center [79, 72] width 13 height 8
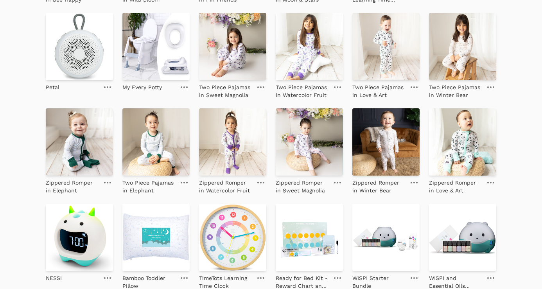
scroll to position [215, 0]
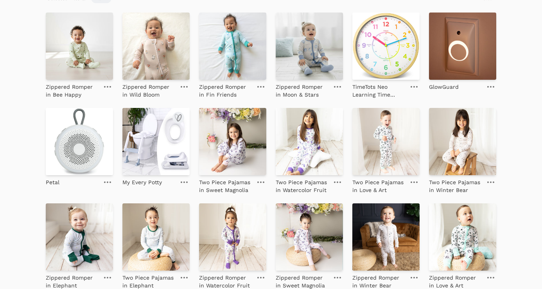
click at [148, 160] on img at bounding box center [155, 141] width 67 height 67
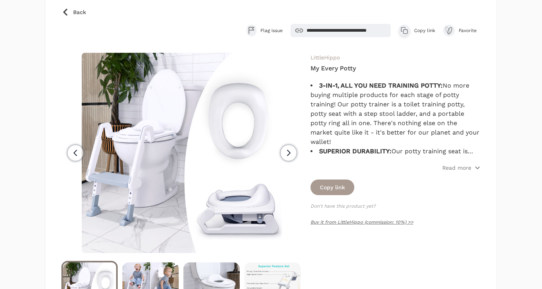
scroll to position [100, 0]
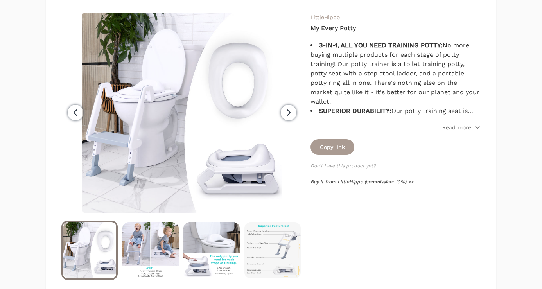
click at [399, 180] on link "Buy it from LittleHippo (commission: 10%) >>" at bounding box center [361, 181] width 103 height 5
click at [448, 131] on p "Read more" at bounding box center [456, 127] width 29 height 8
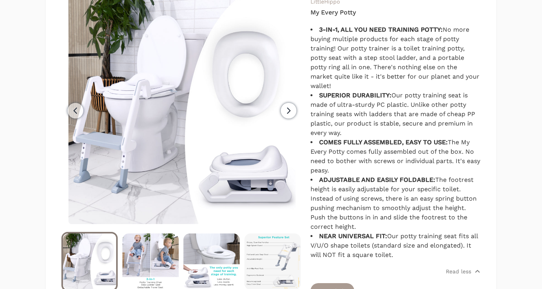
scroll to position [102, 0]
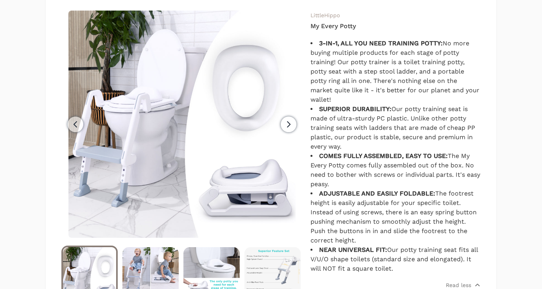
drag, startPoint x: 395, startPoint y: 210, endPoint x: 309, endPoint y: 25, distance: 204.0
click at [309, 25] on div "Previous Next LittleHippo My Every Potty 3-IN-1, ALL YOU NEED TRAINING POTTY: S…" at bounding box center [270, 181] width 419 height 341
copy div "My Every Potty 3-IN-1, ALL YOU NEED TRAINING POTTY: No more buying multiple pro…"
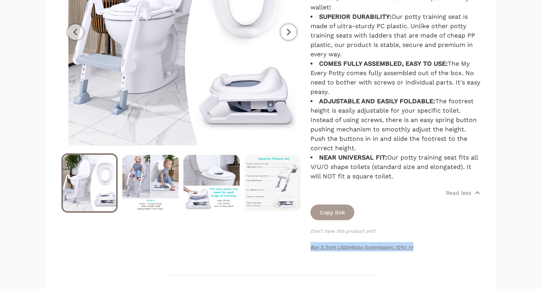
scroll to position [0, 0]
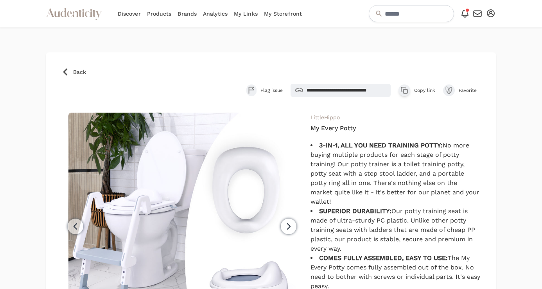
click at [77, 69] on span "Back" at bounding box center [79, 72] width 13 height 8
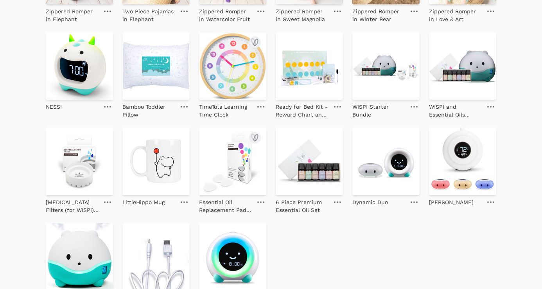
scroll to position [553, 0]
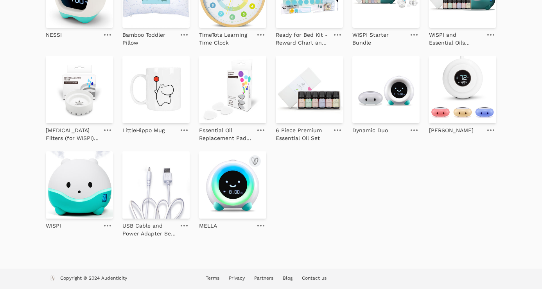
click at [237, 191] on img at bounding box center [232, 184] width 67 height 67
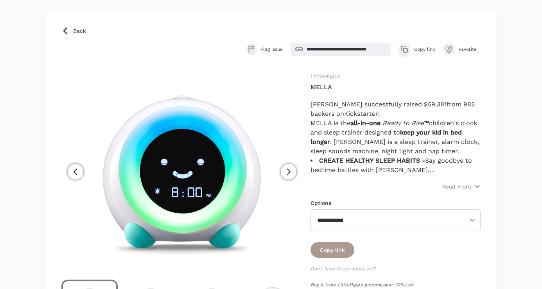
scroll to position [81, 0]
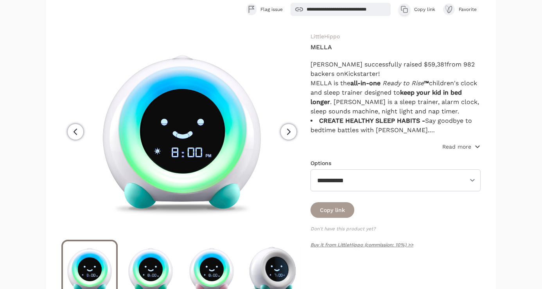
click at [466, 149] on p "Read more" at bounding box center [456, 147] width 29 height 8
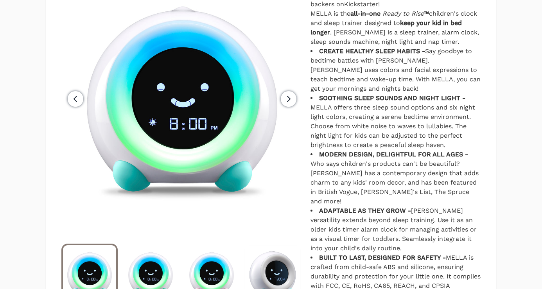
scroll to position [70, 0]
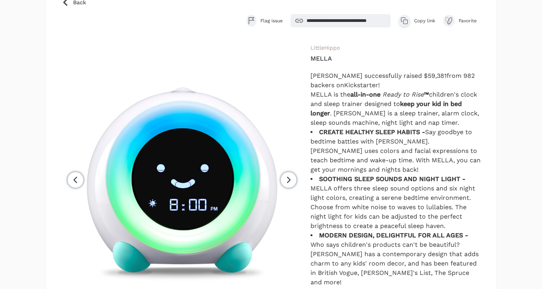
drag, startPoint x: 424, startPoint y: 231, endPoint x: 310, endPoint y: 61, distance: 205.3
click at [310, 61] on div "Previous Next [GEOGRAPHIC_DATA] [GEOGRAPHIC_DATA] 59,381 !" at bounding box center [270, 273] width 419 height 460
copy div "LOREM IPSUM dolorsitamet consec $ 98,704 adip 803 elitsed do Eiusmodtemp ! INCI…"
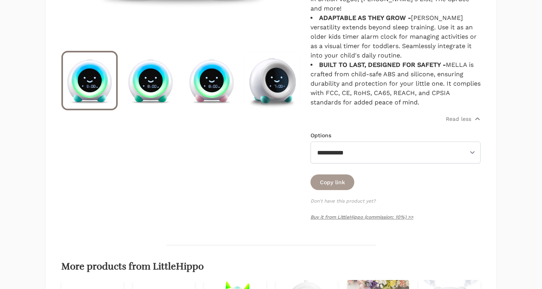
scroll to position [352, 0]
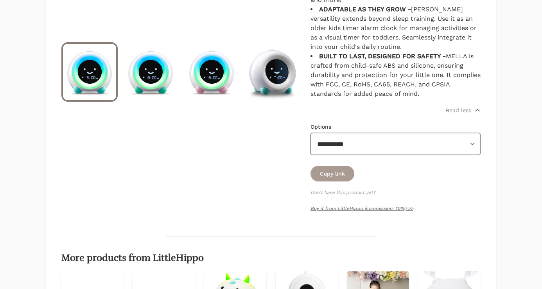
click at [469, 136] on select "**********" at bounding box center [395, 144] width 170 height 22
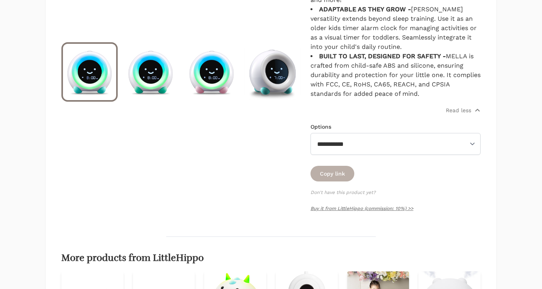
click at [333, 168] on button "Copy link" at bounding box center [332, 174] width 44 height 16
click at [349, 206] on link "Buy it from LittleHippo (commission: 10%) >>" at bounding box center [361, 208] width 103 height 5
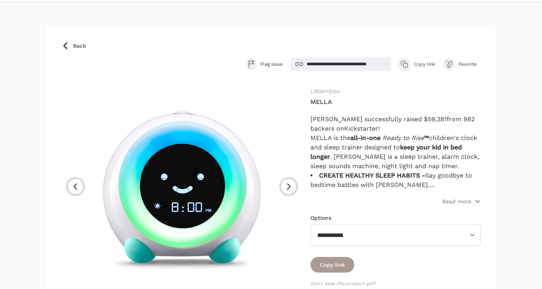
scroll to position [9, 0]
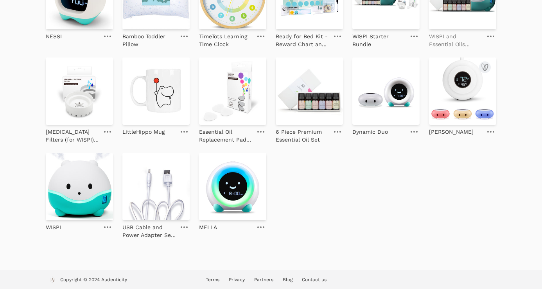
scroll to position [553, 0]
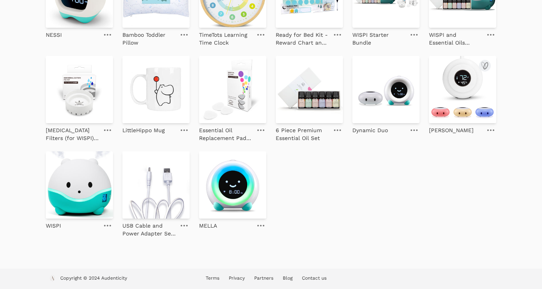
click at [462, 97] on img at bounding box center [462, 89] width 67 height 67
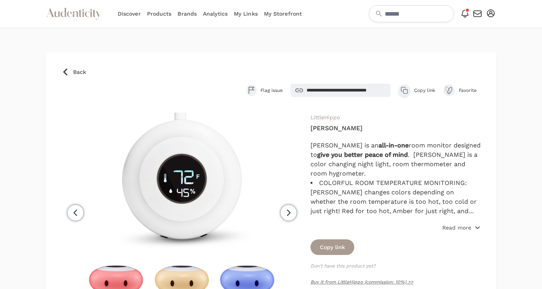
click at [462, 227] on p "Read more" at bounding box center [456, 228] width 29 height 8
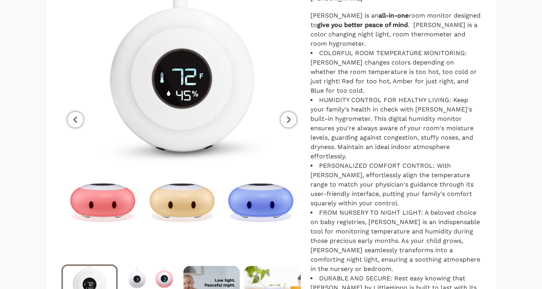
scroll to position [188, 0]
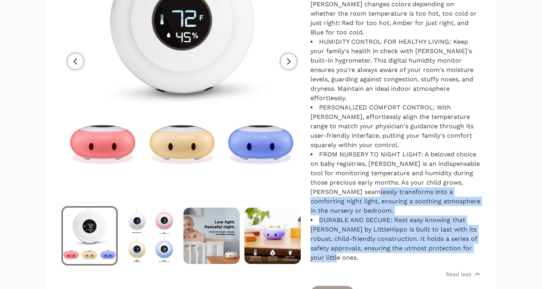
drag, startPoint x: 378, startPoint y: 233, endPoint x: 369, endPoint y: 151, distance: 82.2
click at [369, 164] on ul "COLORFUL ROOM TEMPERATURE MONITORING: KELVIN changes colors depending on whethe…" at bounding box center [395, 126] width 170 height 272
click at [369, 151] on span "FROM NURSERY TO NIGHT LIGHT: A beloved choice on baby registries, KELVIN is an …" at bounding box center [395, 182] width 170 height 64
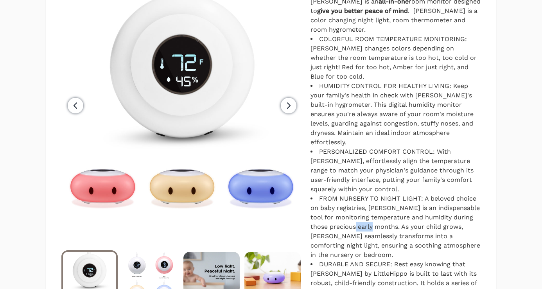
click at [369, 151] on ul "COLORFUL ROOM TEMPERATURE MONITORING: KELVIN changes colors depending on whethe…" at bounding box center [395, 170] width 170 height 272
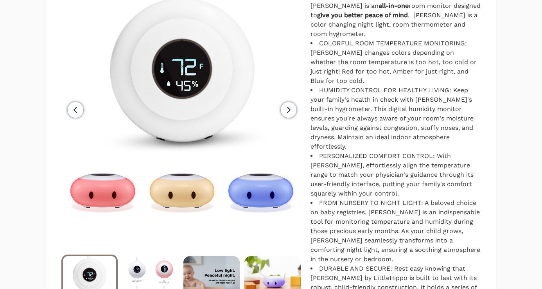
click at [369, 151] on li "PERSONALIZED COMFORT CONTROL: With KELVIN, effortlessly align the temperature r…" at bounding box center [395, 174] width 170 height 47
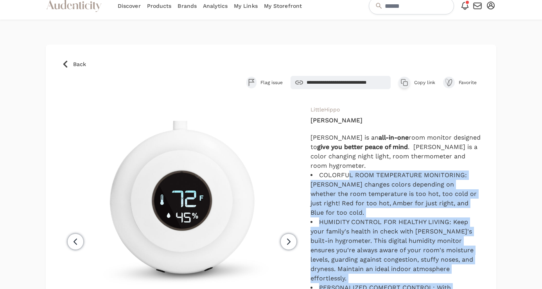
scroll to position [0, 0]
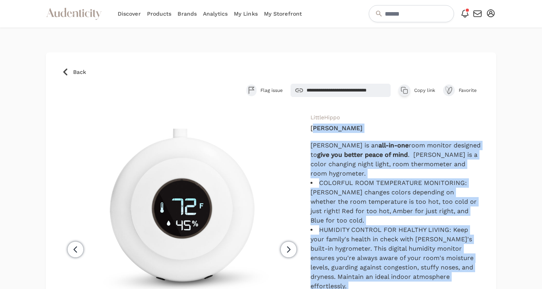
drag, startPoint x: 349, startPoint y: 219, endPoint x: 313, endPoint y: 127, distance: 98.8
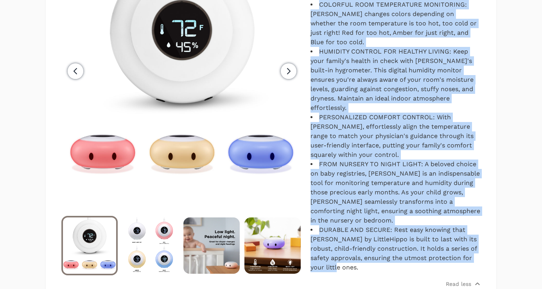
scroll to position [241, 0]
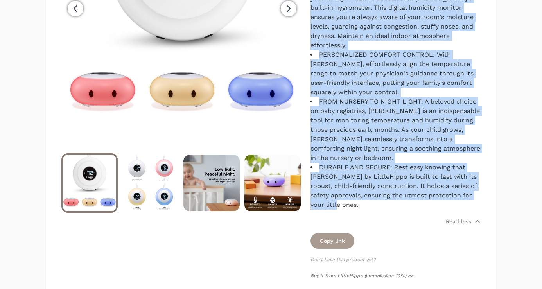
drag, startPoint x: 311, startPoint y: 127, endPoint x: 367, endPoint y: 185, distance: 80.4
click at [367, 185] on div "LittleHippo KELVIN KELVIN is an all-in-one room monitor designed to give you be…" at bounding box center [395, 80] width 170 height 416
copy div "KELVIN KELVIN is an all-in-one room monitor designed to give you better peace o…"
click at [379, 273] on link "Buy it from LittleHippo (commission: 10%) >>" at bounding box center [361, 275] width 103 height 5
